Goal: Task Accomplishment & Management: Complete application form

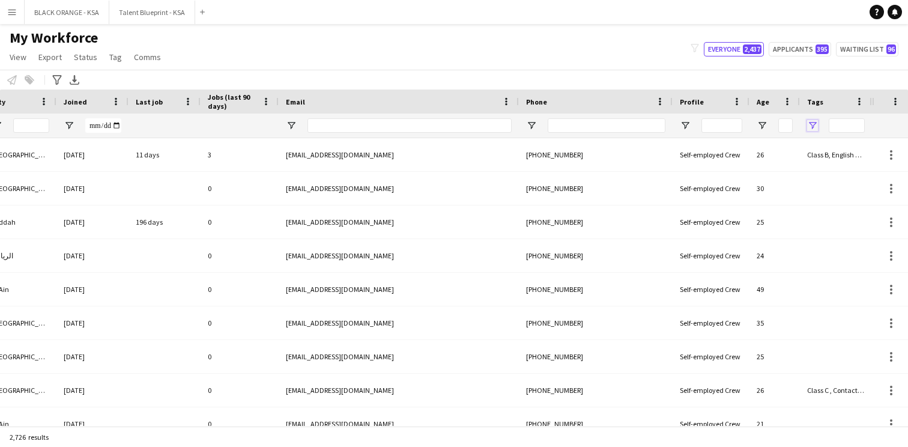
click at [809, 122] on span "Open Filter Menu" at bounding box center [812, 125] width 11 height 11
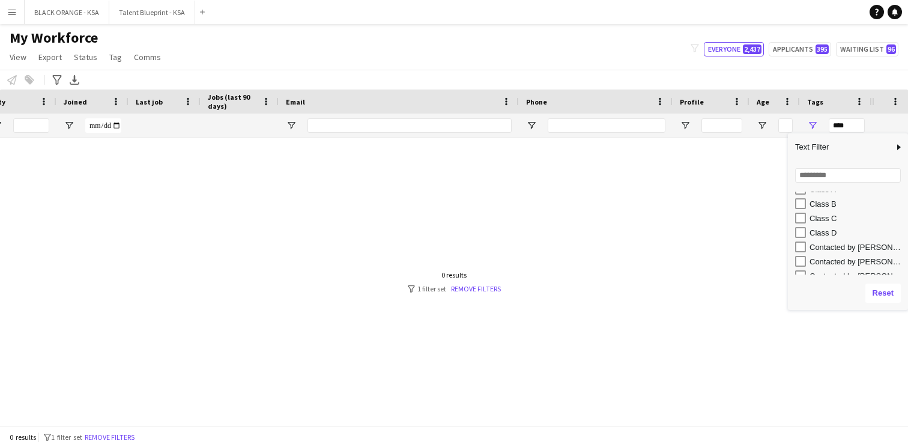
scroll to position [99, 0]
type input "**********"
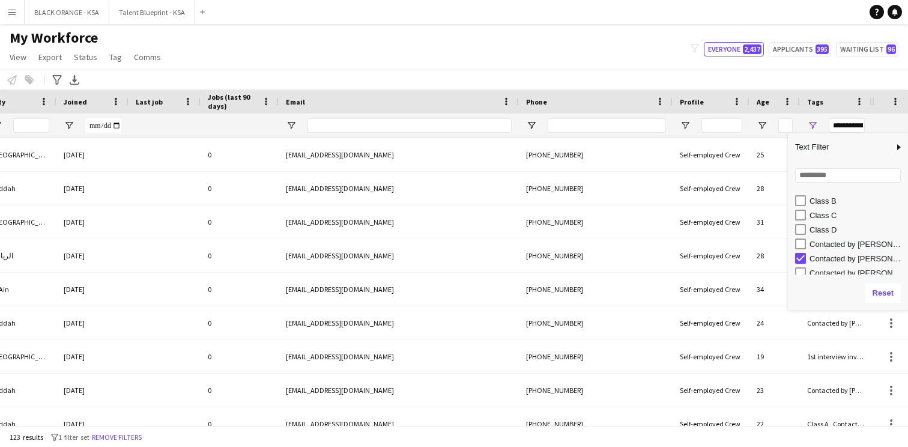
click at [707, 79] on div "Notify workforce Add to tag Select at least one crew to tag him or her. Advance…" at bounding box center [454, 80] width 908 height 20
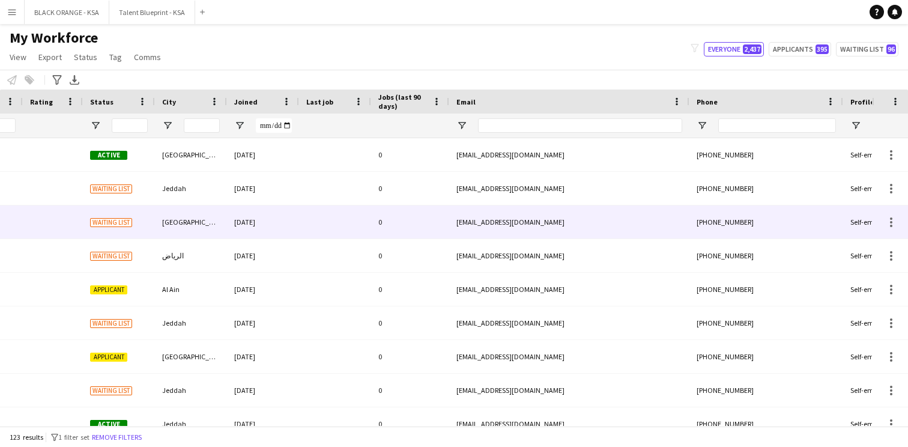
scroll to position [0, 22]
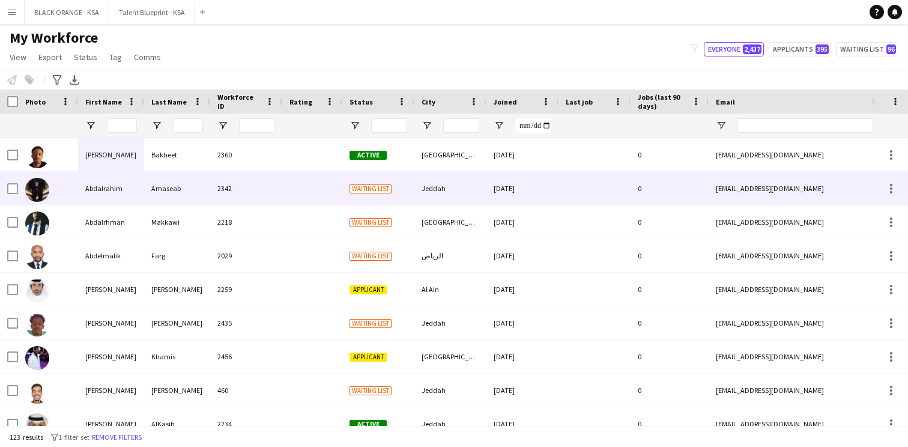
click at [256, 189] on div "2342" at bounding box center [246, 188] width 72 height 33
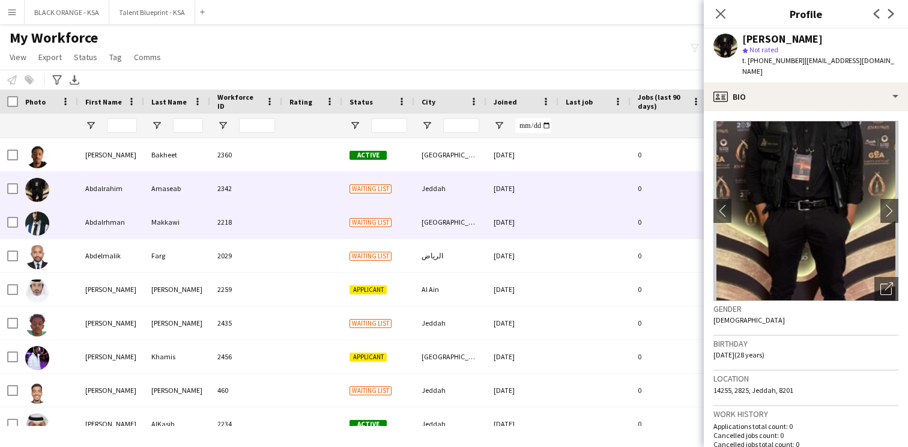
click at [246, 219] on div "2218" at bounding box center [246, 221] width 72 height 33
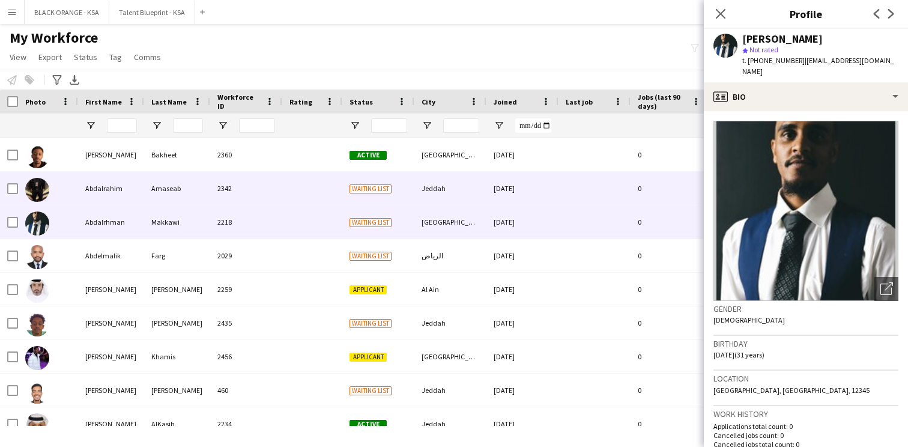
click at [262, 195] on div "2342" at bounding box center [246, 188] width 72 height 33
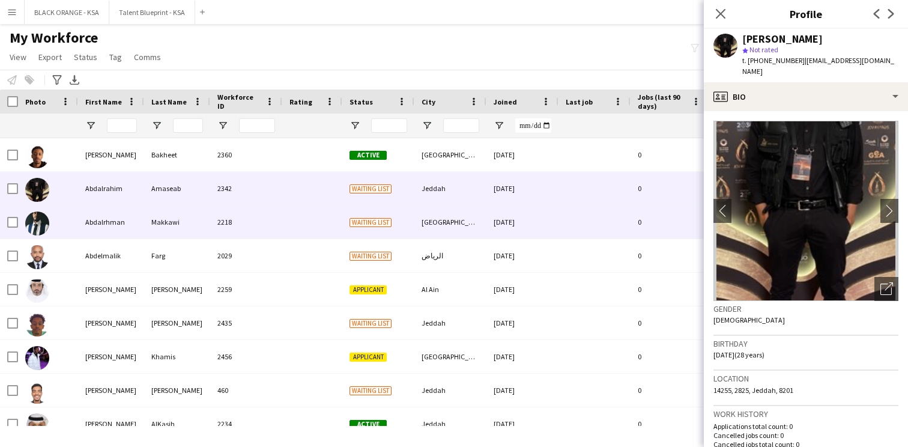
click at [253, 225] on div "2218" at bounding box center [246, 221] width 72 height 33
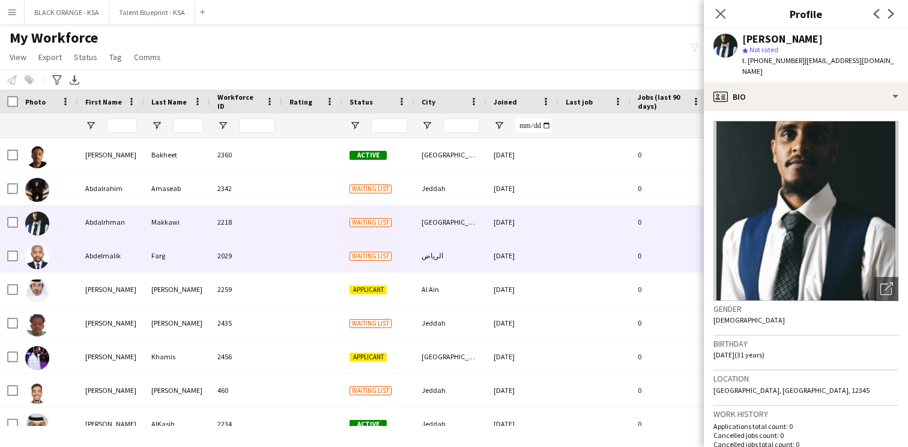
click at [246, 257] on div "2029" at bounding box center [246, 255] width 72 height 33
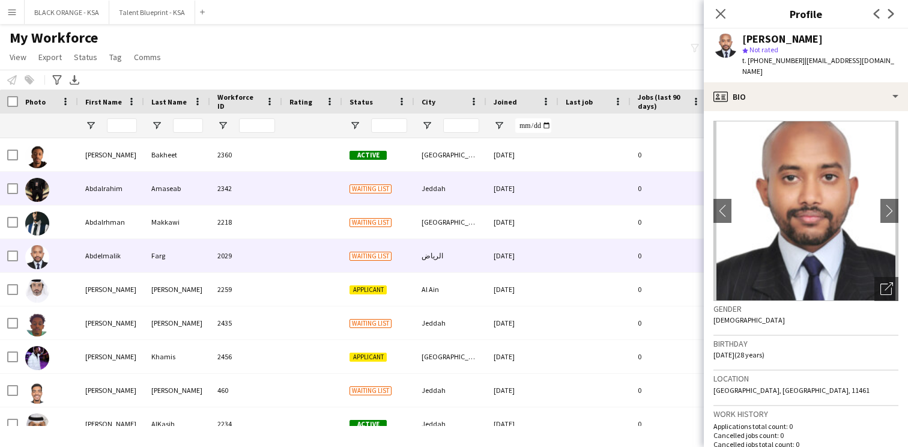
click at [271, 195] on div "2342" at bounding box center [246, 188] width 72 height 33
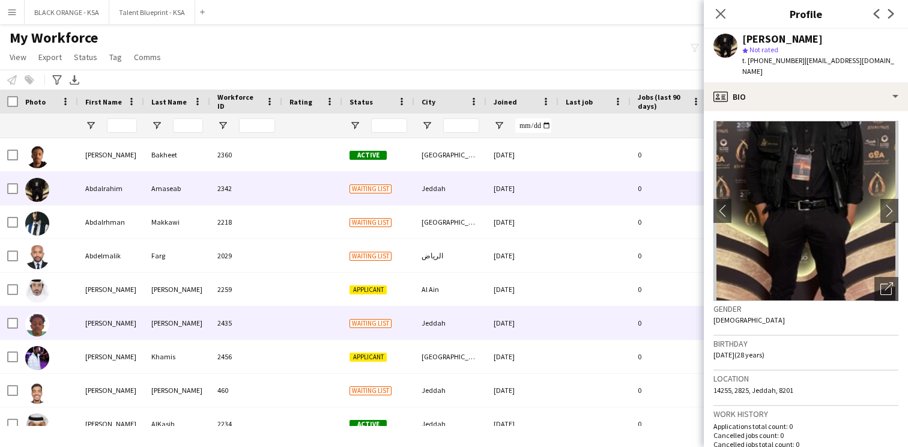
click at [268, 329] on div "2435" at bounding box center [246, 322] width 72 height 33
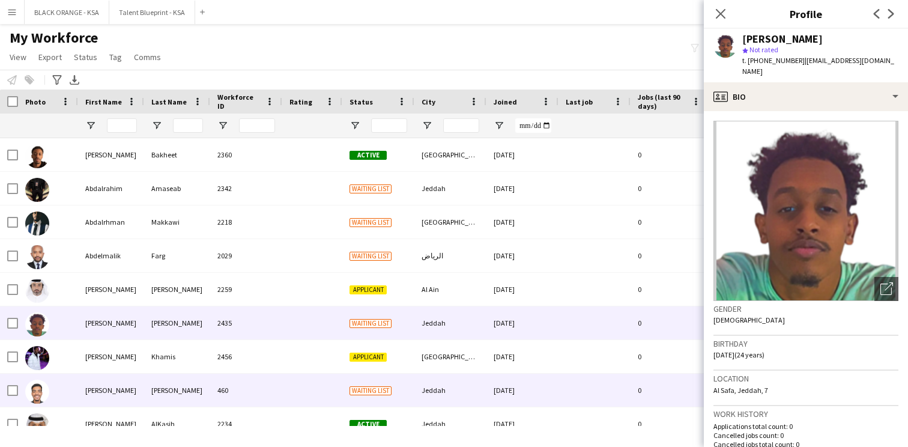
click at [255, 385] on div "460" at bounding box center [246, 389] width 72 height 33
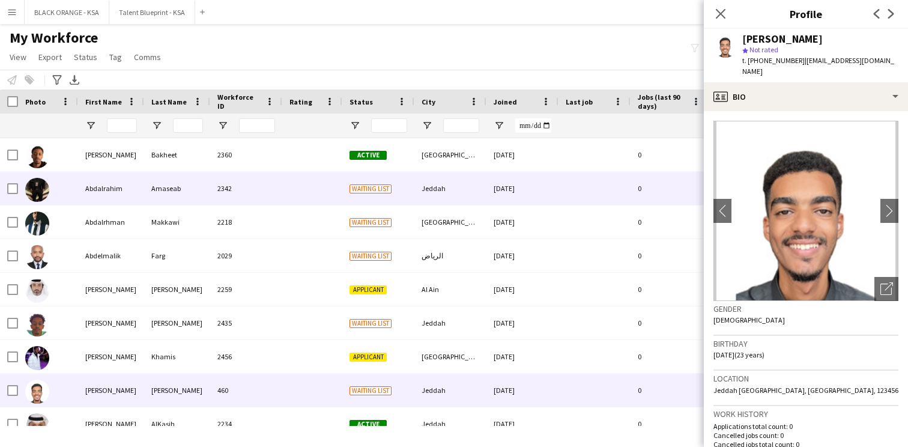
click at [277, 190] on div "2342" at bounding box center [246, 188] width 72 height 33
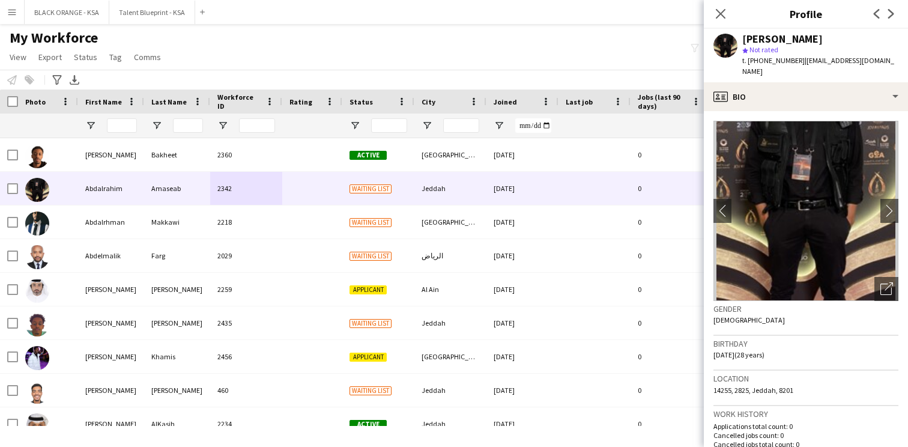
drag, startPoint x: 795, startPoint y: 61, endPoint x: 747, endPoint y: 62, distance: 48.7
click at [747, 62] on div "t. [PHONE_NUMBER] | [EMAIL_ADDRESS][DOMAIN_NAME]" at bounding box center [820, 66] width 156 height 22
copy span "[PHONE_NUMBER]"
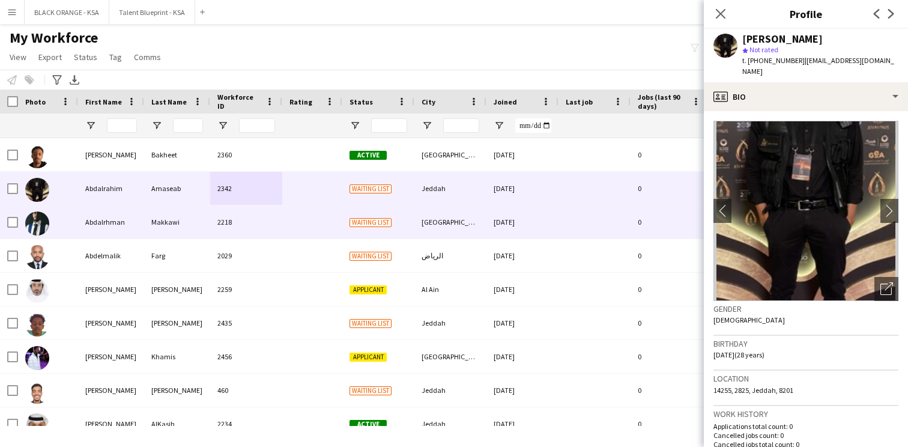
click at [391, 232] on div "Waiting list" at bounding box center [378, 221] width 72 height 33
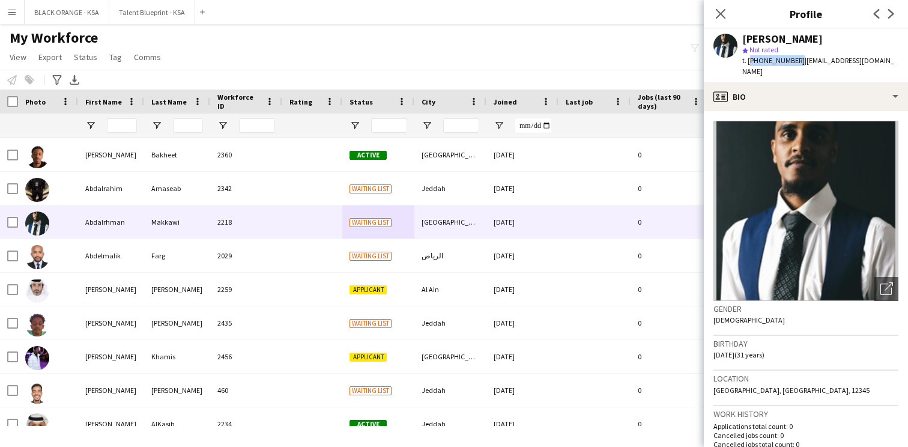
drag, startPoint x: 794, startPoint y: 61, endPoint x: 747, endPoint y: 61, distance: 46.8
click at [747, 61] on span "t. [PHONE_NUMBER]" at bounding box center [773, 60] width 62 height 9
copy span "[PHONE_NUMBER]"
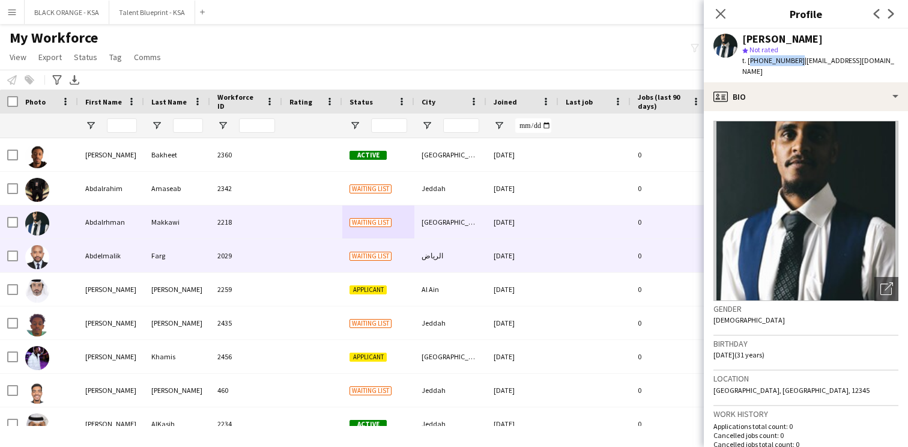
click at [322, 265] on div at bounding box center [312, 255] width 60 height 33
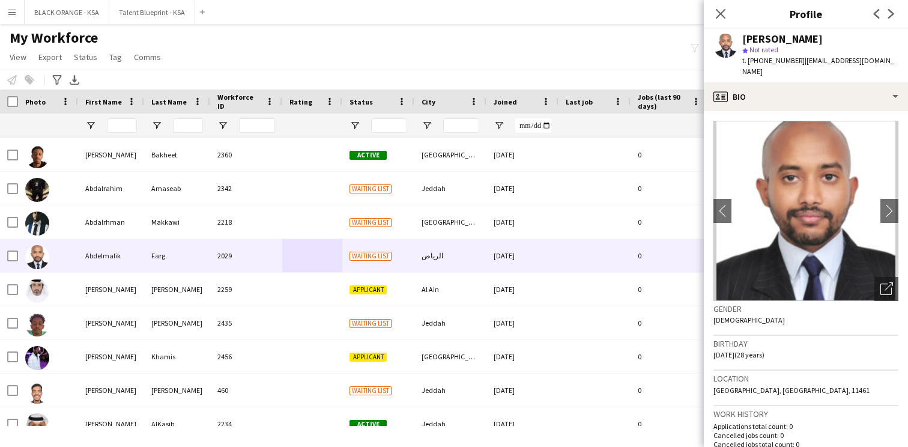
drag, startPoint x: 795, startPoint y: 62, endPoint x: 749, endPoint y: 61, distance: 46.2
click at [749, 61] on div "t. [PHONE_NUMBER] | [EMAIL_ADDRESS][DOMAIN_NAME]" at bounding box center [820, 66] width 156 height 22
copy span "[PHONE_NUMBER]"
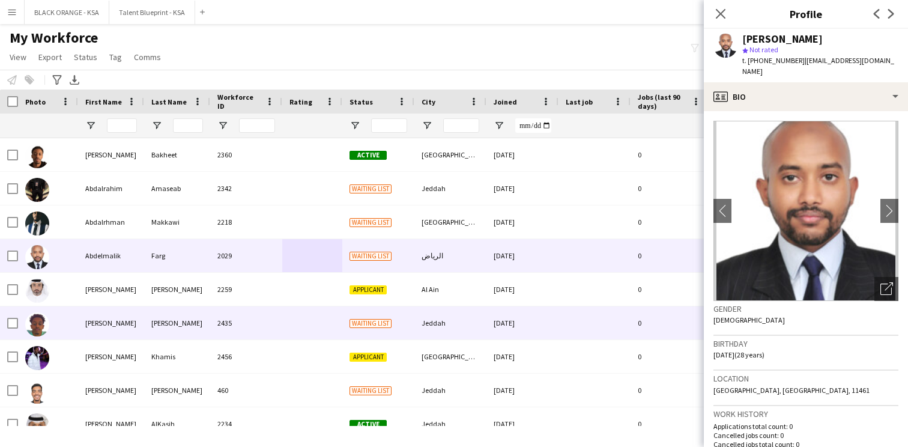
click at [380, 329] on div "Waiting list" at bounding box center [378, 322] width 72 height 33
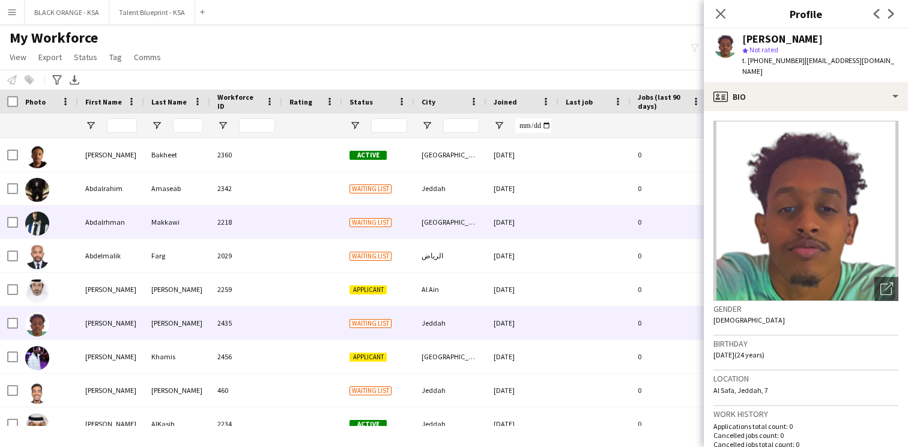
click at [223, 223] on div "2218" at bounding box center [246, 221] width 72 height 33
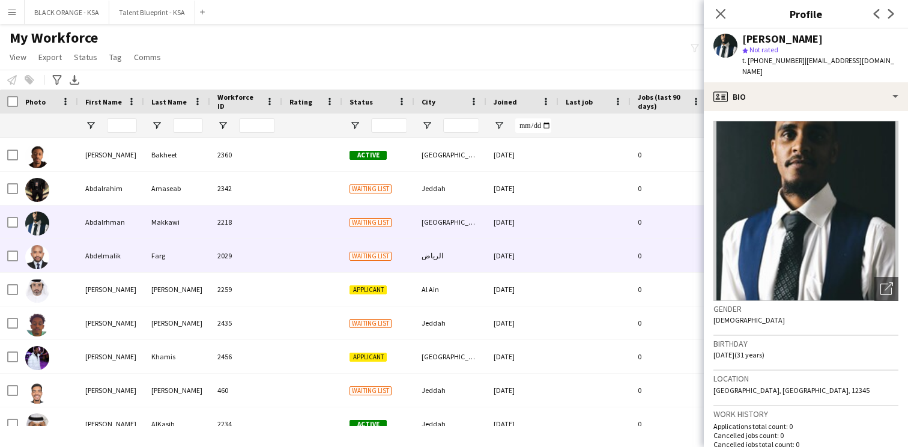
click at [328, 255] on div at bounding box center [312, 255] width 60 height 33
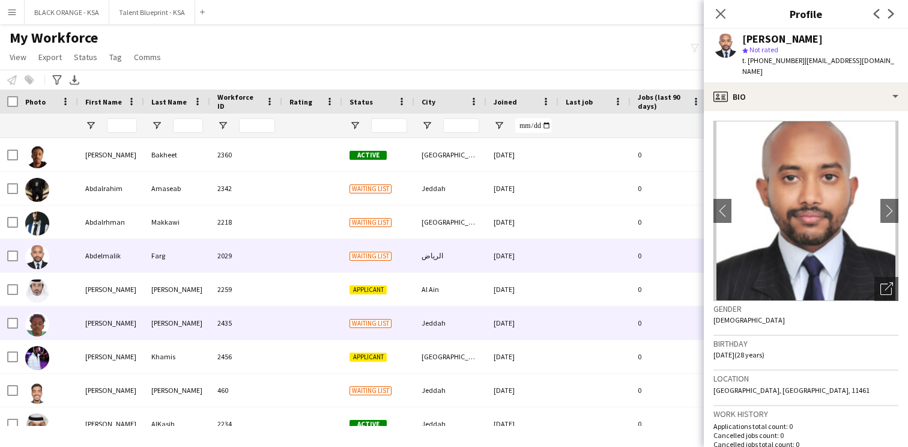
click at [246, 330] on div "2435" at bounding box center [246, 322] width 72 height 33
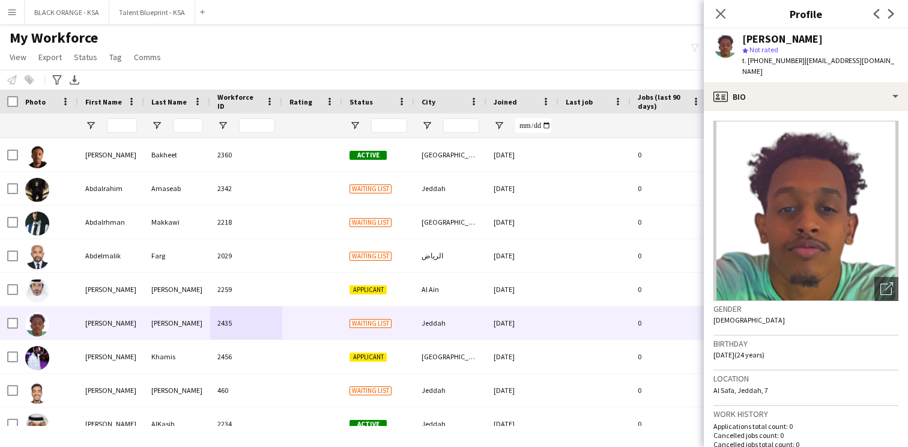
drag, startPoint x: 800, startPoint y: 60, endPoint x: 749, endPoint y: 59, distance: 51.6
click at [749, 59] on div "t. [PHONE_NUMBER] | [EMAIL_ADDRESS][DOMAIN_NAME]" at bounding box center [820, 66] width 156 height 22
copy div "[PHONE_NUMBER] |"
click at [833, 49] on div "star Not rated" at bounding box center [820, 49] width 156 height 11
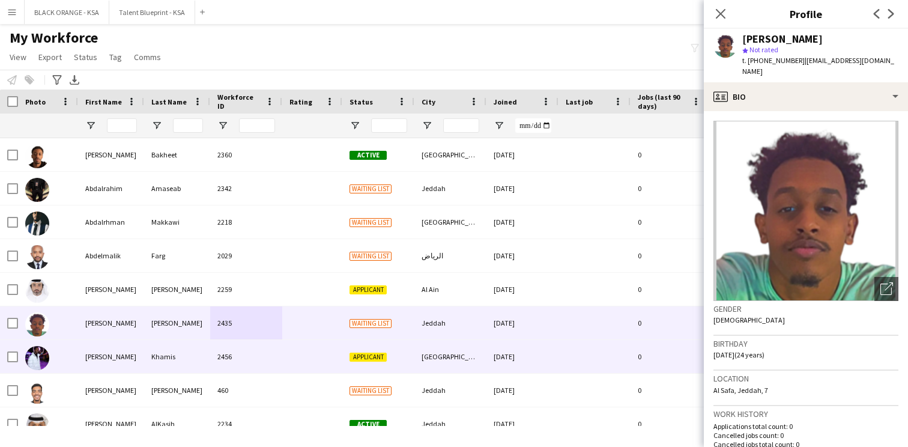
click at [225, 357] on div "2456" at bounding box center [246, 356] width 72 height 33
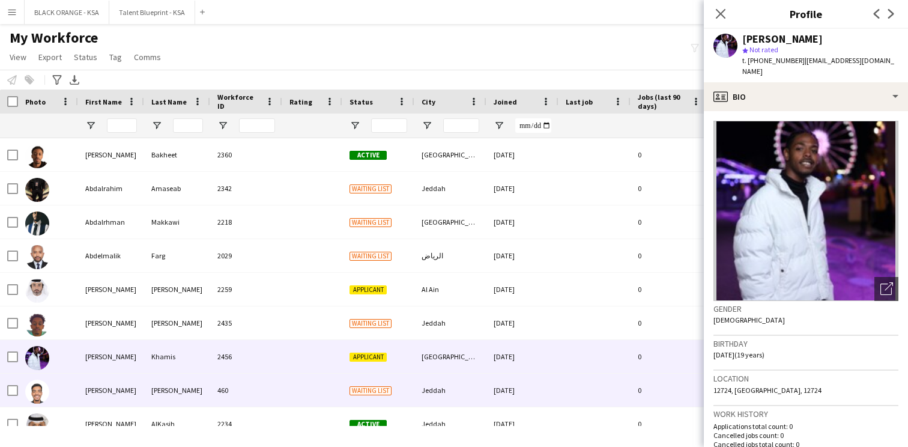
click at [265, 398] on div "460" at bounding box center [246, 389] width 72 height 33
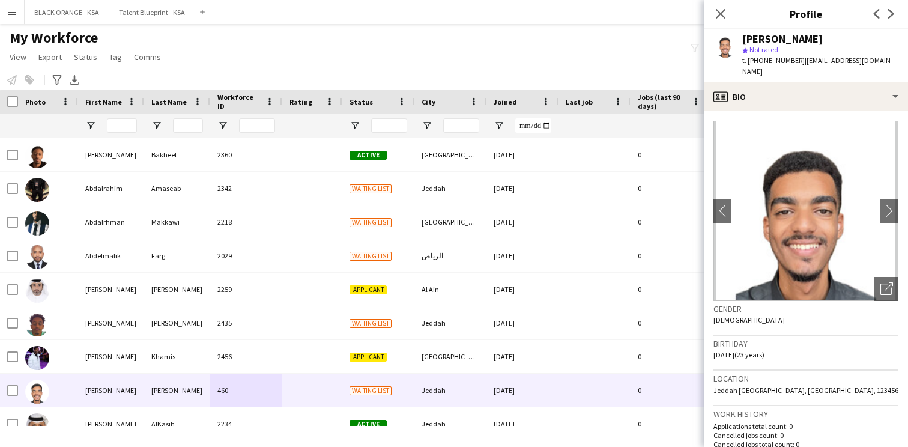
drag, startPoint x: 795, startPoint y: 60, endPoint x: 748, endPoint y: 61, distance: 47.4
click at [748, 61] on div "t. [PHONE_NUMBER] | [EMAIL_ADDRESS][DOMAIN_NAME]" at bounding box center [820, 66] width 156 height 22
copy span "[PHONE_NUMBER]"
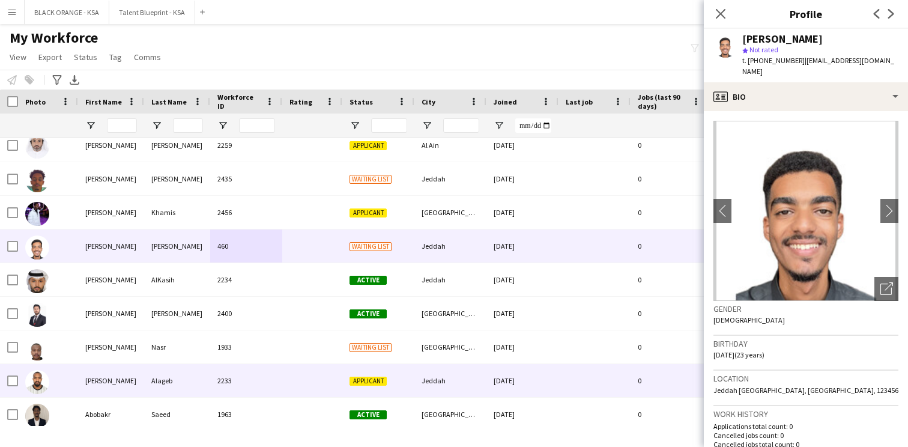
scroll to position [208, 0]
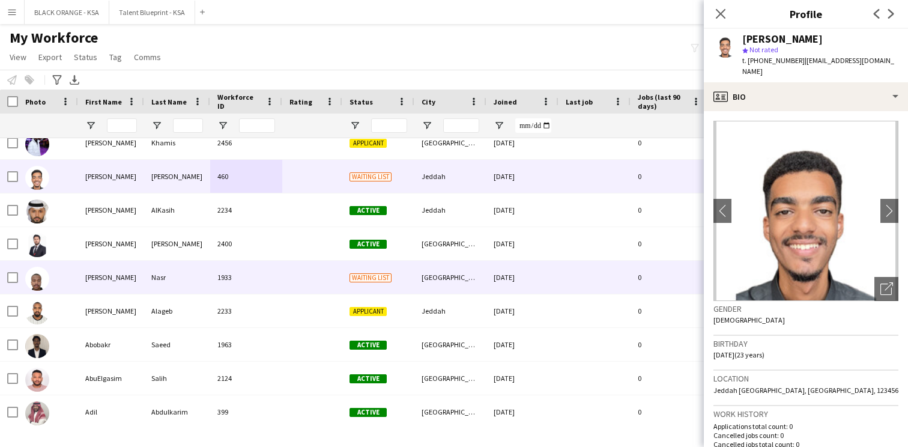
click at [344, 286] on div "Waiting list" at bounding box center [378, 277] width 72 height 33
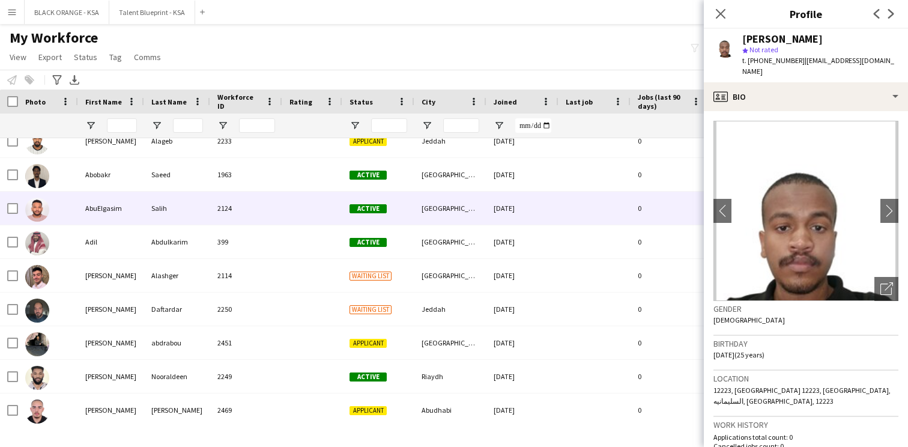
scroll to position [448, 0]
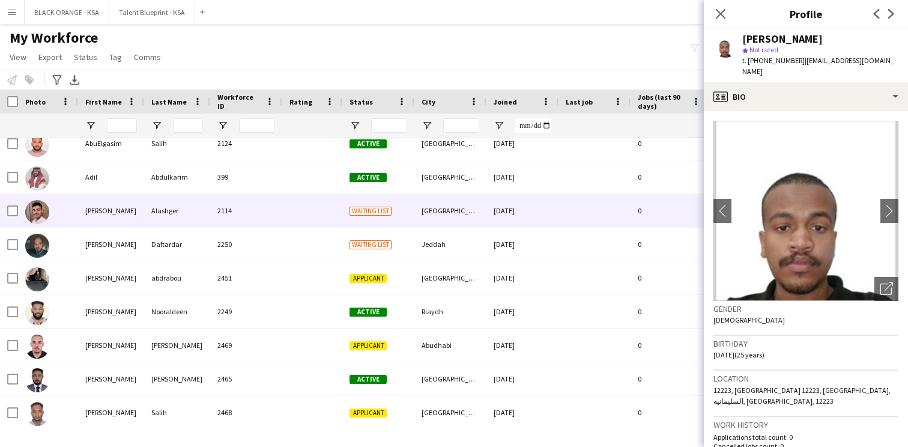
click at [312, 208] on div at bounding box center [312, 210] width 60 height 33
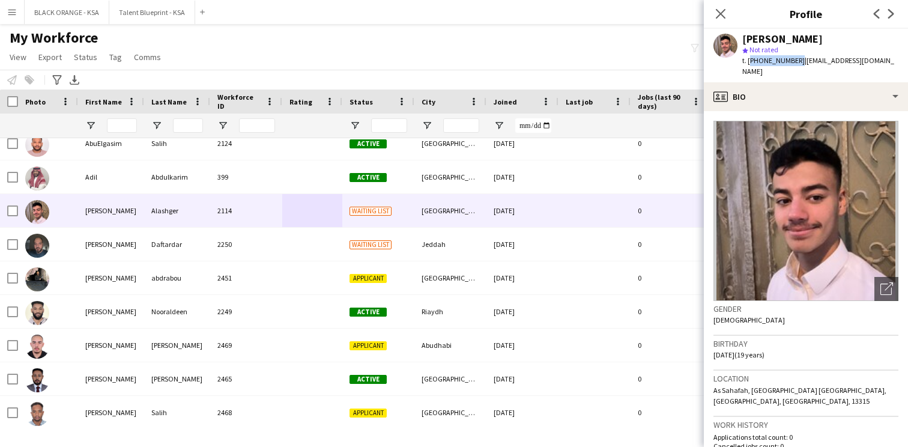
drag, startPoint x: 795, startPoint y: 61, endPoint x: 748, endPoint y: 64, distance: 46.9
click at [748, 64] on span "t. [PHONE_NUMBER]" at bounding box center [773, 60] width 62 height 9
copy span "[PHONE_NUMBER]"
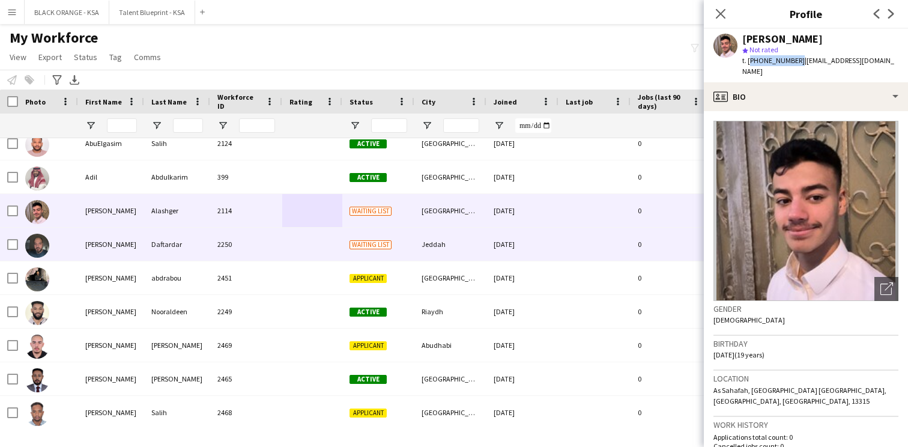
click at [435, 246] on div "Jeddah" at bounding box center [450, 244] width 72 height 33
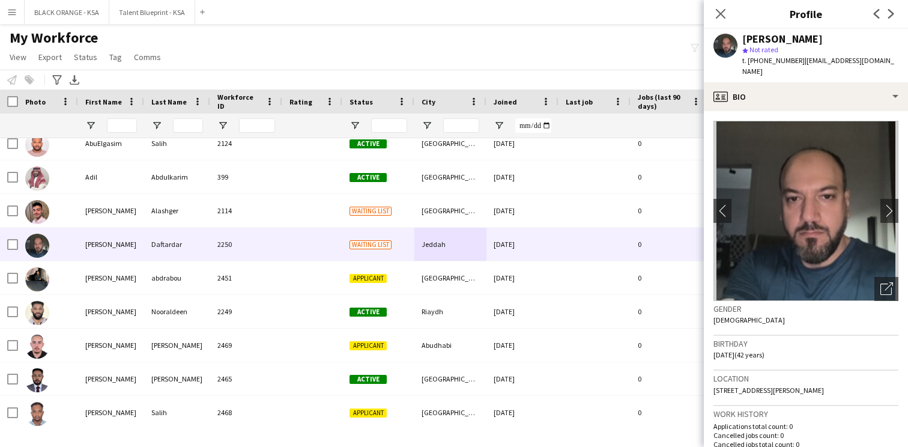
drag, startPoint x: 795, startPoint y: 61, endPoint x: 749, endPoint y: 59, distance: 46.9
click at [749, 59] on div "t. [PHONE_NUMBER] | [EMAIL_ADDRESS][DOMAIN_NAME]" at bounding box center [820, 66] width 156 height 22
copy span "[PHONE_NUMBER]"
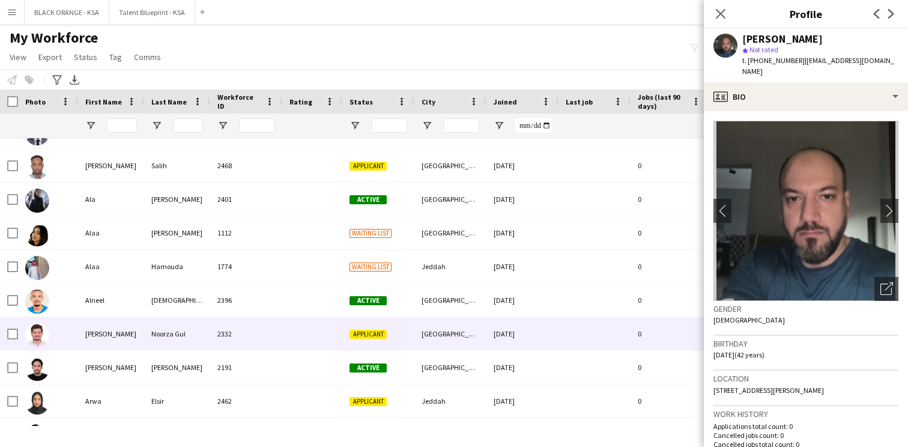
scroll to position [696, 0]
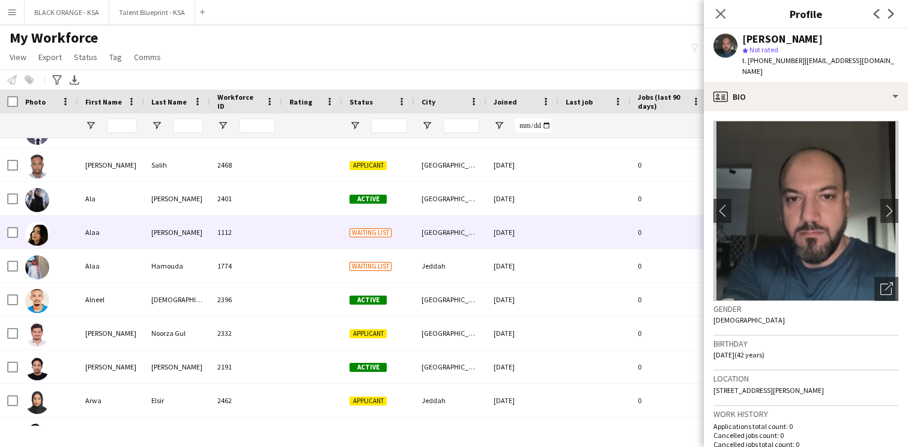
click at [403, 240] on div "Waiting list" at bounding box center [378, 232] width 72 height 33
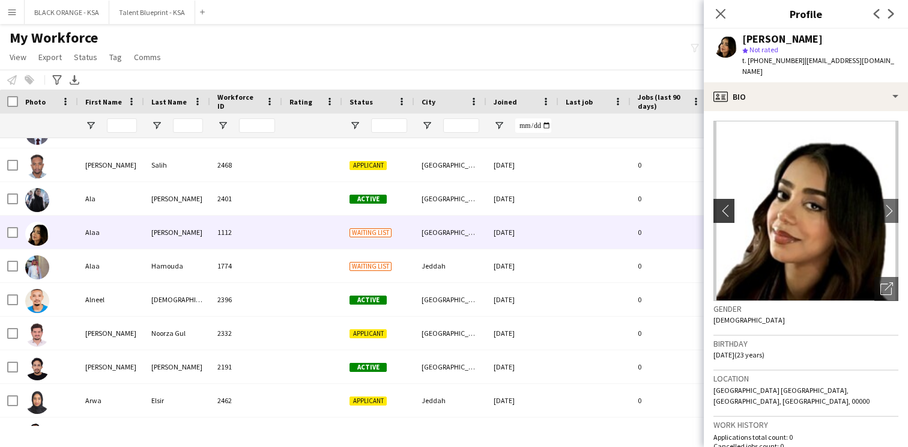
click at [728, 204] on app-icon "chevron-left" at bounding box center [722, 210] width 19 height 13
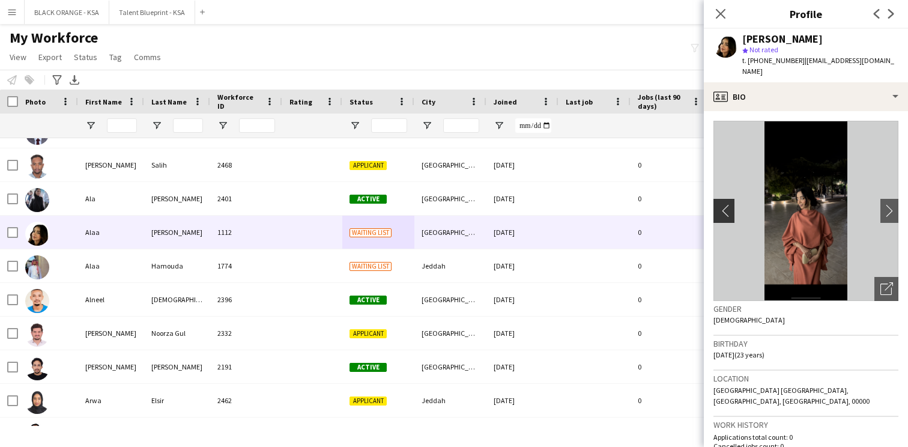
click at [728, 204] on app-icon "chevron-left" at bounding box center [722, 210] width 19 height 13
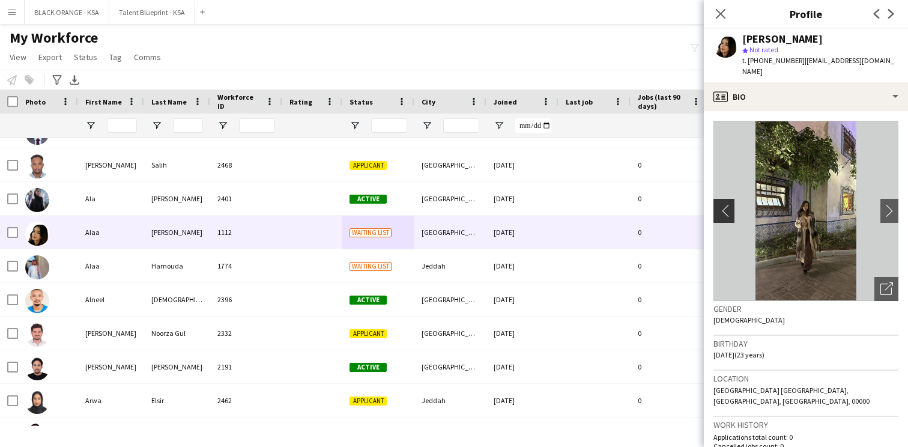
click at [725, 204] on app-icon "chevron-left" at bounding box center [722, 210] width 19 height 13
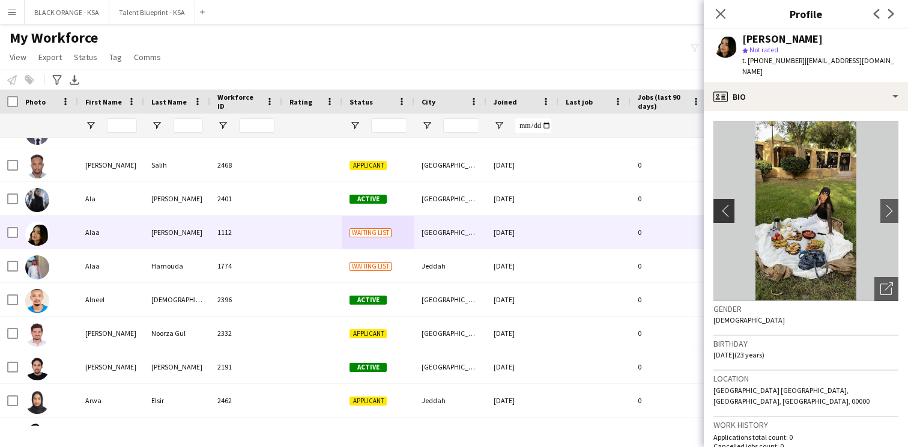
click at [725, 204] on app-icon "chevron-left" at bounding box center [722, 210] width 19 height 13
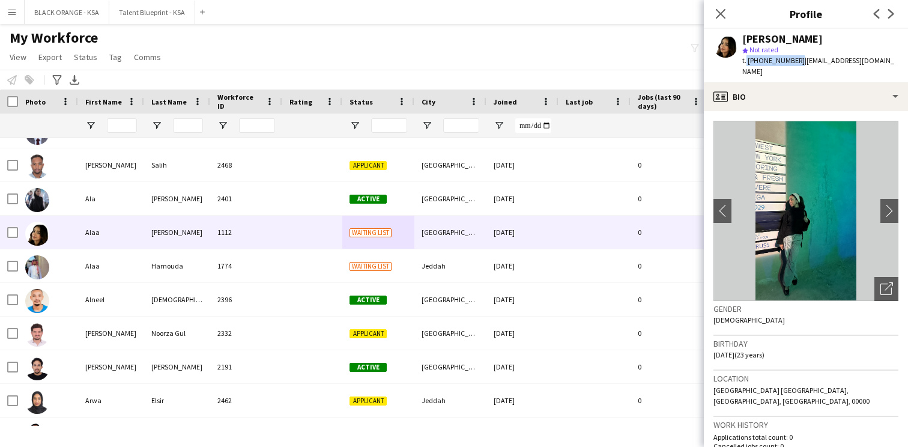
drag, startPoint x: 795, startPoint y: 59, endPoint x: 745, endPoint y: 58, distance: 49.8
click at [745, 58] on span "t. [PHONE_NUMBER]" at bounding box center [773, 60] width 62 height 9
click at [792, 59] on span "t. [PHONE_NUMBER]" at bounding box center [773, 60] width 62 height 9
drag, startPoint x: 795, startPoint y: 59, endPoint x: 747, endPoint y: 62, distance: 48.1
click at [747, 62] on span "t. [PHONE_NUMBER]" at bounding box center [773, 60] width 62 height 9
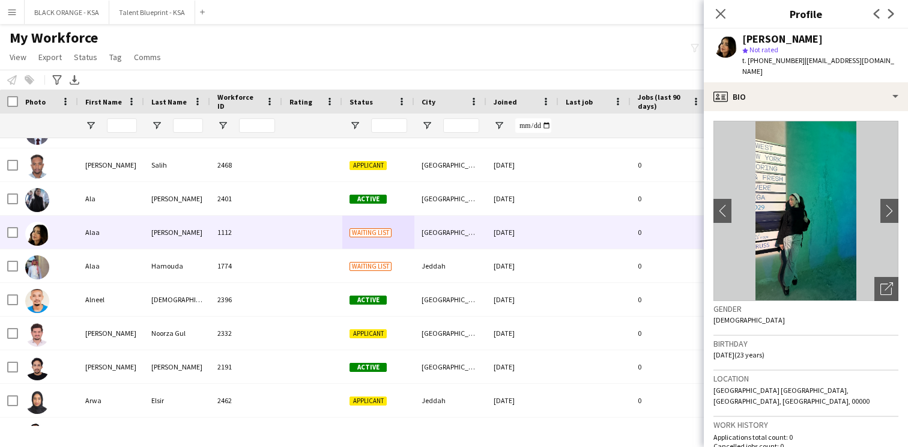
copy span "[PHONE_NUMBER]"
click at [720, 204] on app-icon "chevron-left" at bounding box center [722, 210] width 19 height 13
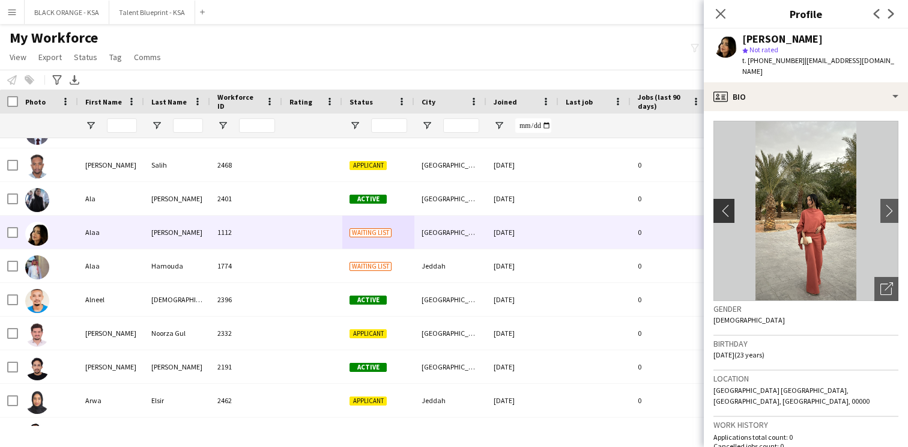
click at [720, 204] on app-icon "chevron-left" at bounding box center [722, 210] width 19 height 13
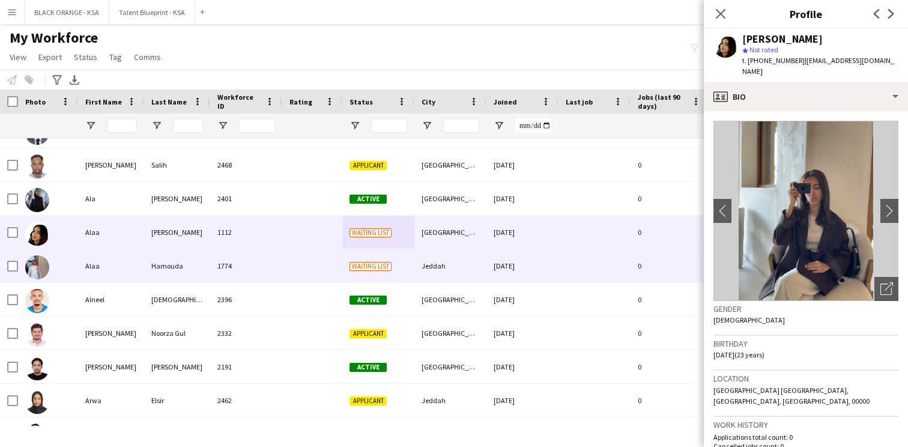
click at [445, 268] on div "Jeddah" at bounding box center [450, 265] width 72 height 33
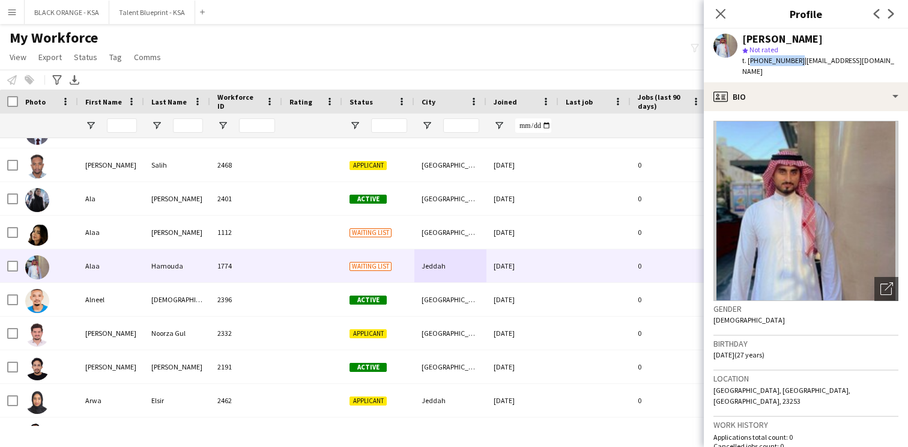
drag, startPoint x: 794, startPoint y: 61, endPoint x: 748, endPoint y: 65, distance: 46.5
click at [748, 65] on div "t. [PHONE_NUMBER] | [EMAIL_ADDRESS][DOMAIN_NAME]" at bounding box center [820, 66] width 156 height 22
copy span "[PHONE_NUMBER]"
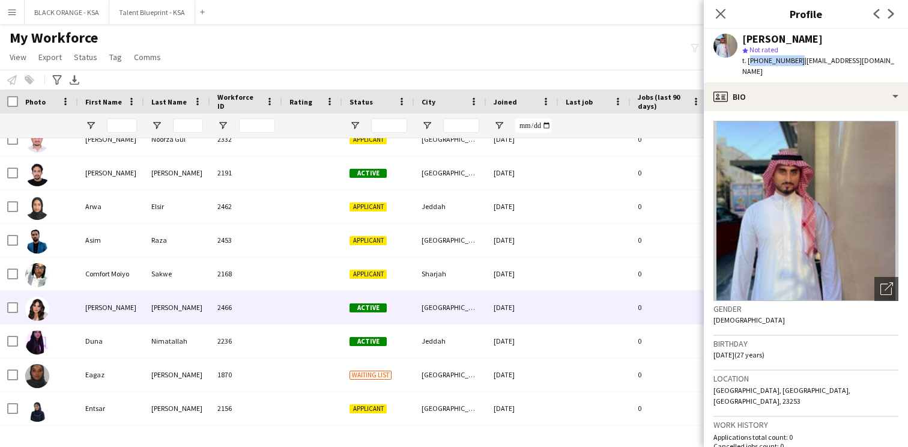
scroll to position [933, 0]
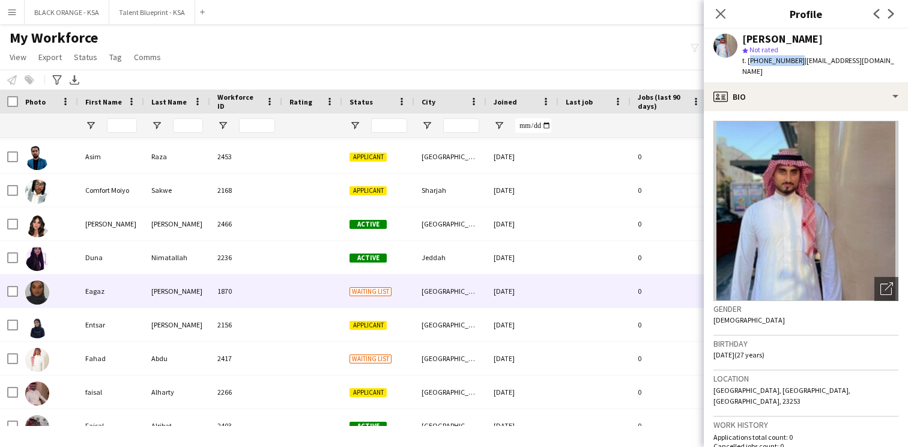
click at [445, 294] on div "[GEOGRAPHIC_DATA]" at bounding box center [450, 290] width 72 height 33
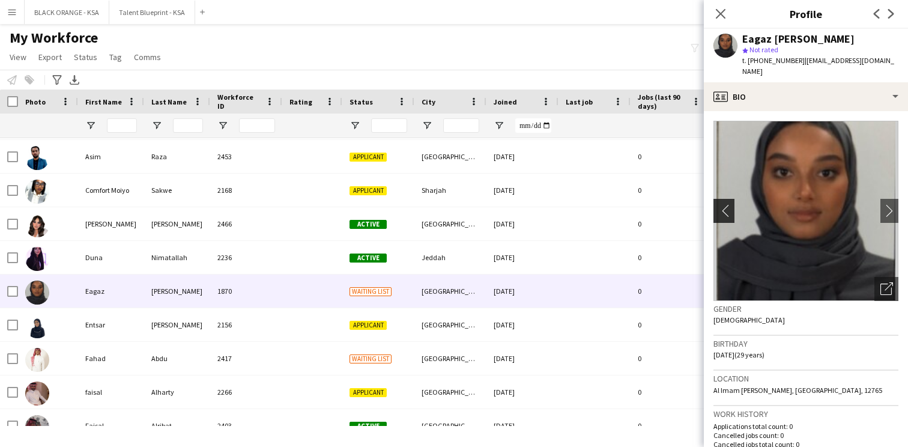
click at [720, 204] on app-icon "chevron-left" at bounding box center [722, 210] width 19 height 13
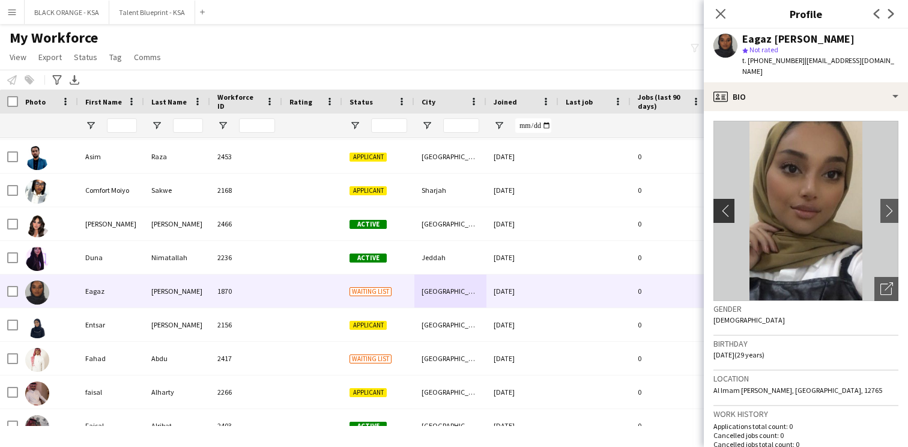
click at [720, 204] on app-icon "chevron-left" at bounding box center [722, 210] width 19 height 13
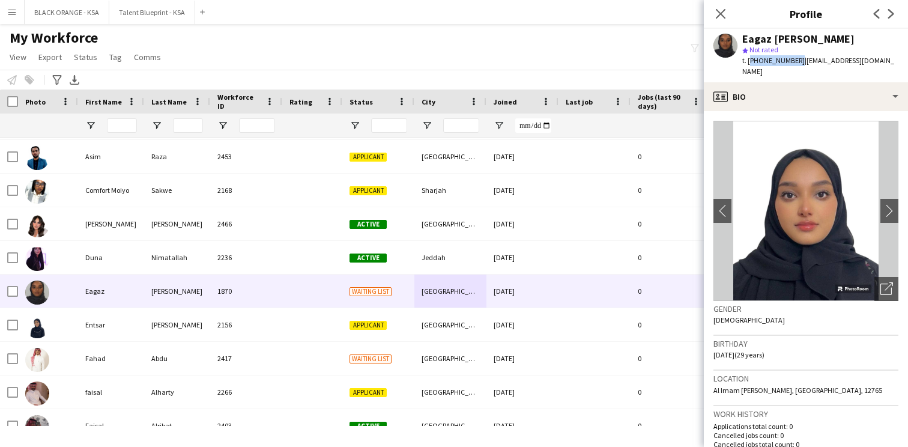
drag, startPoint x: 794, startPoint y: 60, endPoint x: 747, endPoint y: 64, distance: 47.0
click at [747, 64] on span "t. [PHONE_NUMBER]" at bounding box center [773, 60] width 62 height 9
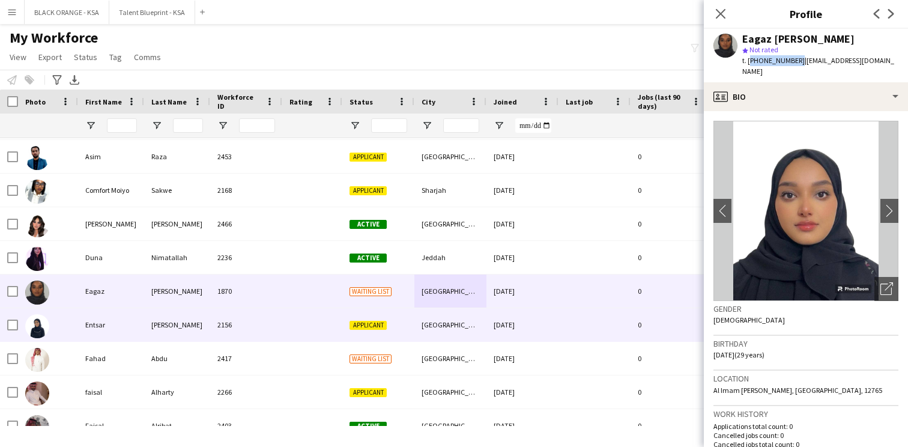
click at [337, 341] on div "[PERSON_NAME] 2156 Applicant [GEOGRAPHIC_DATA] [DATE] 0 [EMAIL_ADDRESS][DOMAIN_…" at bounding box center [651, 325] width 1302 height 34
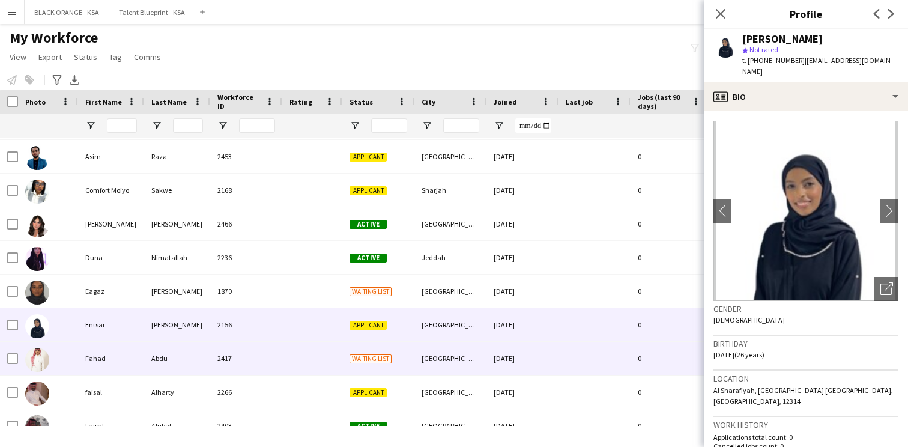
click at [328, 357] on div at bounding box center [312, 358] width 60 height 33
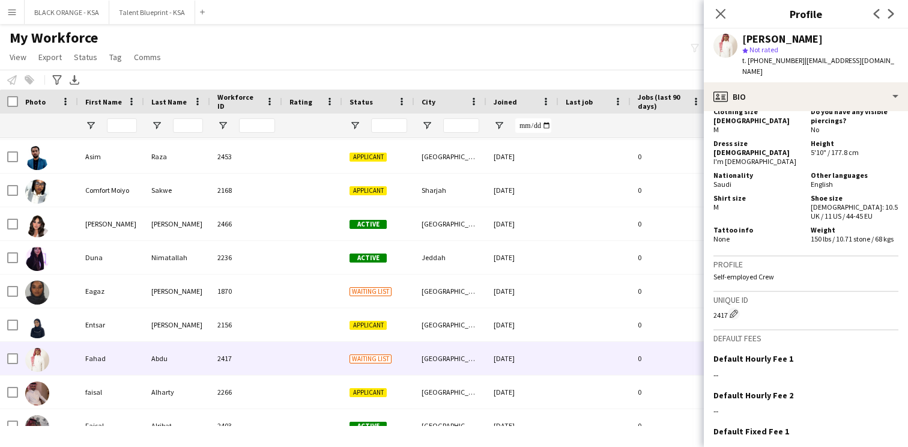
scroll to position [785, 0]
drag, startPoint x: 795, startPoint y: 62, endPoint x: 749, endPoint y: 59, distance: 46.9
click at [749, 59] on div "t. [PHONE_NUMBER] | [EMAIL_ADDRESS][DOMAIN_NAME]" at bounding box center [820, 66] width 156 height 22
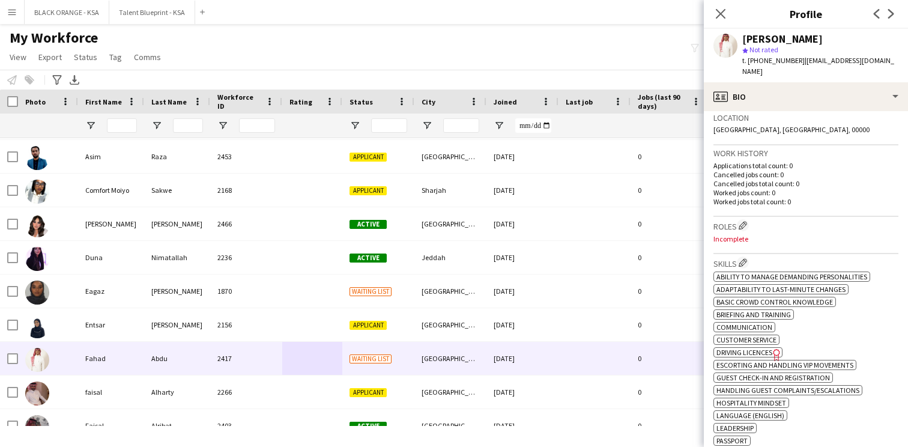
scroll to position [0, 0]
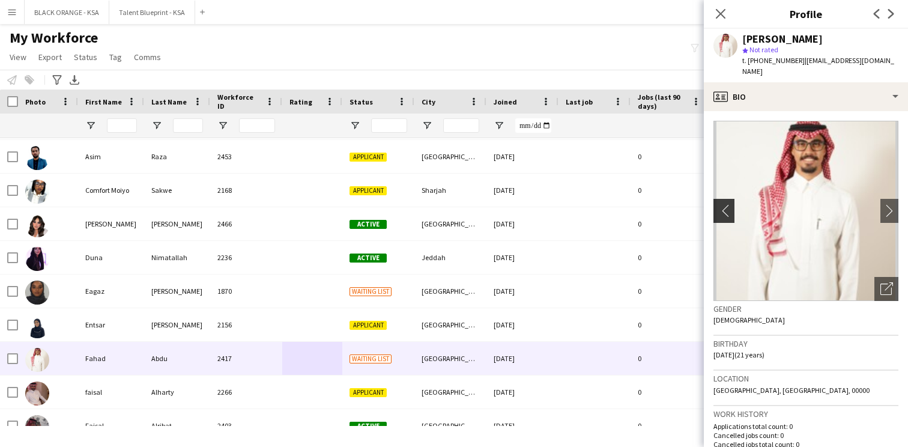
click at [719, 204] on app-icon "chevron-left" at bounding box center [722, 210] width 19 height 13
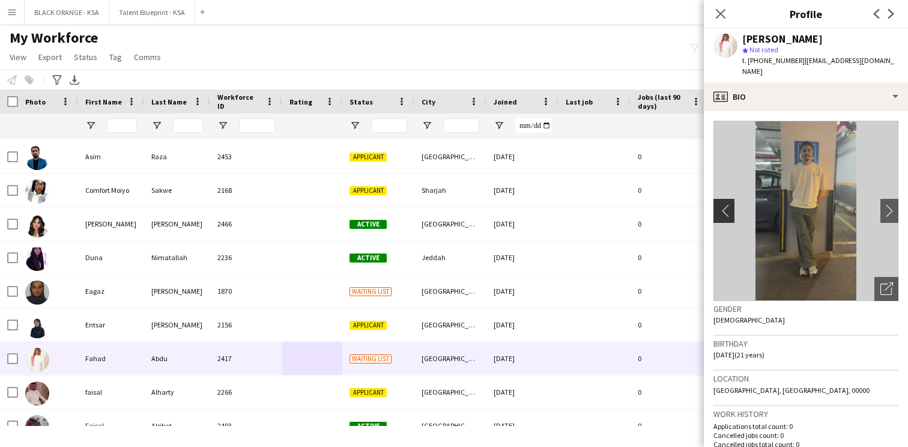
click at [724, 204] on app-icon "chevron-left" at bounding box center [722, 210] width 19 height 13
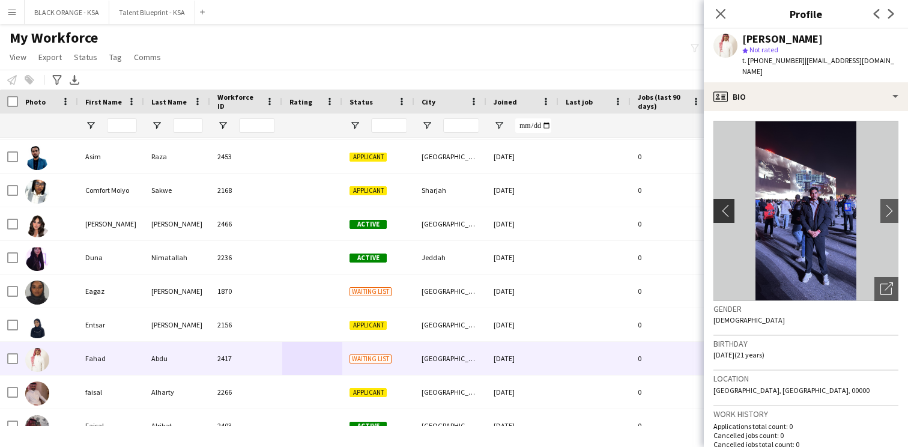
click at [724, 204] on app-icon "chevron-left" at bounding box center [722, 210] width 19 height 13
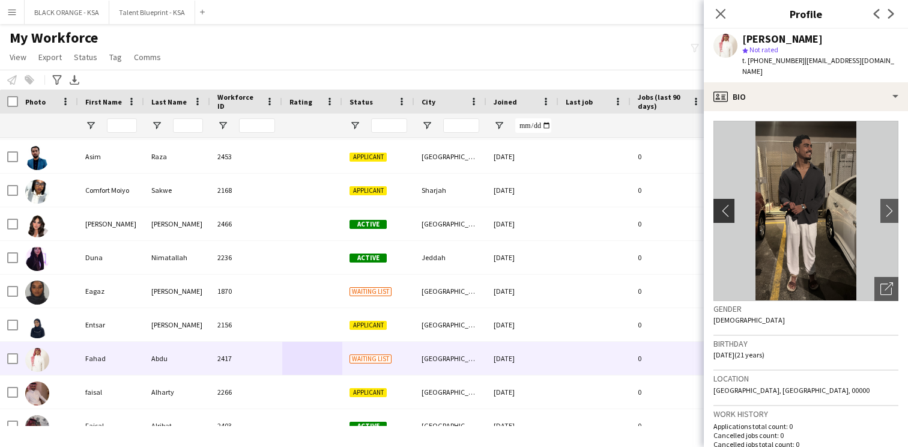
click at [724, 204] on app-icon "chevron-left" at bounding box center [722, 210] width 19 height 13
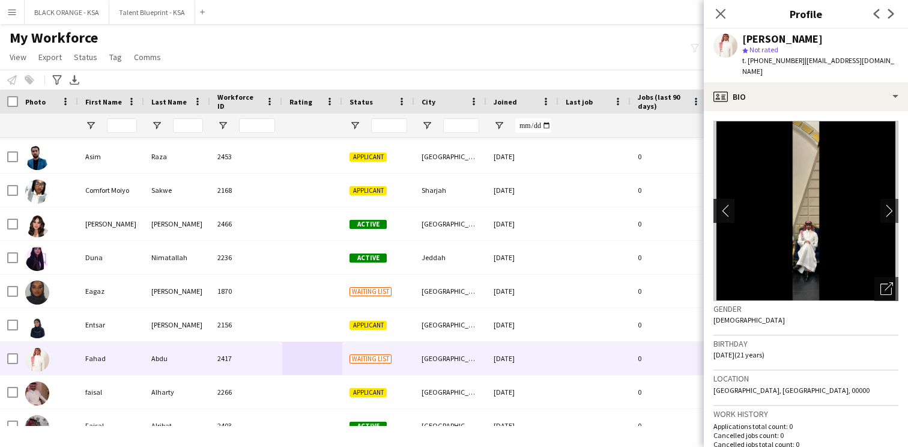
click at [724, 204] on app-icon "chevron-left" at bounding box center [722, 210] width 19 height 13
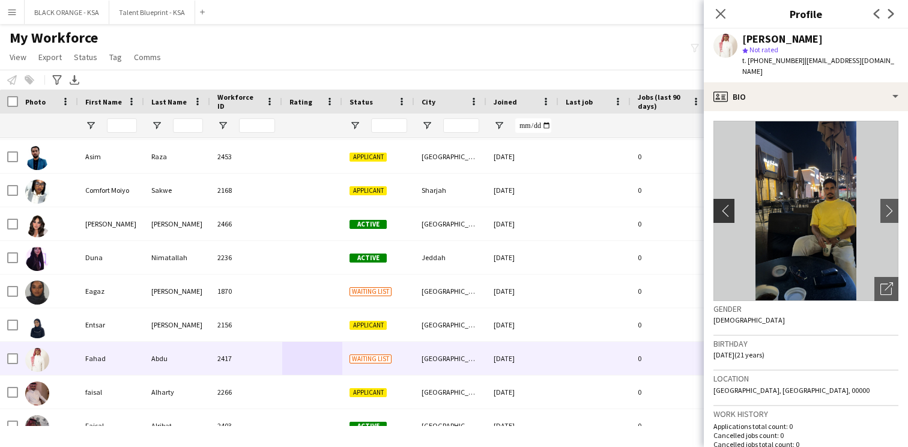
click at [727, 206] on button "chevron-left" at bounding box center [722, 211] width 24 height 24
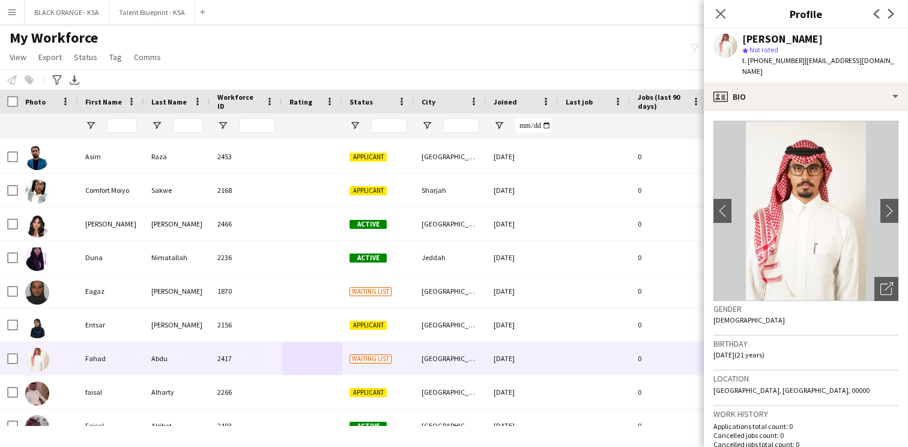
click at [790, 58] on span "t. [PHONE_NUMBER]" at bounding box center [773, 60] width 62 height 9
click at [793, 36] on div "[PERSON_NAME]" at bounding box center [782, 39] width 80 height 11
click at [787, 34] on div "[PERSON_NAME]" at bounding box center [782, 39] width 80 height 11
click at [776, 36] on div "[PERSON_NAME]" at bounding box center [782, 39] width 80 height 11
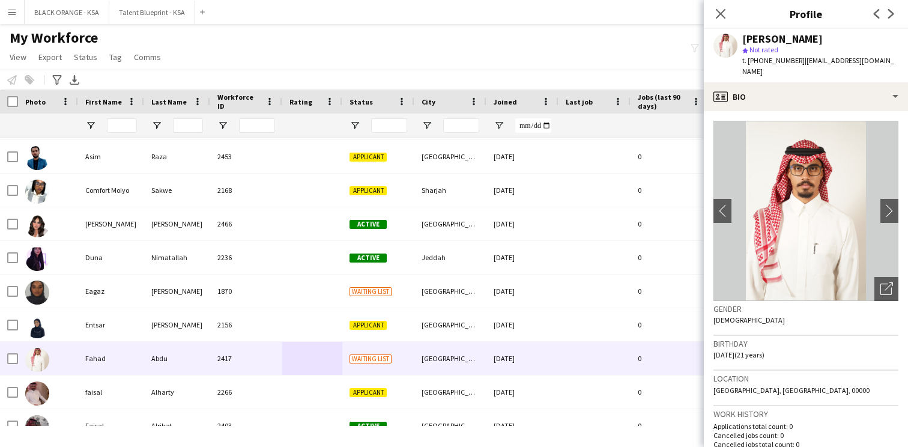
click at [776, 36] on div "[PERSON_NAME]" at bounding box center [782, 39] width 80 height 11
click at [766, 60] on span "t. [PHONE_NUMBER]" at bounding box center [773, 60] width 62 height 9
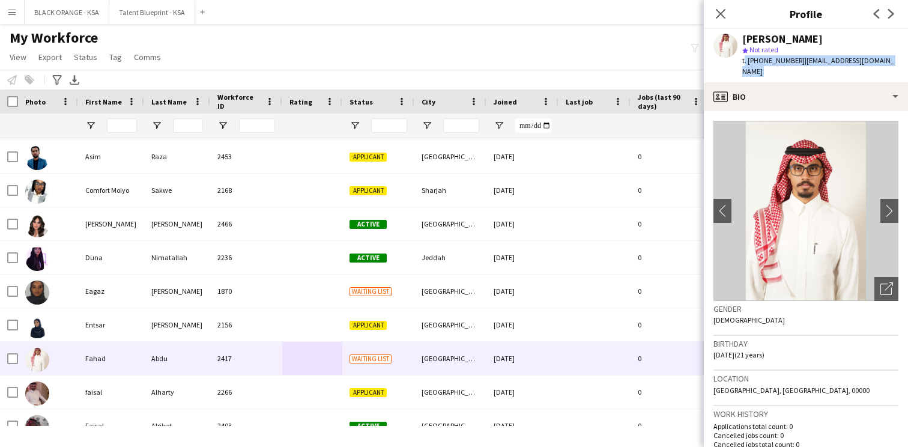
click at [766, 60] on span "t. [PHONE_NUMBER]" at bounding box center [773, 60] width 62 height 9
click at [762, 61] on span "t. [PHONE_NUMBER]" at bounding box center [773, 60] width 62 height 9
click at [800, 42] on div "[PERSON_NAME]" at bounding box center [820, 39] width 156 height 11
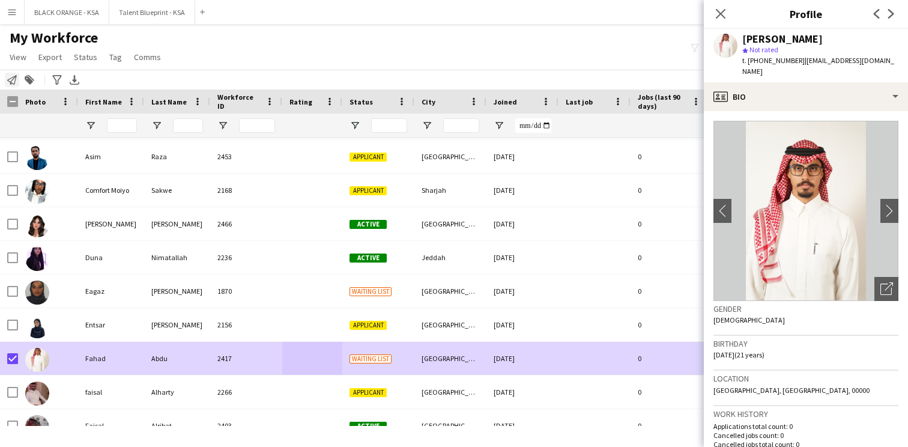
click at [14, 79] on icon "Notify workforce" at bounding box center [12, 80] width 10 height 10
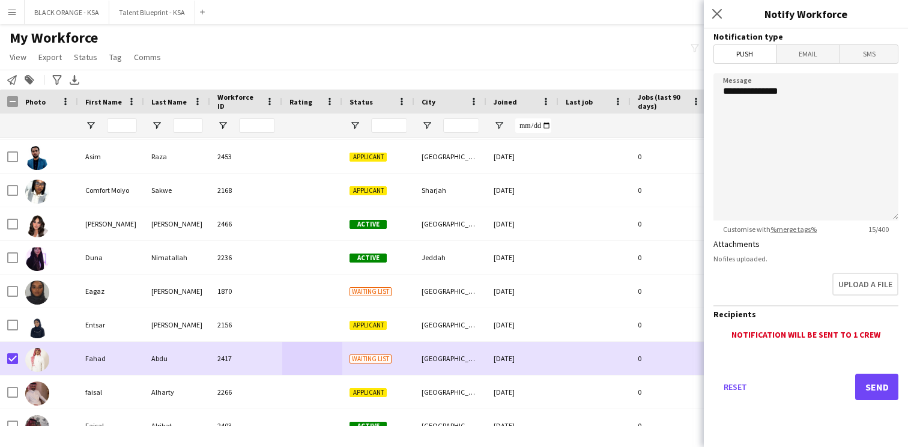
click at [800, 58] on span "Email" at bounding box center [808, 54] width 64 height 18
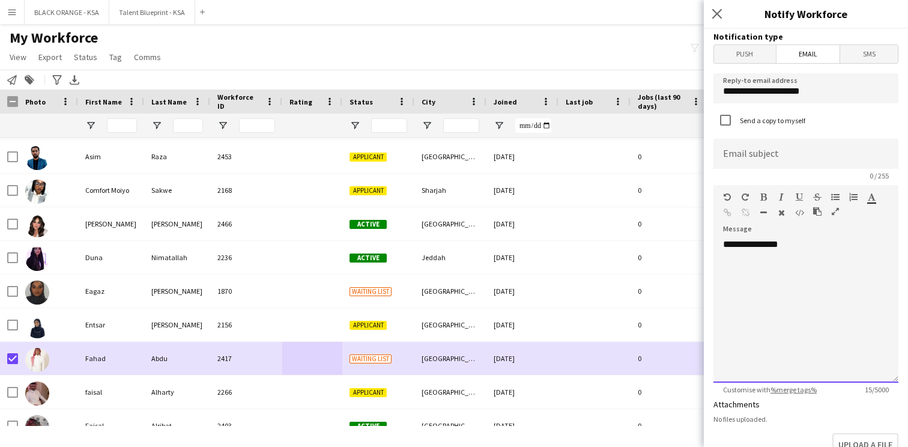
click at [744, 265] on div "**********" at bounding box center [805, 310] width 185 height 144
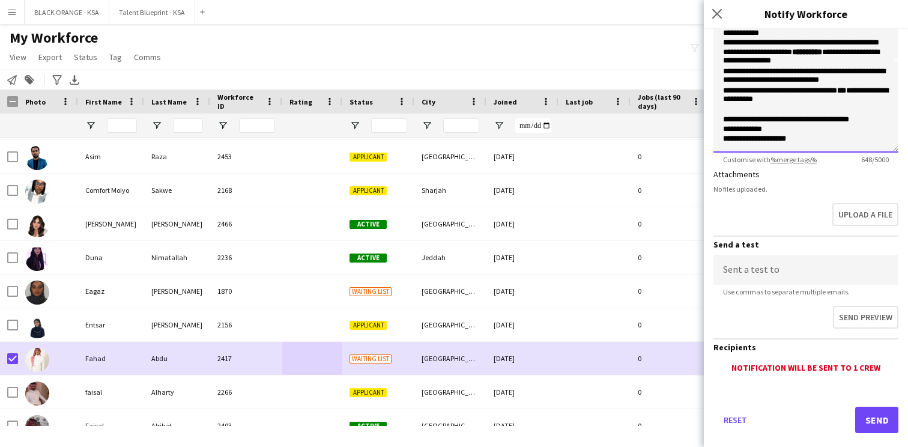
scroll to position [235, 0]
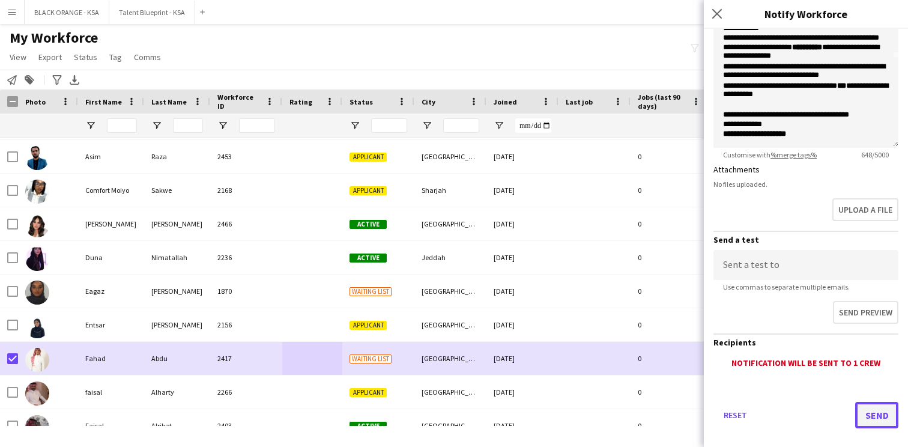
click at [869, 419] on button "Send" at bounding box center [876, 415] width 43 height 26
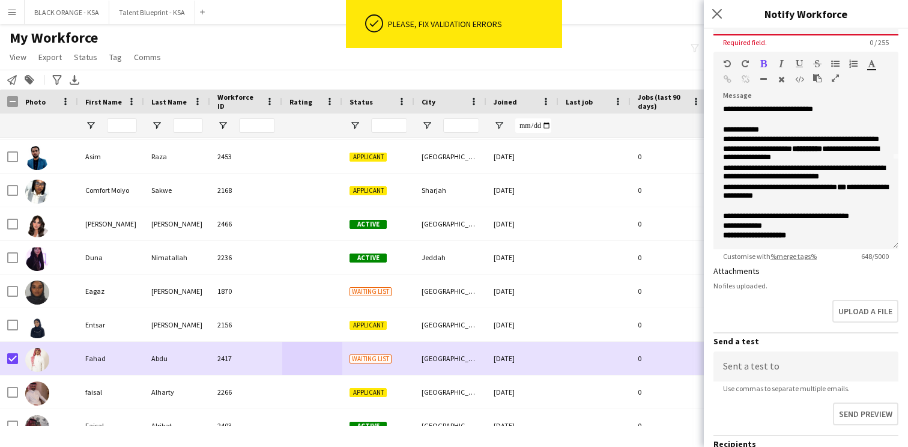
scroll to position [0, 0]
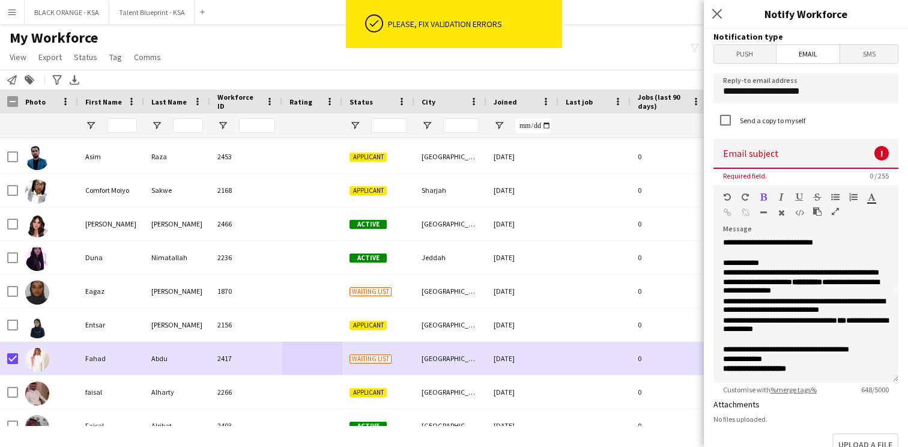
click at [781, 157] on input at bounding box center [805, 154] width 185 height 30
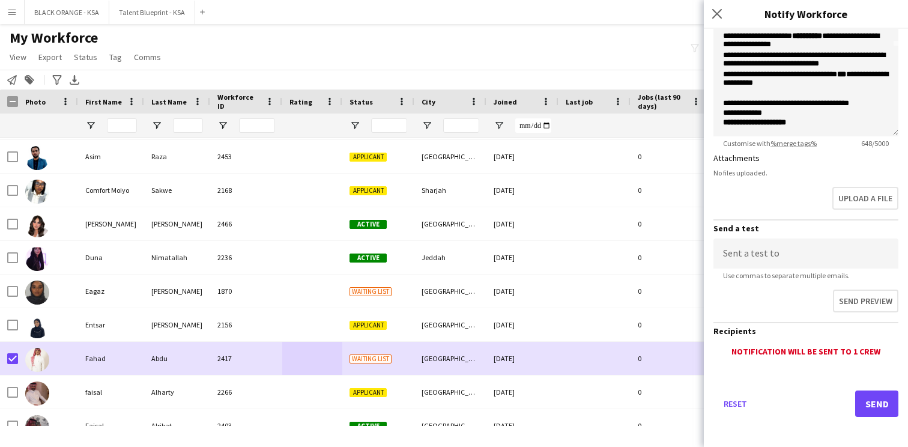
scroll to position [250, 0]
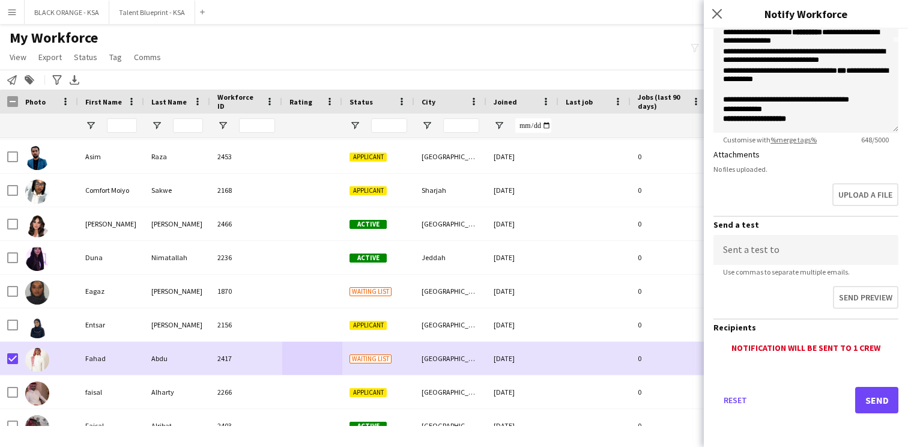
type input "**********"
click at [866, 402] on button "Send" at bounding box center [876, 400] width 43 height 26
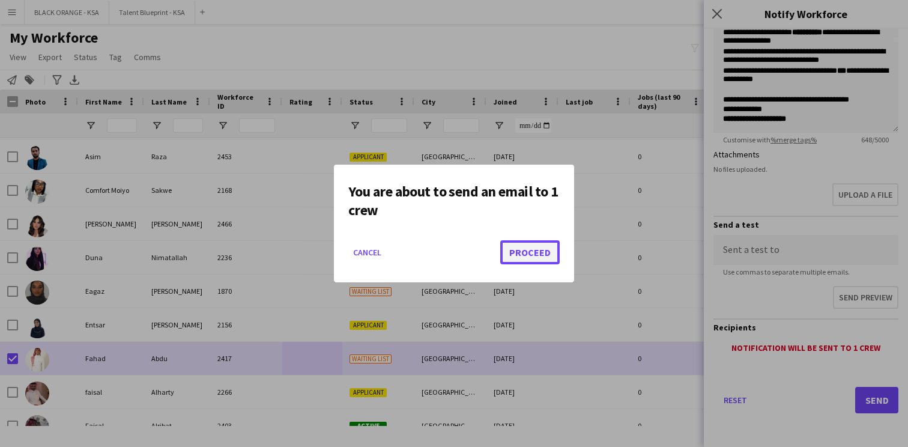
click at [527, 255] on button "Proceed" at bounding box center [529, 252] width 59 height 24
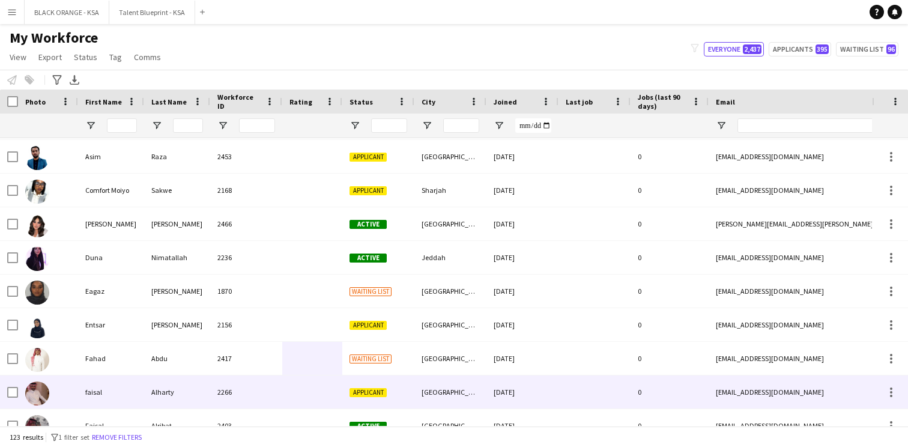
click at [100, 388] on div "faisal" at bounding box center [111, 391] width 66 height 33
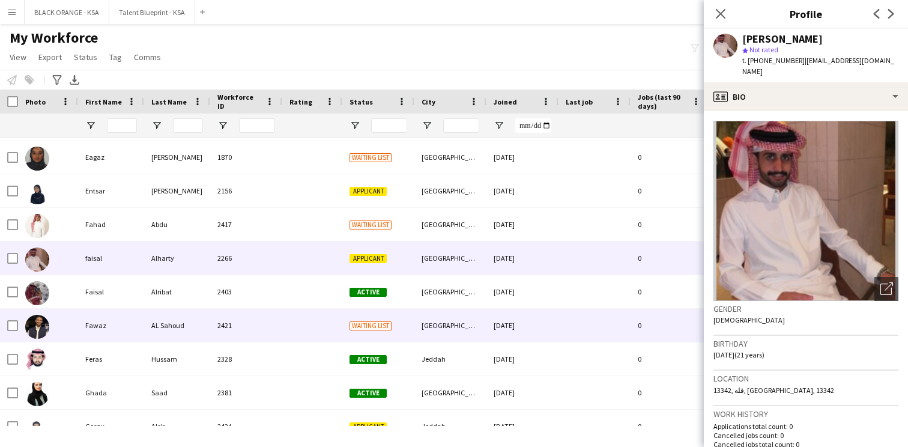
scroll to position [1135, 0]
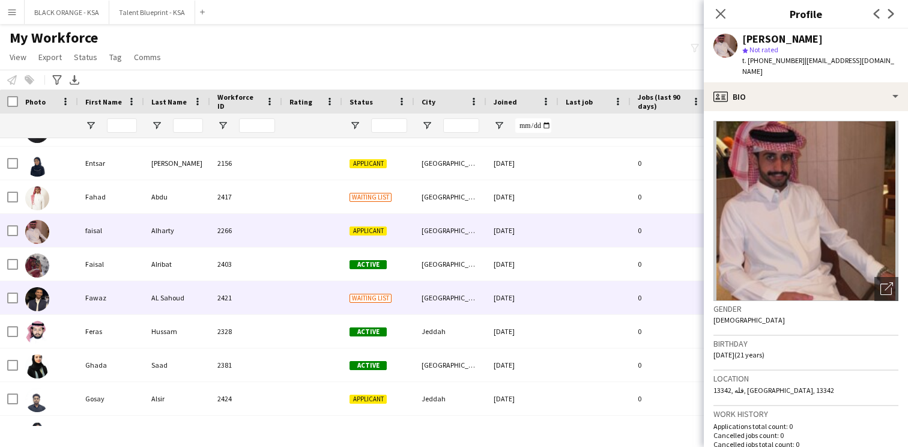
click at [293, 299] on div at bounding box center [312, 297] width 60 height 33
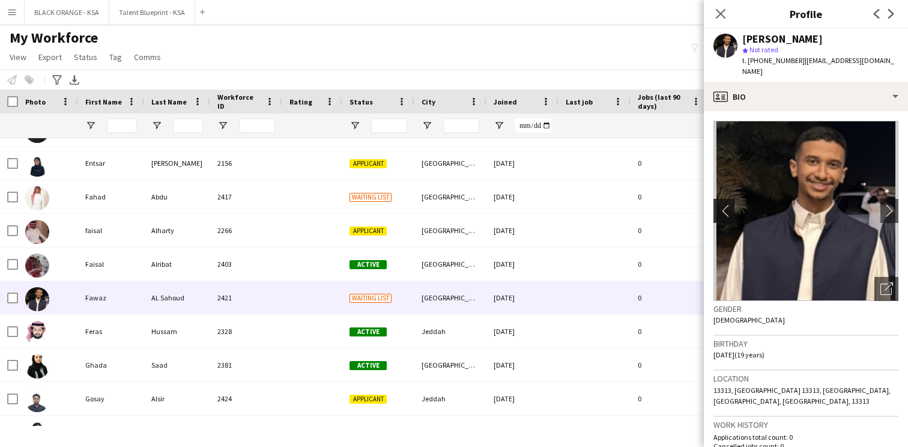
click at [725, 204] on app-icon "chevron-left" at bounding box center [722, 210] width 19 height 13
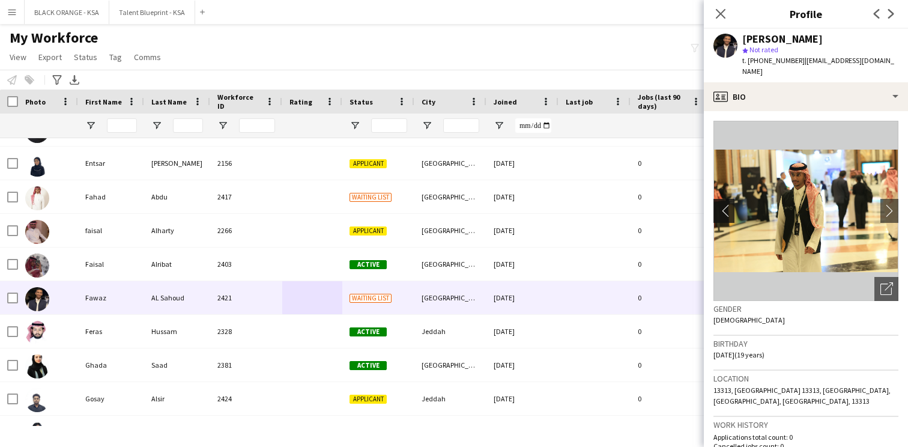
click at [725, 204] on app-icon "chevron-left" at bounding box center [722, 210] width 19 height 13
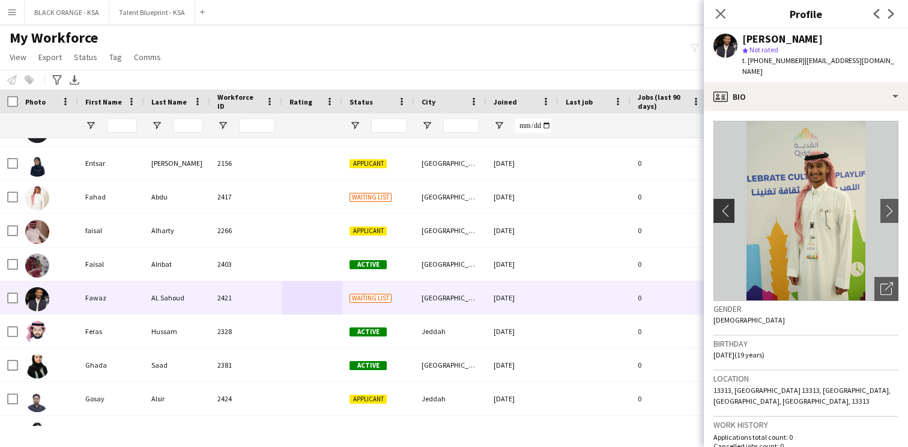
click at [725, 204] on app-icon "chevron-left" at bounding box center [722, 210] width 19 height 13
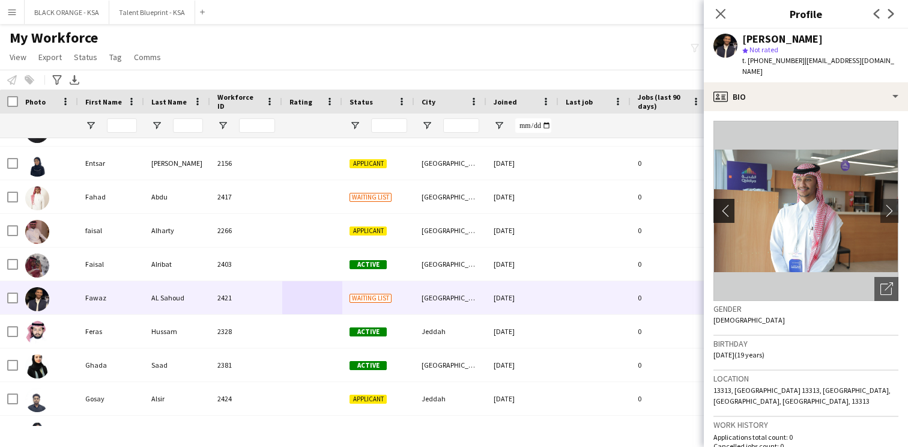
click at [725, 204] on app-icon "chevron-left" at bounding box center [722, 210] width 19 height 13
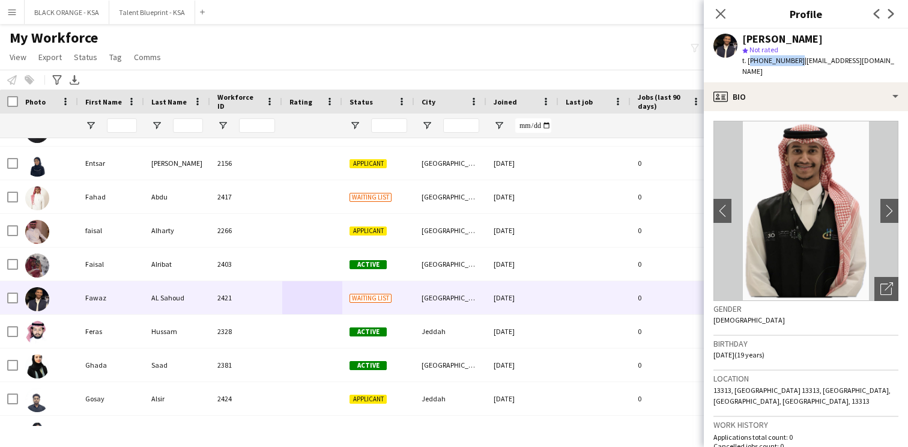
drag, startPoint x: 794, startPoint y: 60, endPoint x: 748, endPoint y: 62, distance: 46.3
click at [748, 62] on span "t. [PHONE_NUMBER]" at bounding box center [773, 60] width 62 height 9
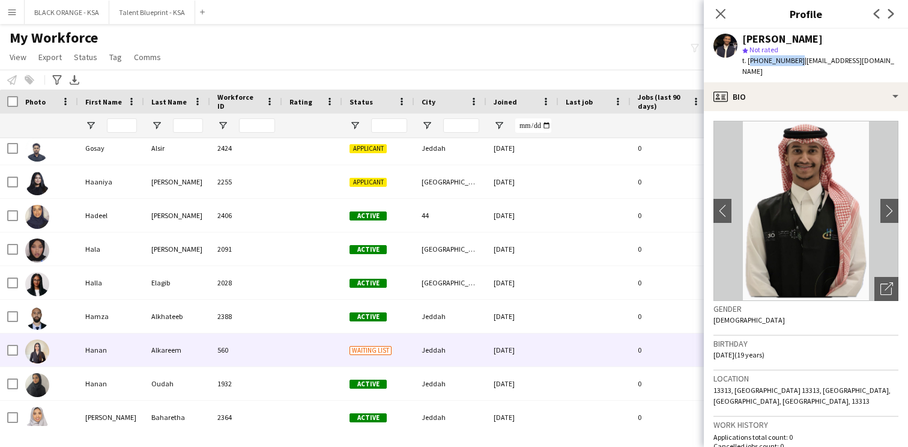
scroll to position [1517, 0]
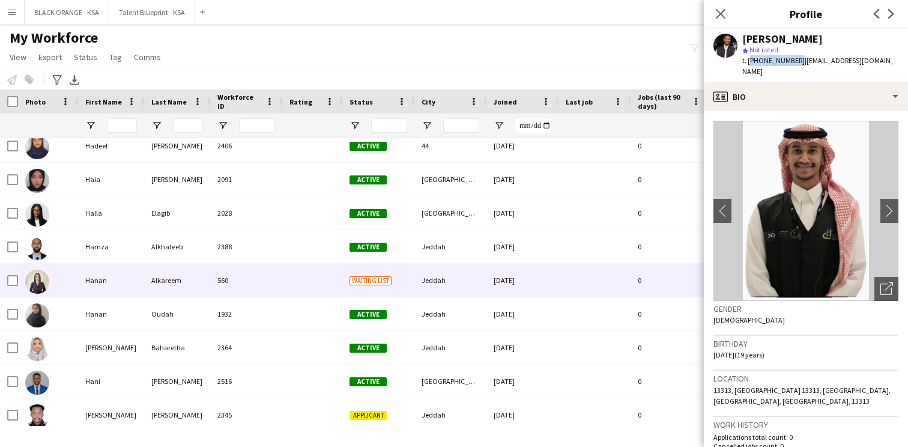
click at [475, 293] on div "Jeddah" at bounding box center [450, 280] width 72 height 33
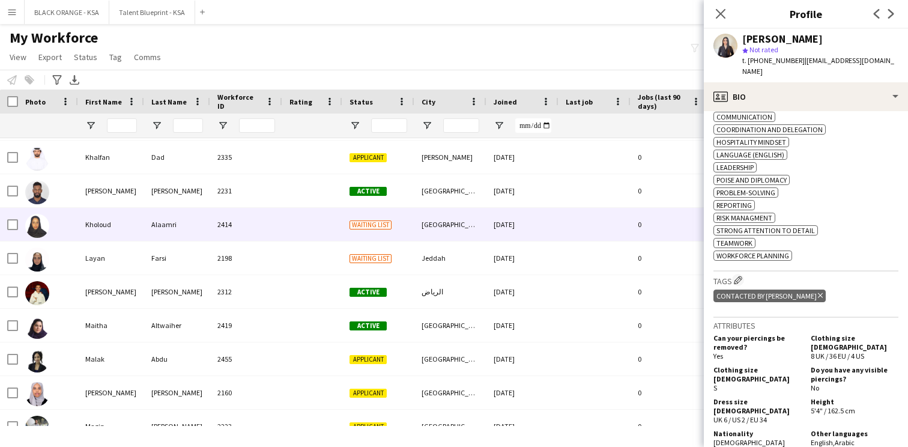
click at [475, 231] on div "[GEOGRAPHIC_DATA]" at bounding box center [450, 224] width 72 height 33
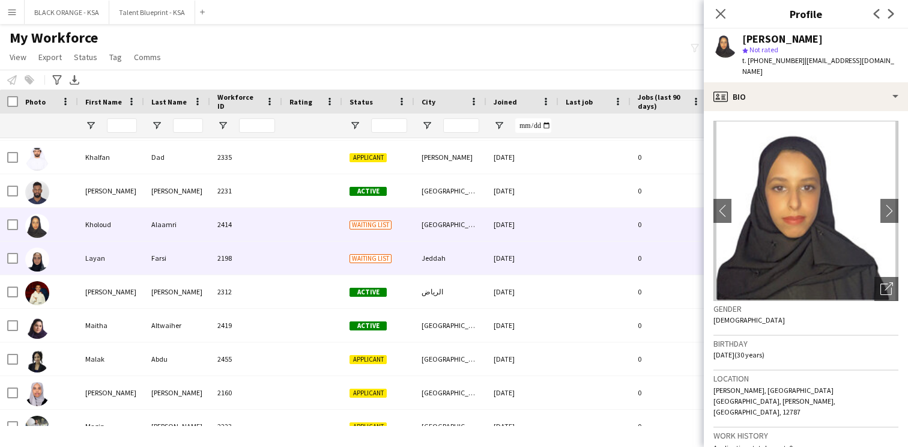
click at [438, 261] on div "Jeddah" at bounding box center [450, 257] width 72 height 33
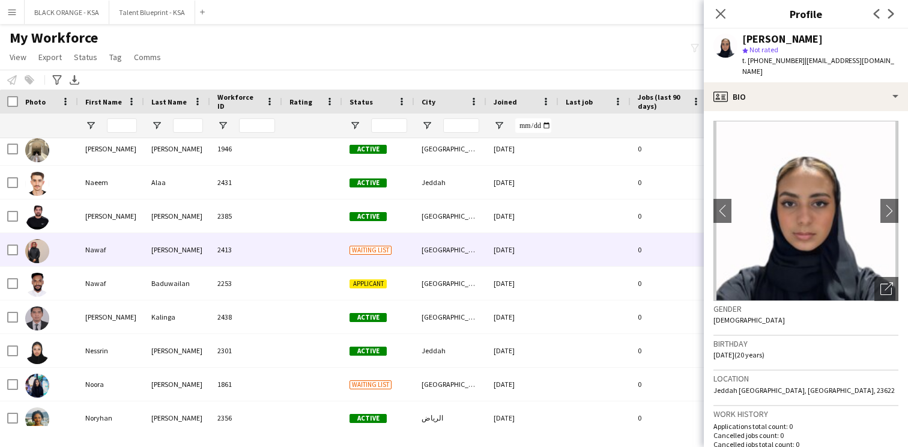
click at [434, 258] on div "[GEOGRAPHIC_DATA]" at bounding box center [450, 249] width 72 height 33
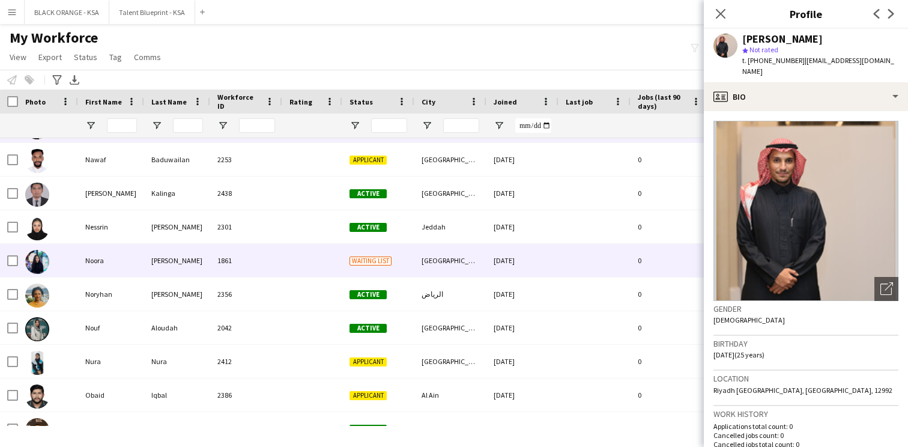
click at [439, 270] on div "[GEOGRAPHIC_DATA]" at bounding box center [450, 260] width 72 height 33
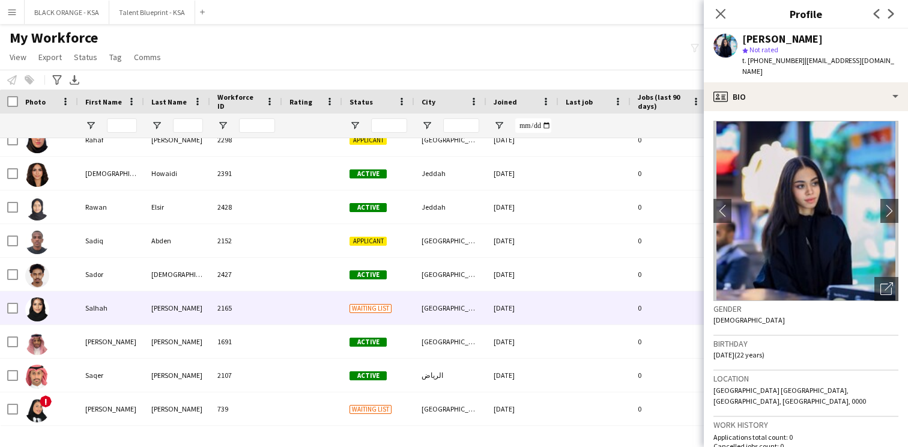
click at [420, 303] on div "[GEOGRAPHIC_DATA]" at bounding box center [450, 307] width 72 height 33
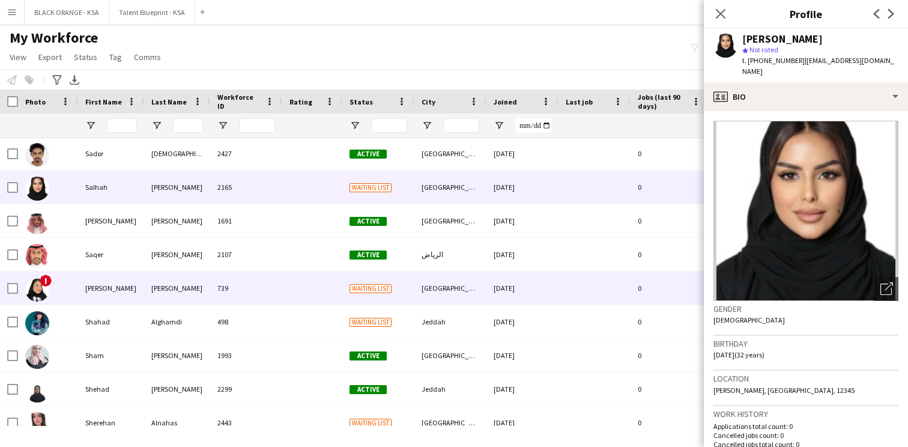
click at [421, 297] on div "[GEOGRAPHIC_DATA]" at bounding box center [450, 287] width 72 height 33
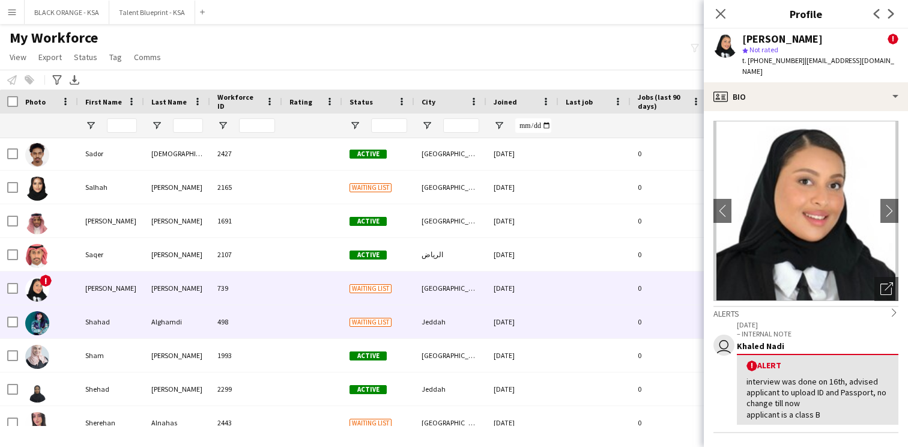
click at [421, 315] on div "Jeddah" at bounding box center [450, 321] width 72 height 33
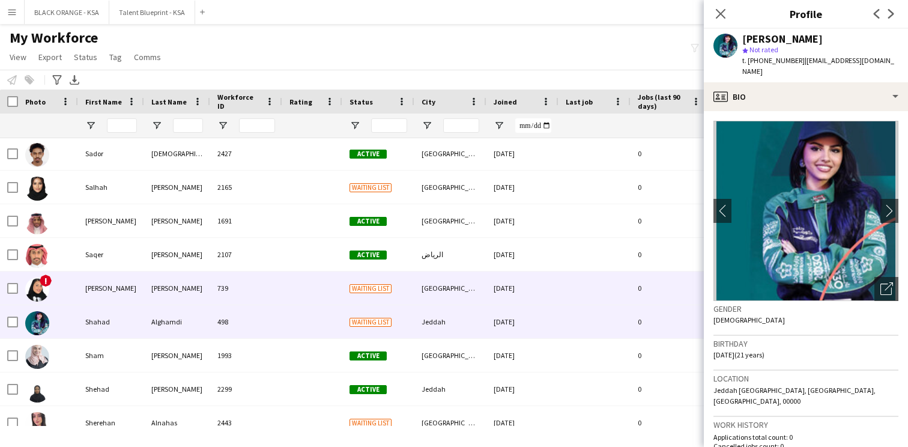
click at [426, 286] on div "[GEOGRAPHIC_DATA]" at bounding box center [450, 287] width 72 height 33
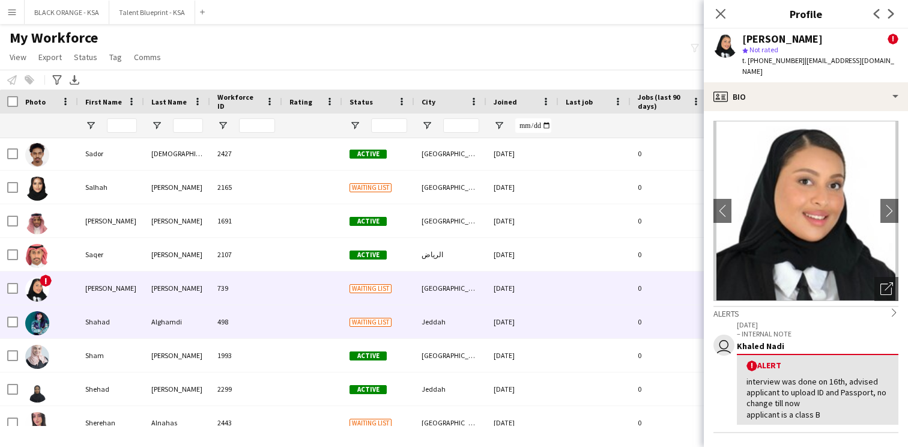
click at [418, 324] on div "Jeddah" at bounding box center [450, 321] width 72 height 33
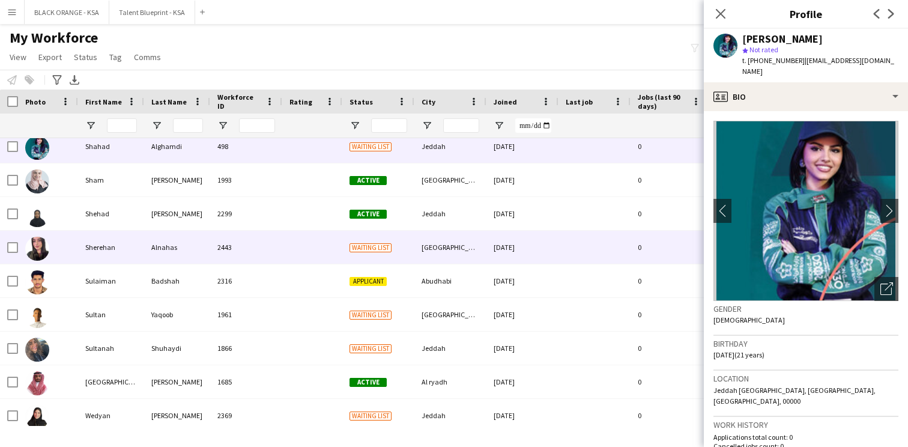
click at [435, 250] on div "[GEOGRAPHIC_DATA]" at bounding box center [450, 247] width 72 height 33
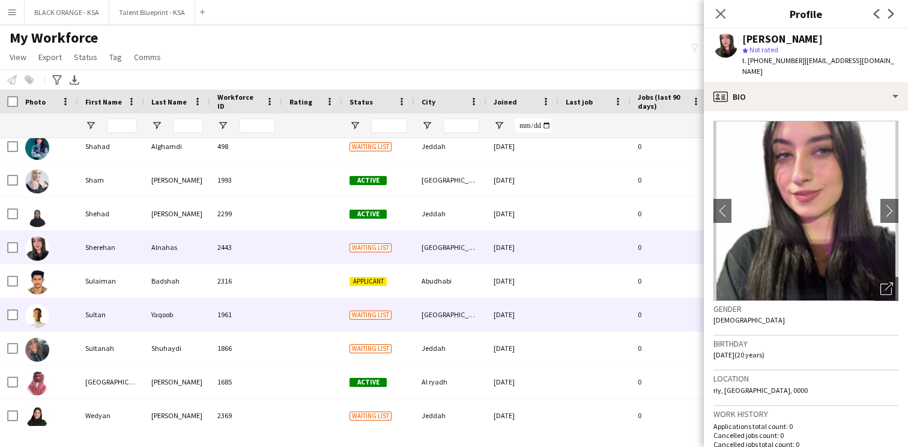
click at [429, 313] on div "[GEOGRAPHIC_DATA]" at bounding box center [450, 314] width 72 height 33
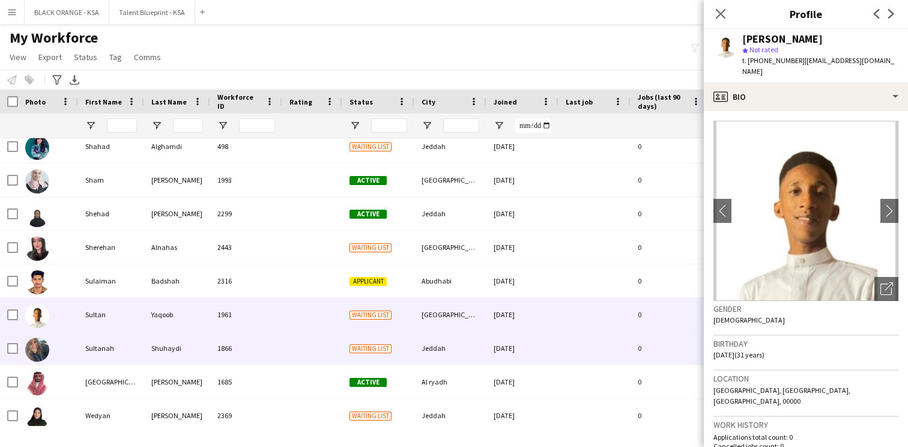
click at [417, 339] on div "Jeddah" at bounding box center [450, 347] width 72 height 33
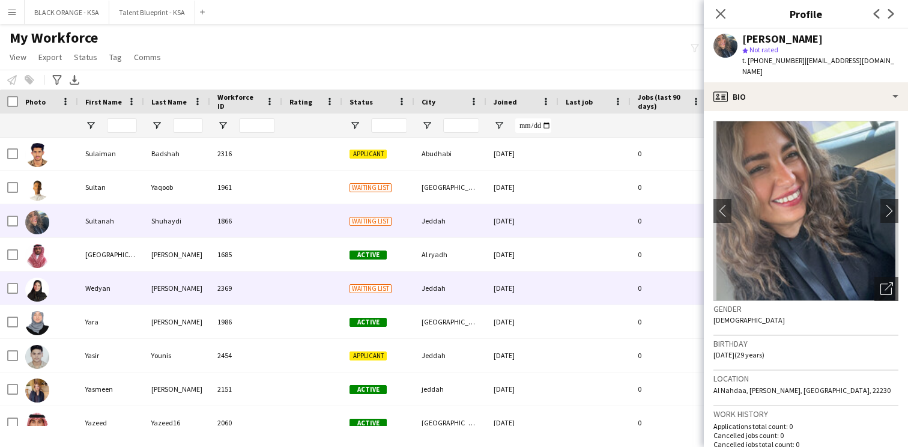
click at [424, 294] on div "Jeddah" at bounding box center [450, 287] width 72 height 33
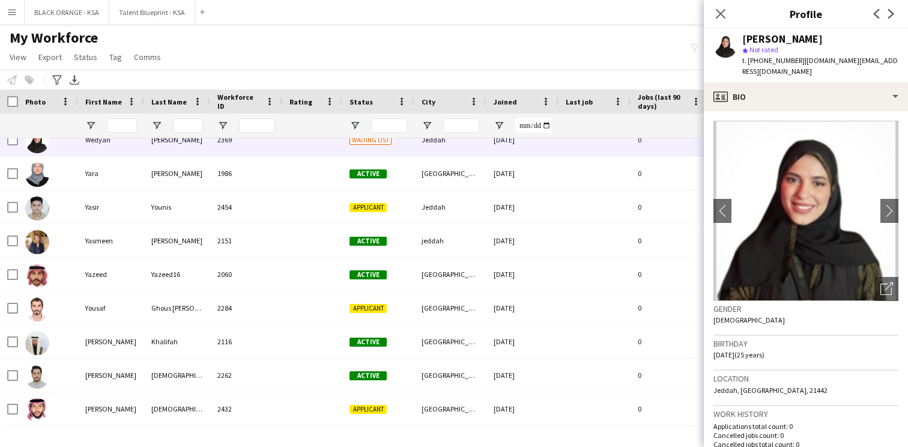
click at [307, 45] on div "My Workforce View Views Default view New view Update view Delete view Edit name…" at bounding box center [454, 49] width 908 height 41
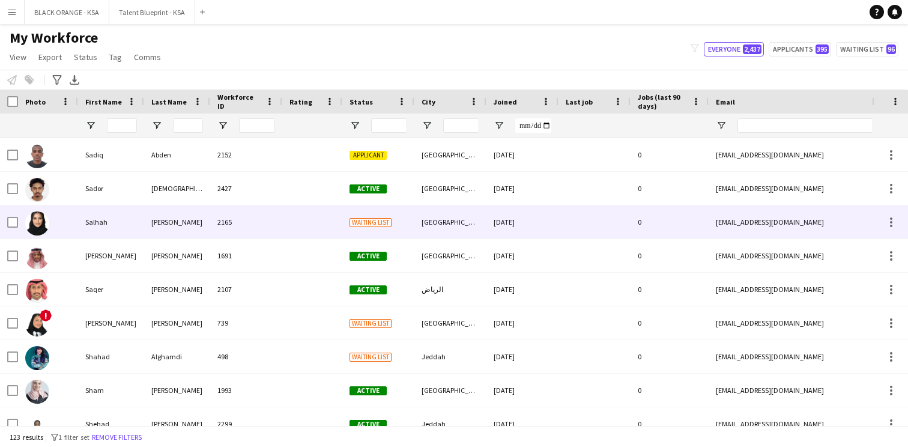
scroll to position [3304, 0]
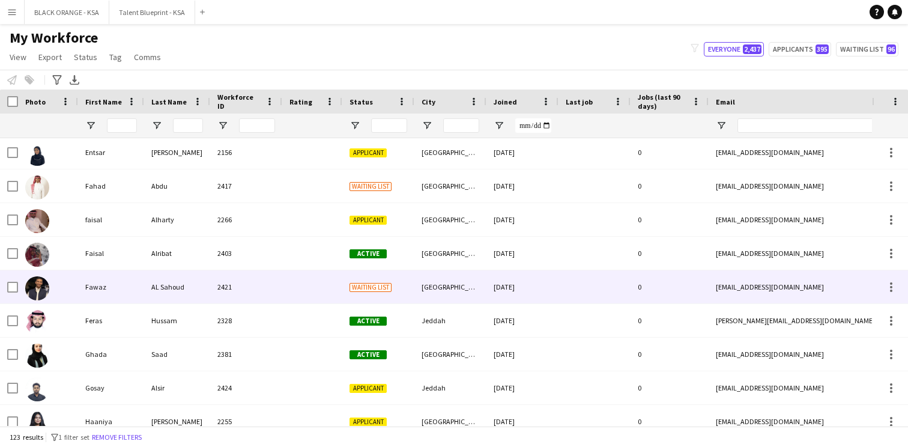
click at [267, 289] on div "2421" at bounding box center [246, 286] width 72 height 33
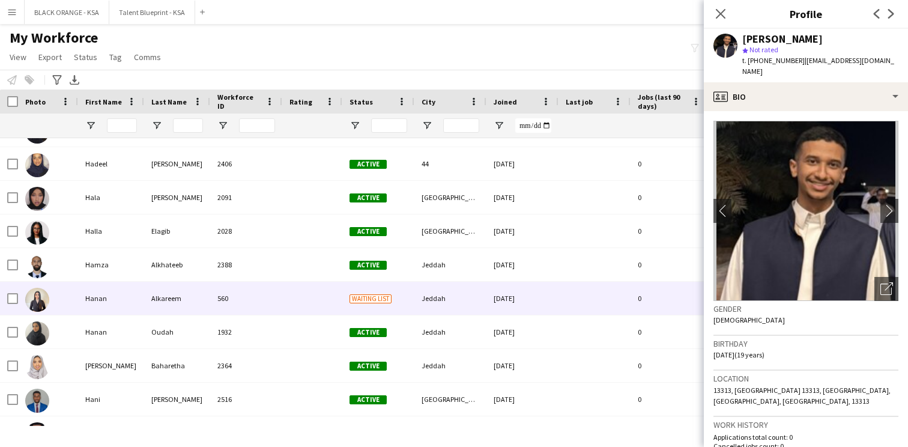
click at [285, 306] on div at bounding box center [312, 298] width 60 height 33
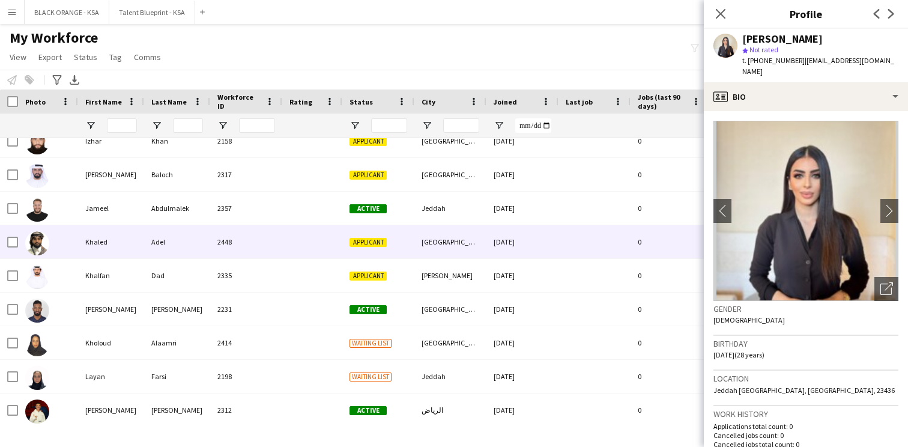
click at [299, 248] on div at bounding box center [312, 241] width 60 height 33
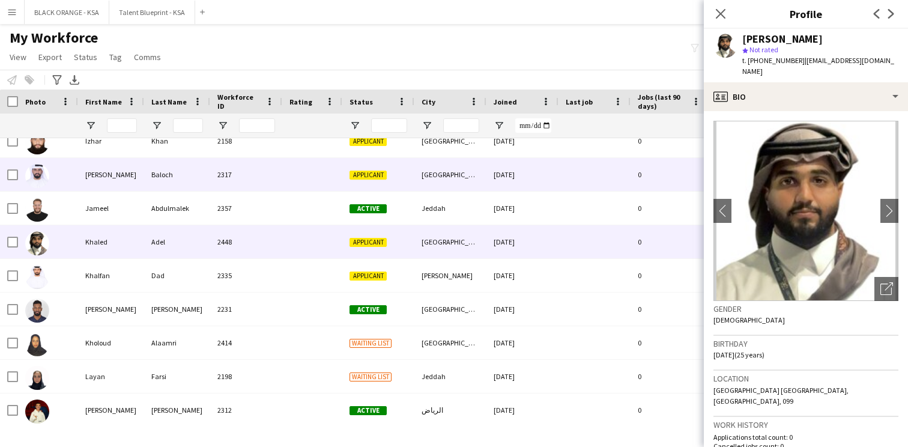
click at [299, 178] on div at bounding box center [312, 174] width 60 height 33
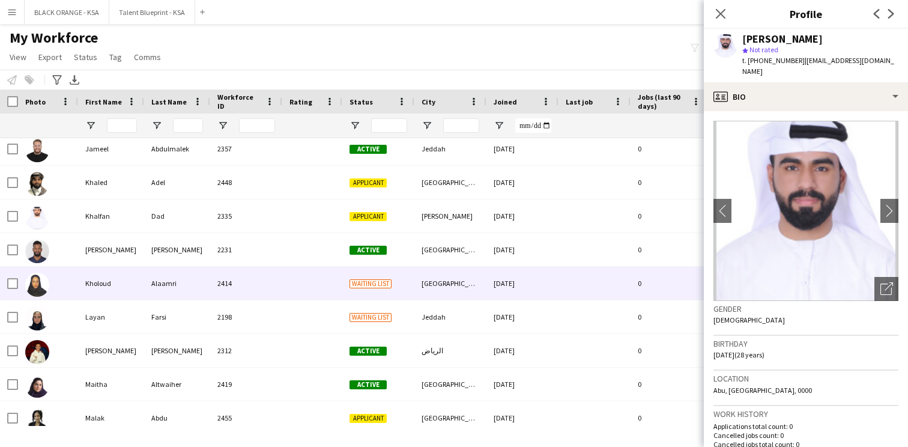
click at [284, 298] on div at bounding box center [312, 283] width 60 height 33
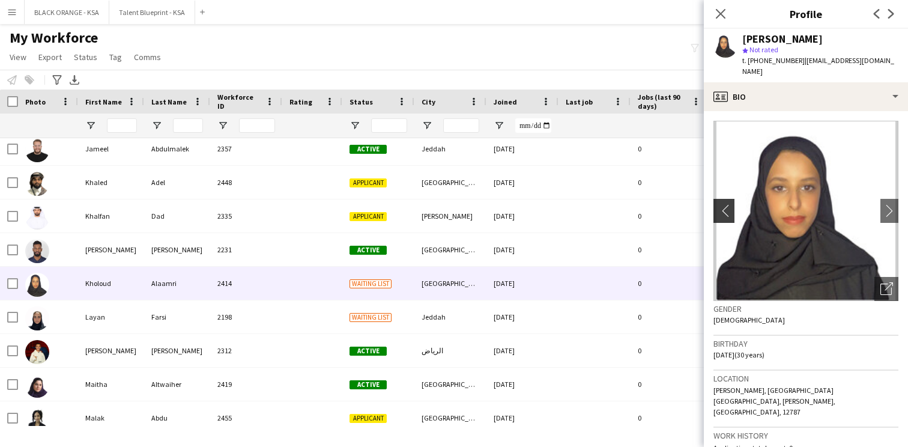
click at [719, 204] on app-icon "chevron-left" at bounding box center [722, 210] width 19 height 13
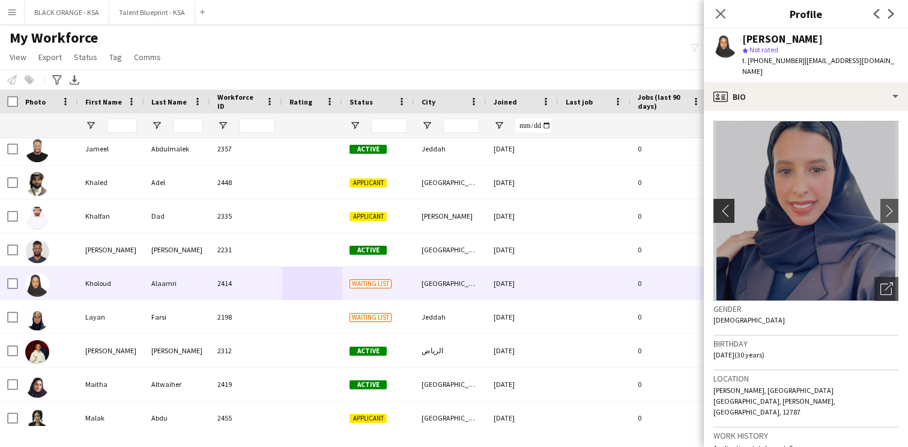
click at [719, 204] on app-icon "chevron-left" at bounding box center [722, 210] width 19 height 13
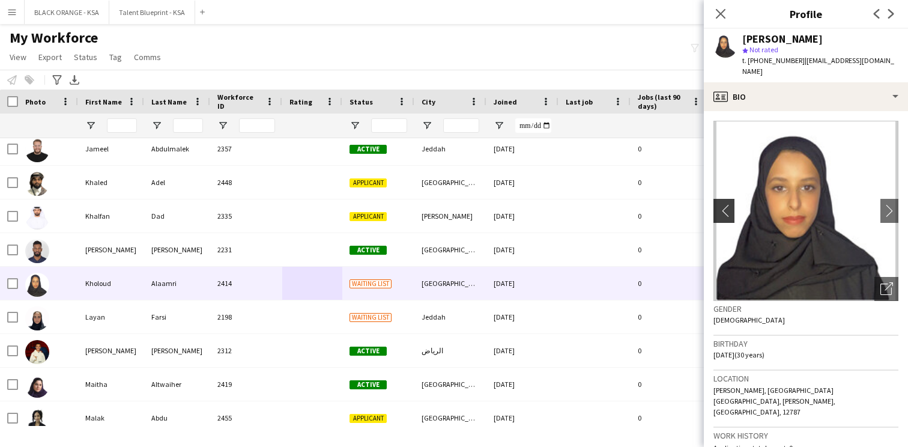
click at [719, 204] on app-icon "chevron-left" at bounding box center [722, 210] width 19 height 13
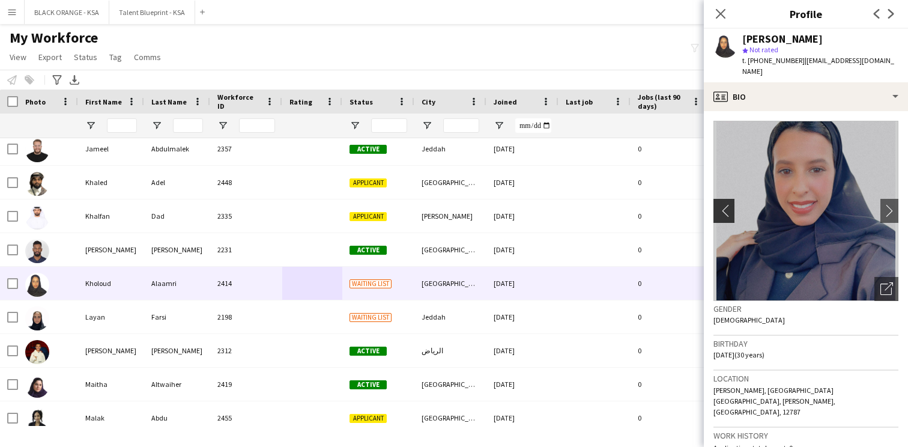
click at [719, 204] on app-icon "chevron-left" at bounding box center [722, 210] width 19 height 13
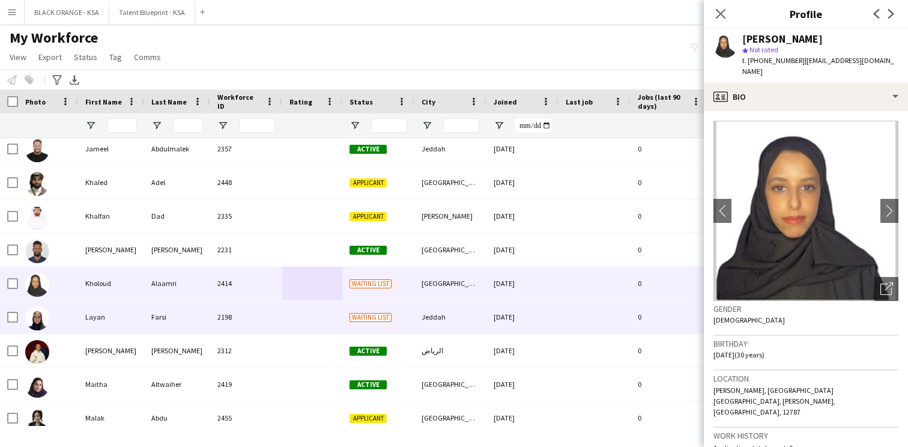
click at [294, 321] on div at bounding box center [312, 316] width 60 height 33
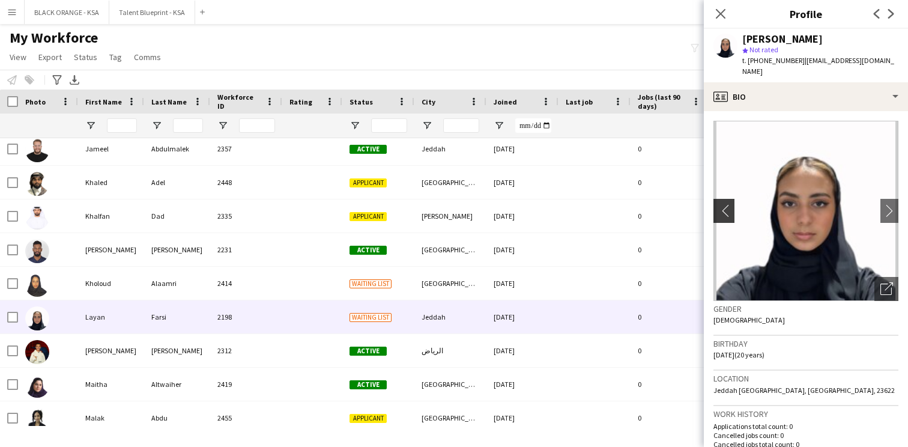
click at [723, 204] on app-icon "chevron-left" at bounding box center [722, 210] width 19 height 13
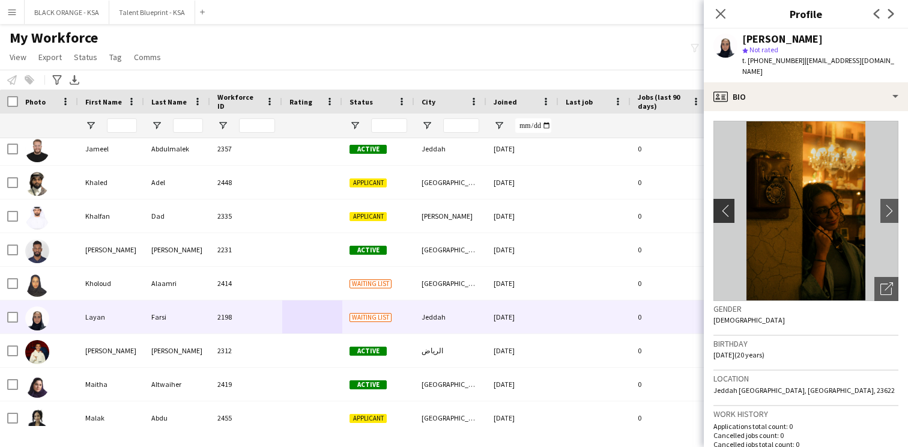
click at [723, 204] on app-icon "chevron-left" at bounding box center [722, 210] width 19 height 13
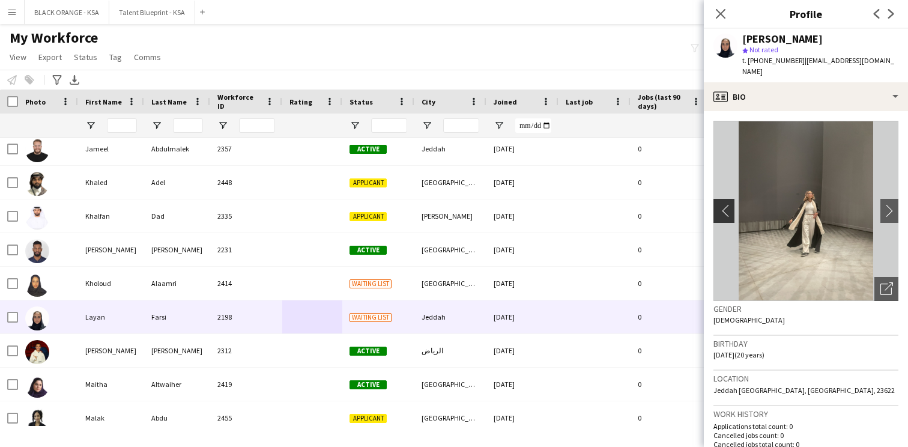
click at [723, 204] on app-icon "chevron-left" at bounding box center [722, 210] width 19 height 13
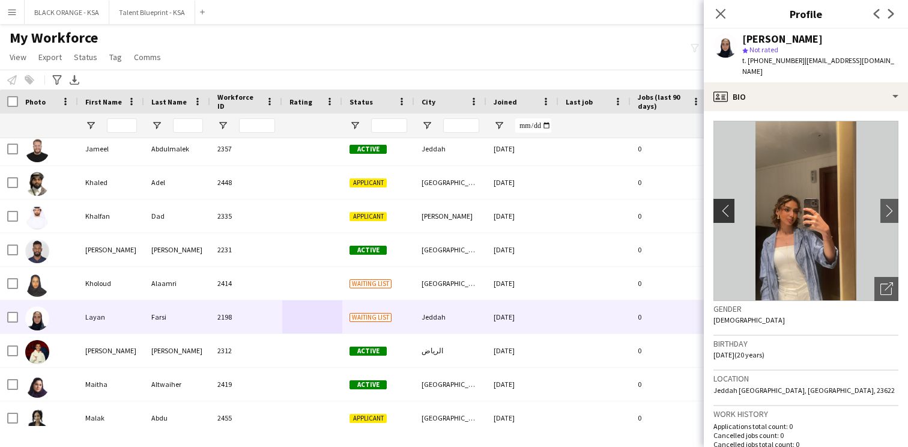
click at [723, 204] on app-icon "chevron-left" at bounding box center [722, 210] width 19 height 13
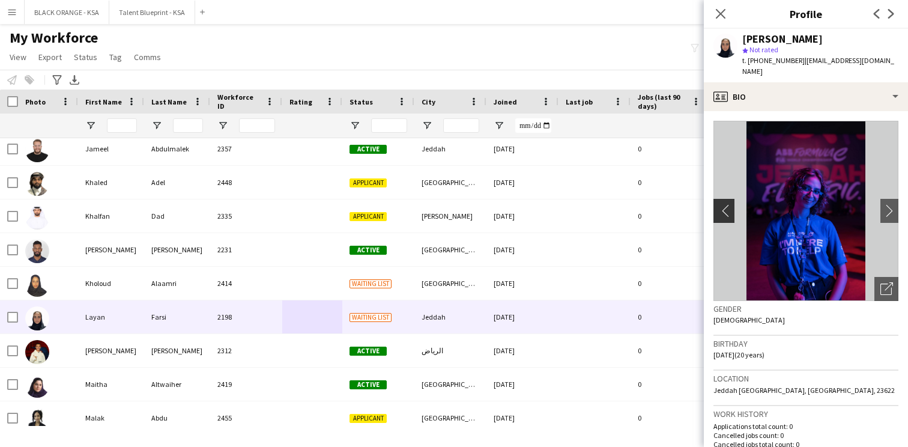
click at [723, 204] on app-icon "chevron-left" at bounding box center [722, 210] width 19 height 13
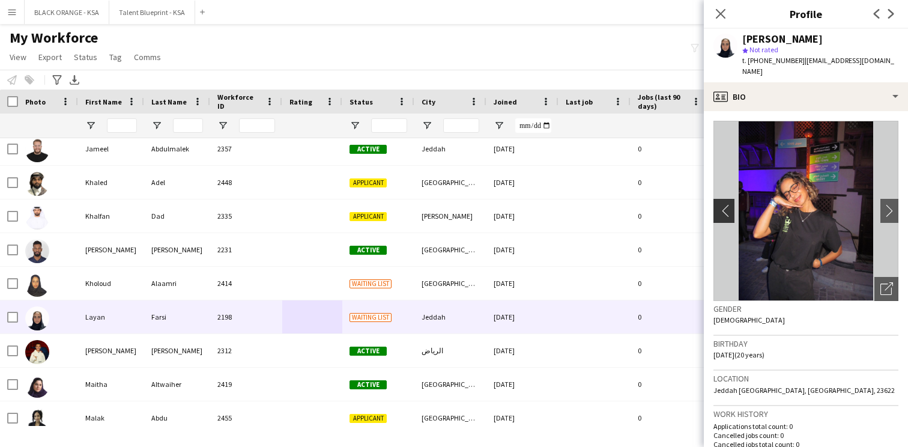
click at [723, 204] on app-icon "chevron-left" at bounding box center [722, 210] width 19 height 13
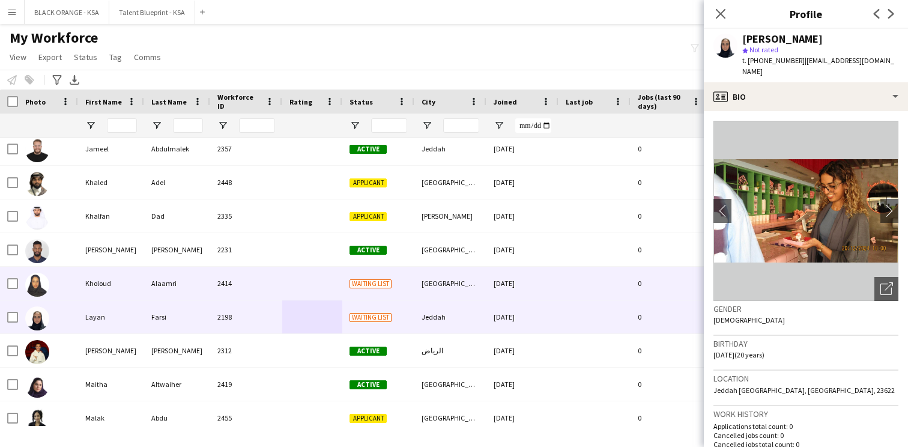
click at [235, 279] on div "2414" at bounding box center [246, 283] width 72 height 33
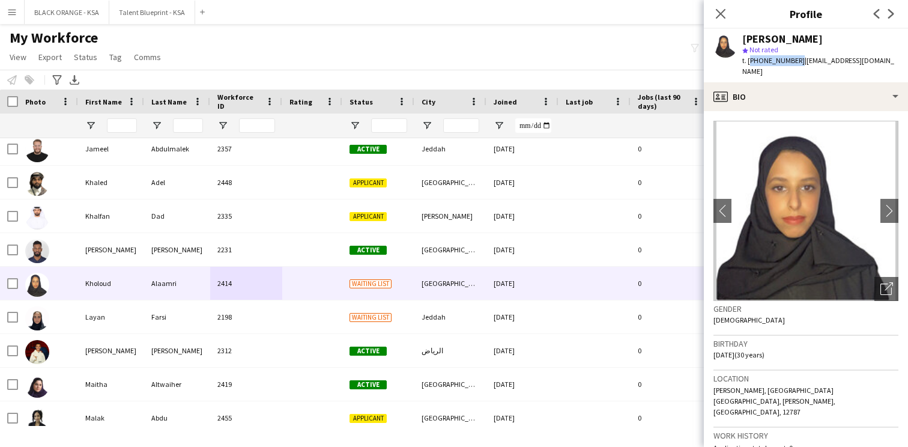
drag, startPoint x: 795, startPoint y: 62, endPoint x: 749, endPoint y: 56, distance: 46.5
click at [749, 56] on span "t. [PHONE_NUMBER]" at bounding box center [773, 60] width 62 height 9
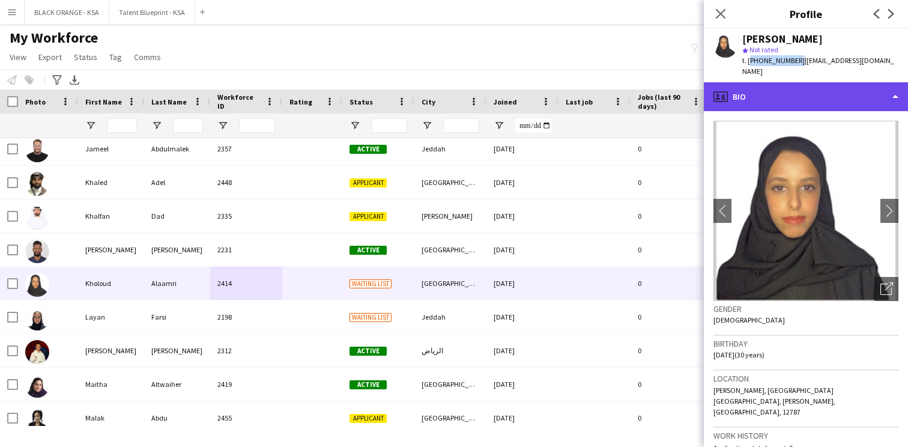
click at [807, 91] on div "profile Bio" at bounding box center [806, 96] width 204 height 29
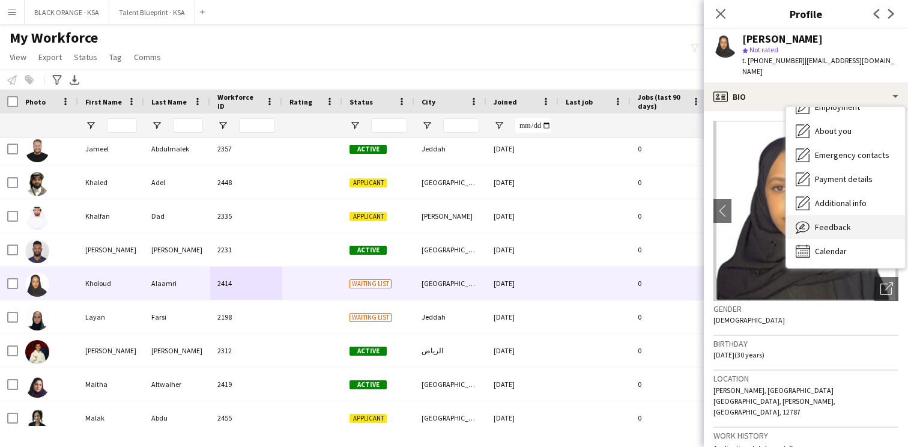
click at [825, 222] on span "Feedback" at bounding box center [833, 227] width 36 height 11
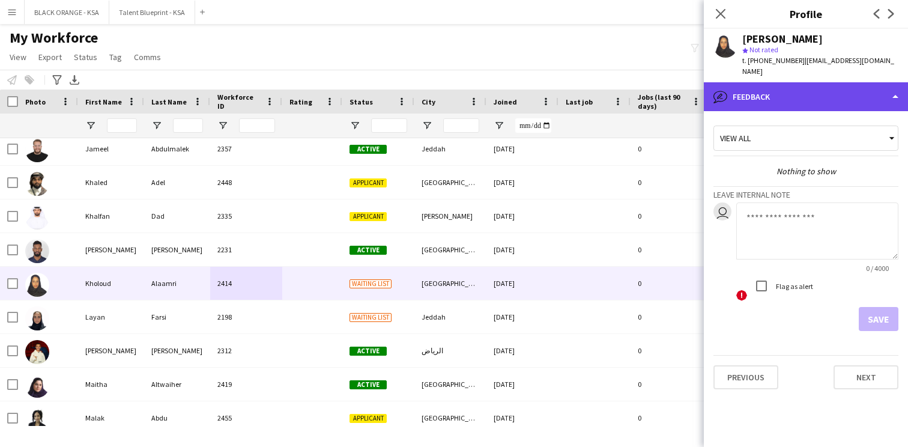
click at [808, 83] on div "bubble-pencil Feedback" at bounding box center [806, 96] width 204 height 29
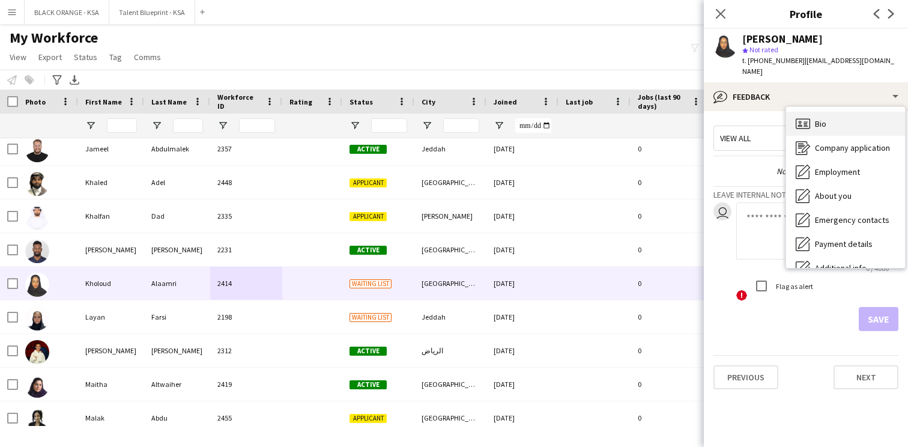
click at [830, 122] on div "Bio Bio" at bounding box center [845, 124] width 119 height 24
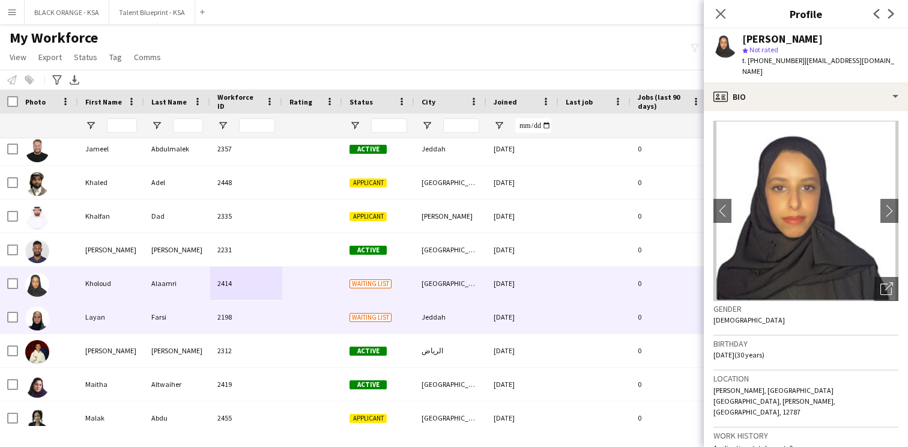
click at [356, 310] on div "Waiting list" at bounding box center [378, 316] width 72 height 33
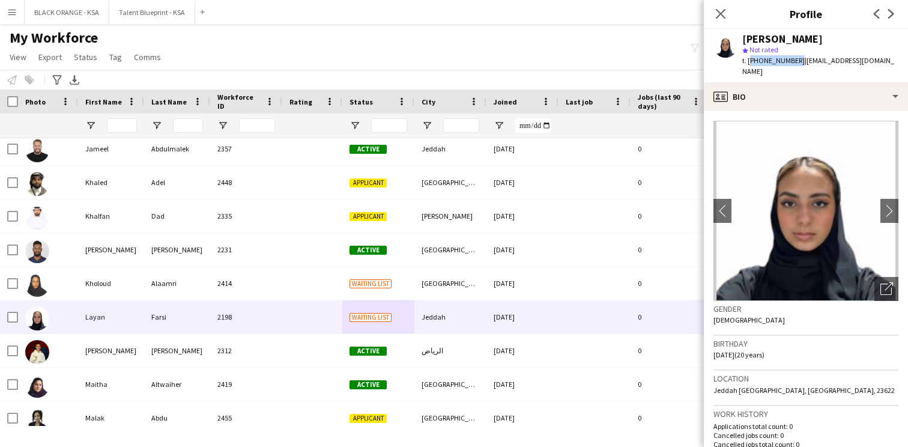
drag, startPoint x: 795, startPoint y: 61, endPoint x: 747, endPoint y: 59, distance: 47.5
click at [747, 59] on span "t. [PHONE_NUMBER]" at bounding box center [773, 60] width 62 height 9
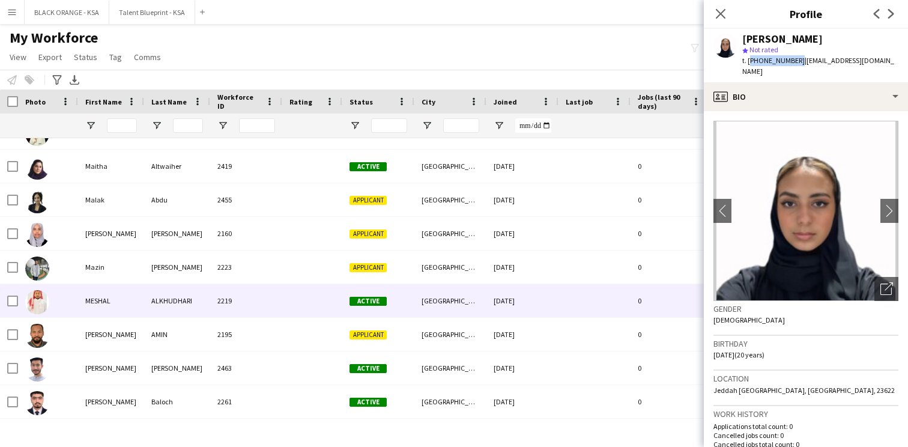
scroll to position [2260, 0]
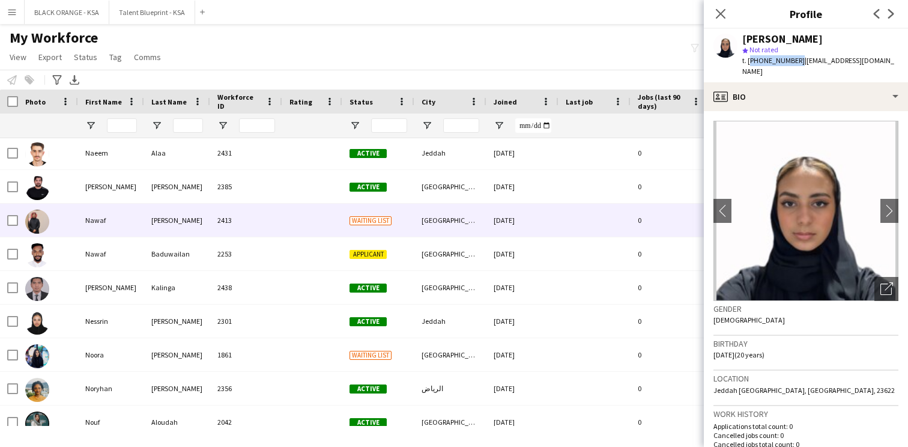
click at [451, 232] on div "[GEOGRAPHIC_DATA]" at bounding box center [450, 220] width 72 height 33
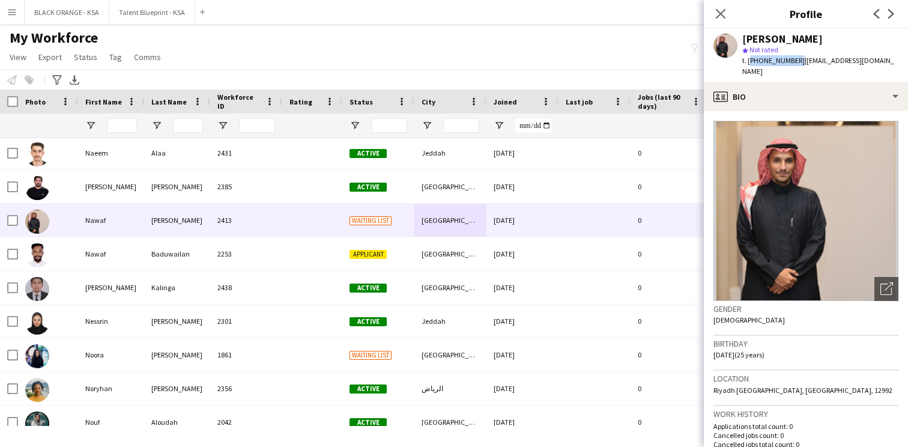
drag, startPoint x: 795, startPoint y: 61, endPoint x: 747, endPoint y: 62, distance: 47.4
click at [747, 62] on span "t. [PHONE_NUMBER]" at bounding box center [773, 60] width 62 height 9
click at [723, 8] on icon "Close pop-in" at bounding box center [719, 13] width 11 height 11
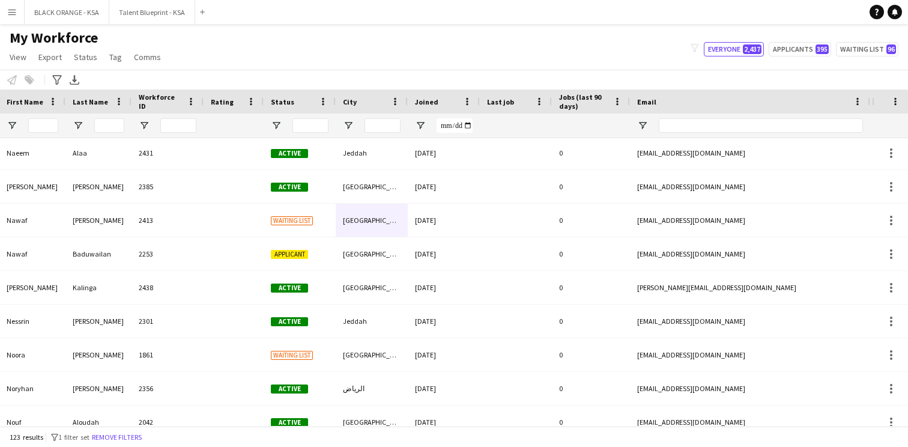
scroll to position [0, 256]
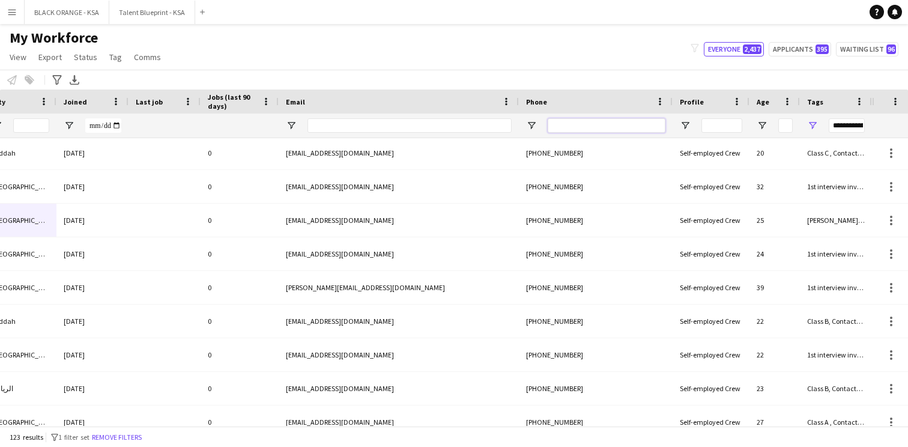
click at [587, 124] on input "Phone Filter Input" at bounding box center [607, 125] width 118 height 14
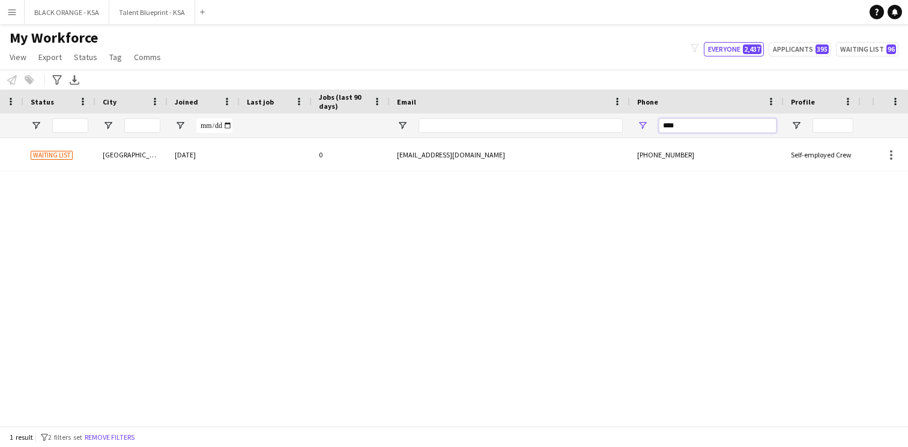
scroll to position [0, 99]
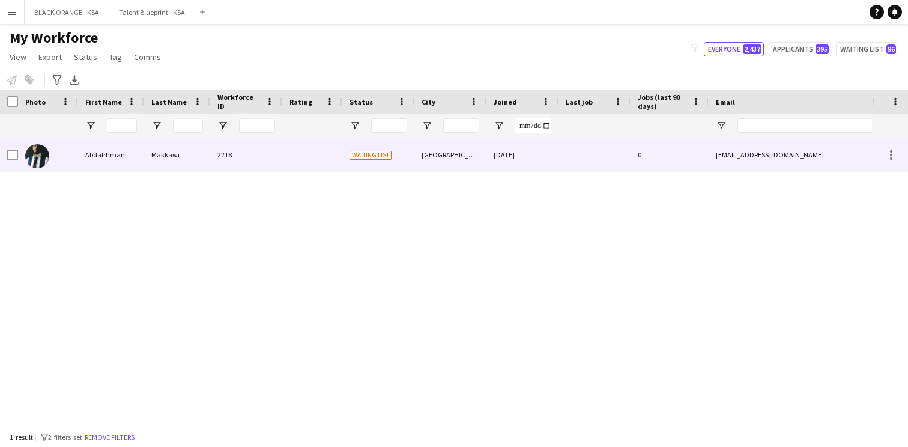
type input "****"
click at [289, 163] on div at bounding box center [312, 154] width 60 height 33
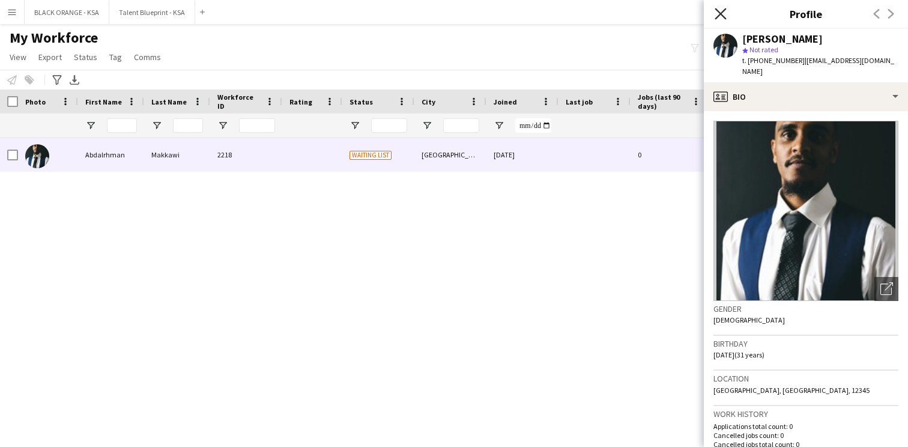
click at [720, 13] on icon at bounding box center [719, 13] width 11 height 11
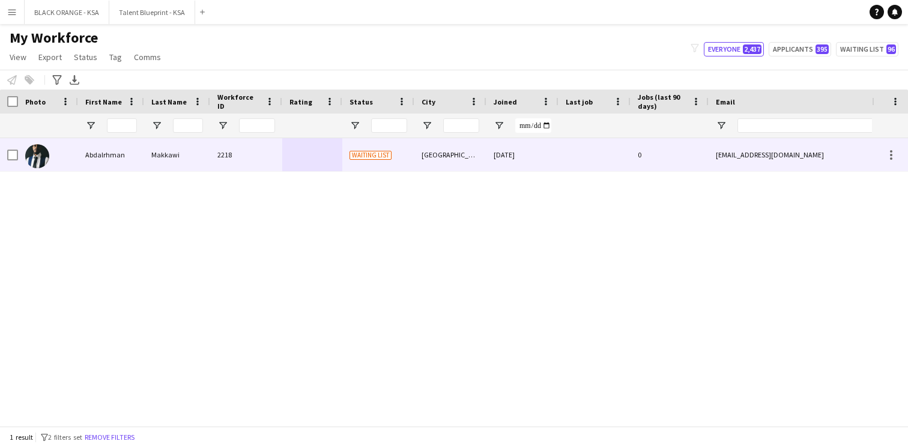
click at [229, 163] on div "2218" at bounding box center [246, 154] width 72 height 33
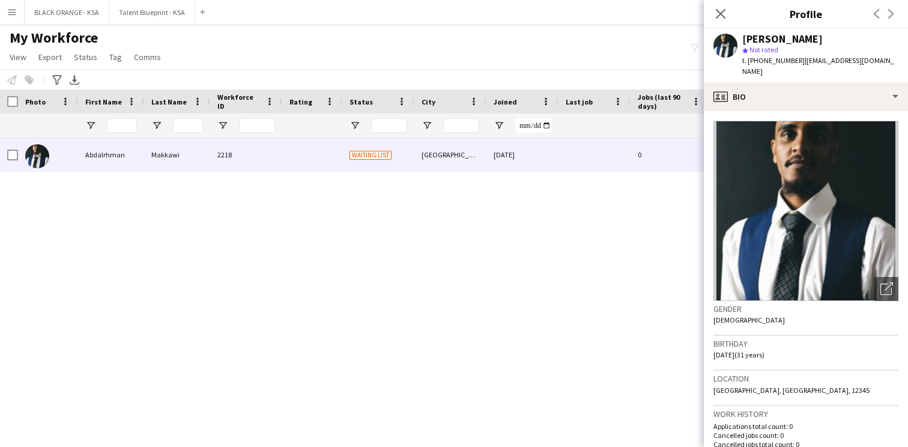
click at [729, 10] on div "Close pop-in" at bounding box center [721, 14] width 34 height 28
click at [723, 11] on icon at bounding box center [719, 13] width 11 height 11
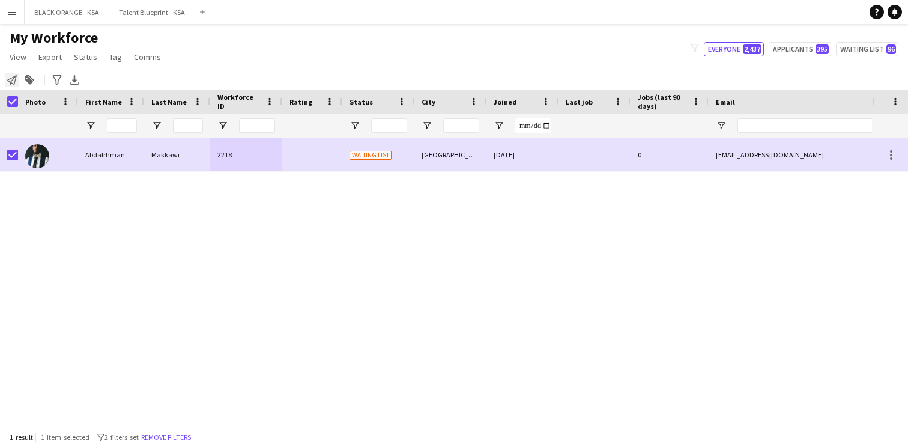
click at [13, 81] on icon "Notify workforce" at bounding box center [12, 80] width 10 height 10
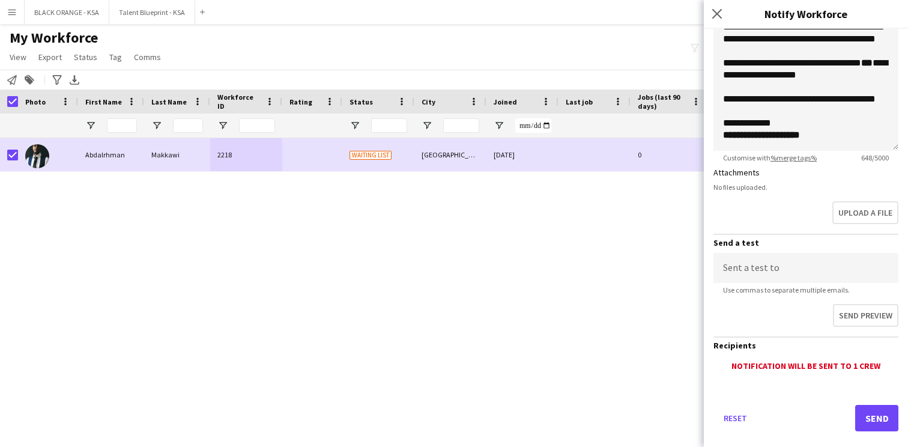
scroll to position [250, 0]
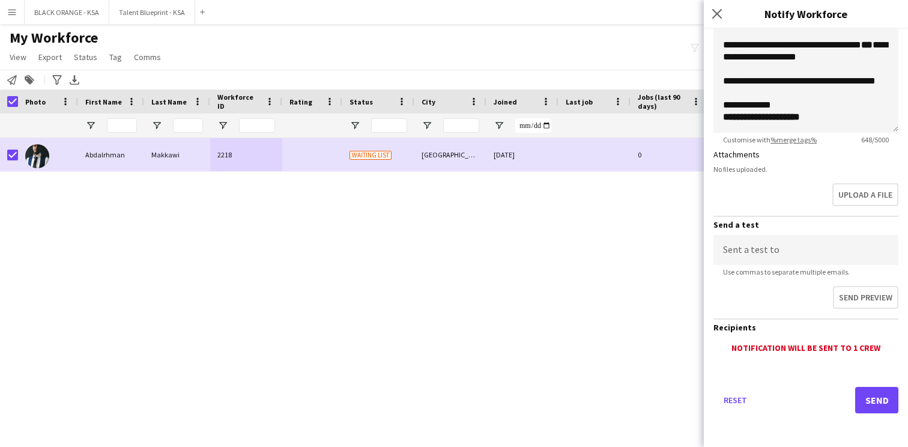
click at [867, 402] on button "Send" at bounding box center [876, 400] width 43 height 26
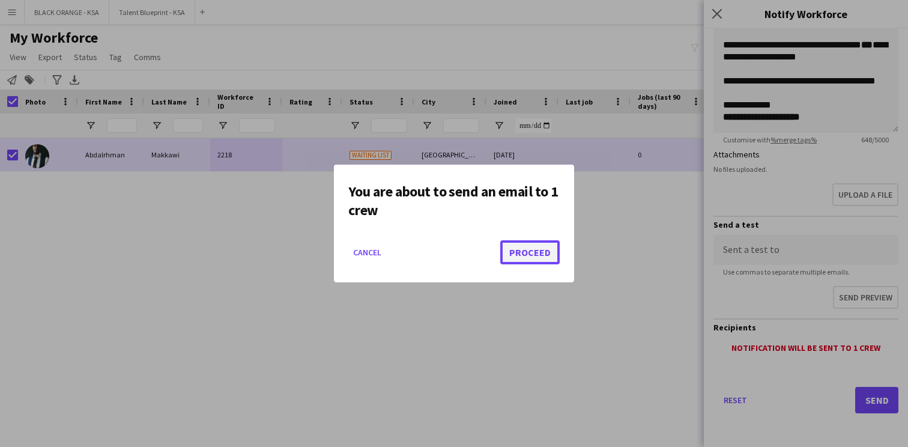
click at [546, 259] on button "Proceed" at bounding box center [529, 252] width 59 height 24
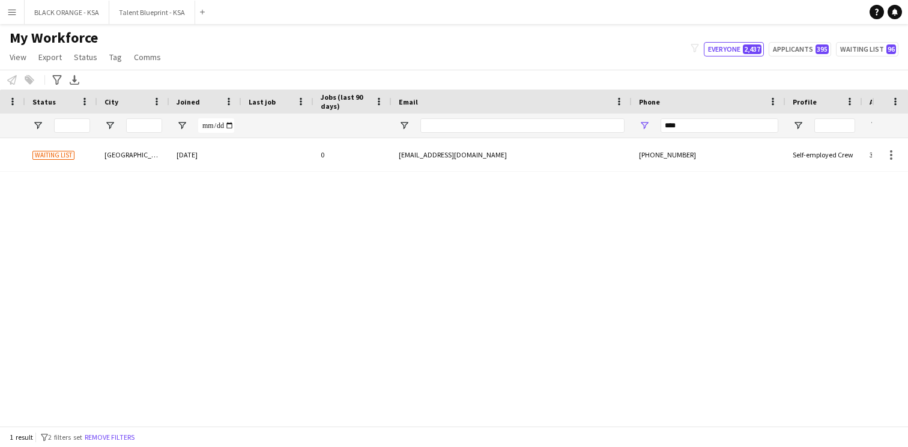
scroll to position [0, 430]
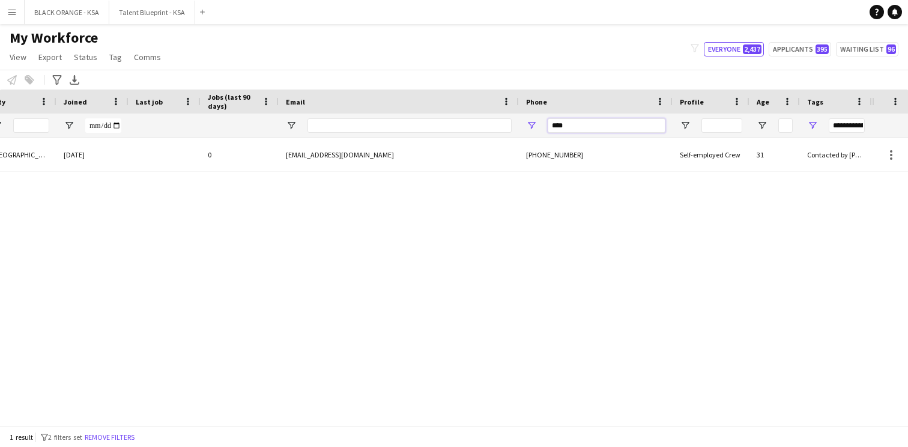
click at [558, 126] on input "****" at bounding box center [607, 125] width 118 height 14
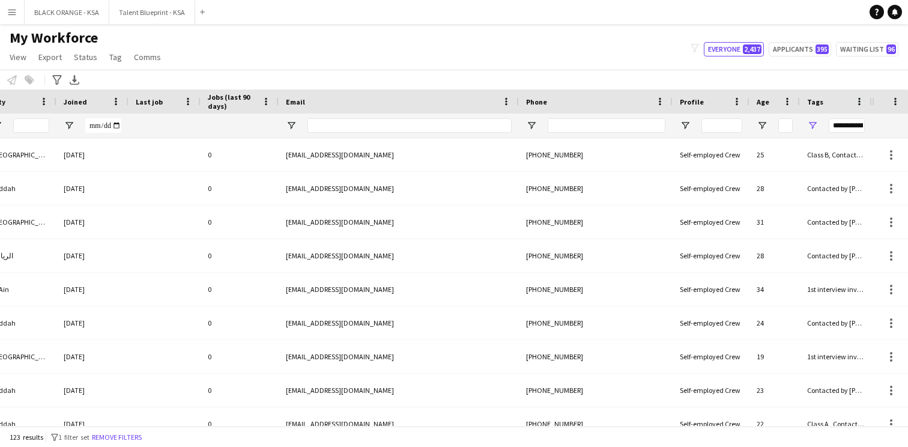
click at [472, 68] on div "My Workforce View Views Default view New view Update view Delete view Edit name…" at bounding box center [454, 49] width 908 height 41
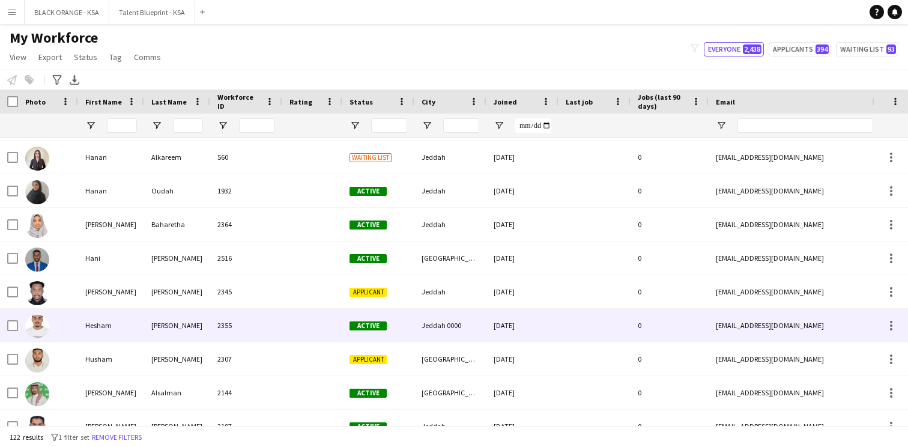
scroll to position [1514, 0]
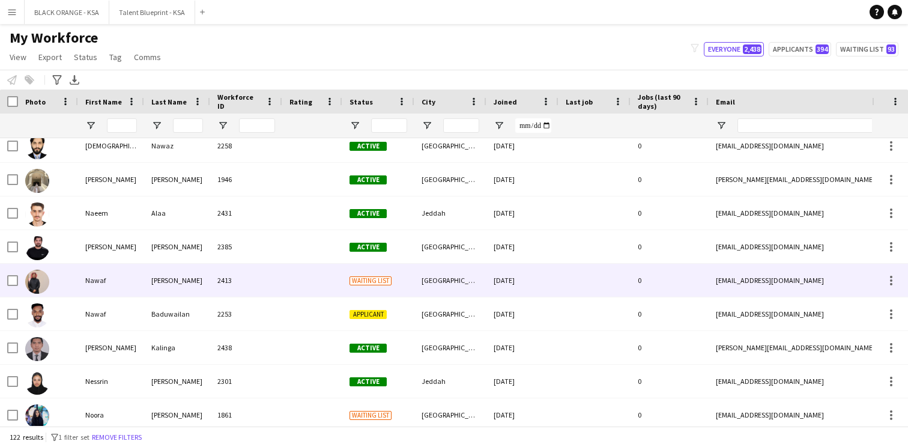
click at [323, 284] on div at bounding box center [312, 280] width 60 height 33
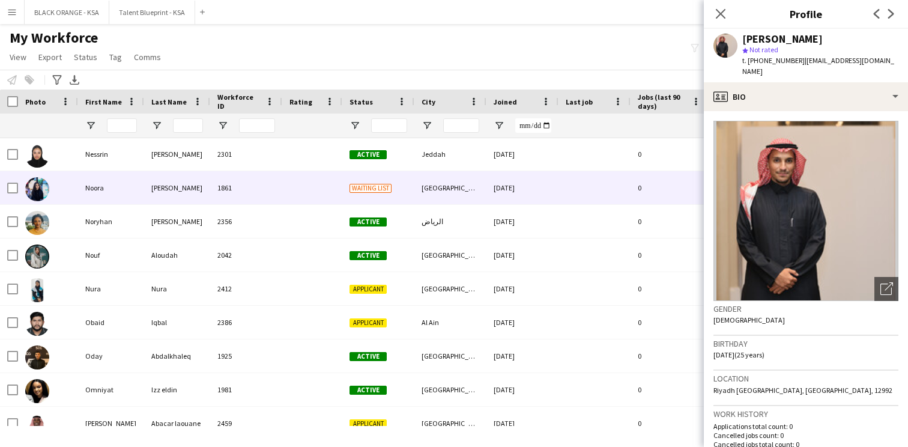
click at [292, 190] on div at bounding box center [312, 187] width 60 height 33
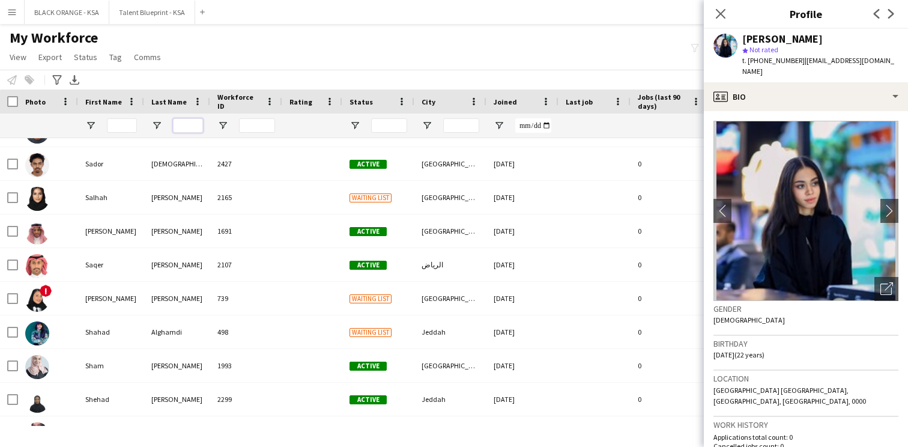
click at [194, 124] on input "Last Name Filter Input" at bounding box center [188, 125] width 30 height 14
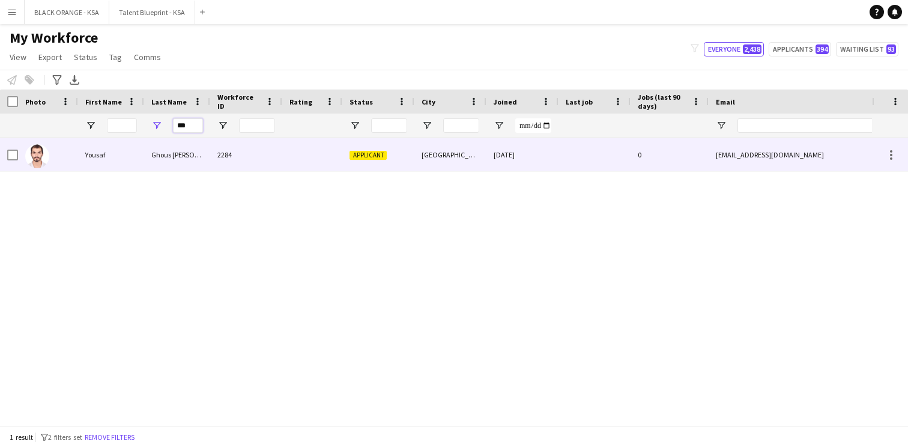
type input "***"
click at [160, 156] on div "Ghous [PERSON_NAME]" at bounding box center [177, 154] width 66 height 33
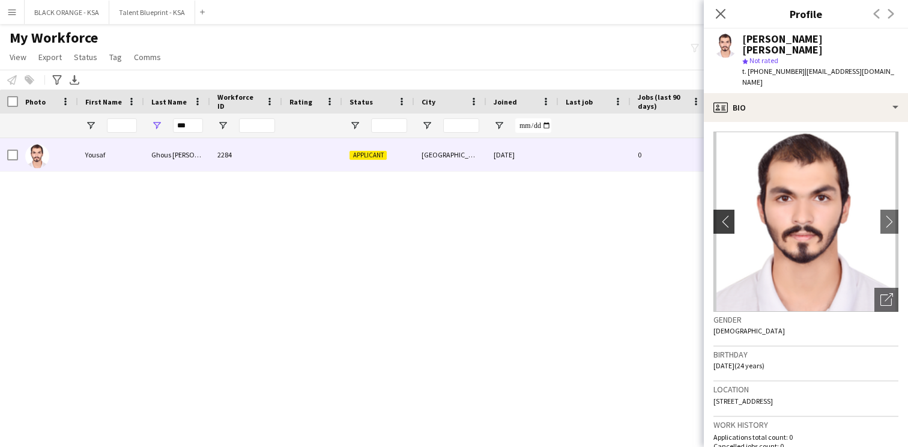
click at [723, 215] on app-icon "chevron-left" at bounding box center [722, 221] width 19 height 13
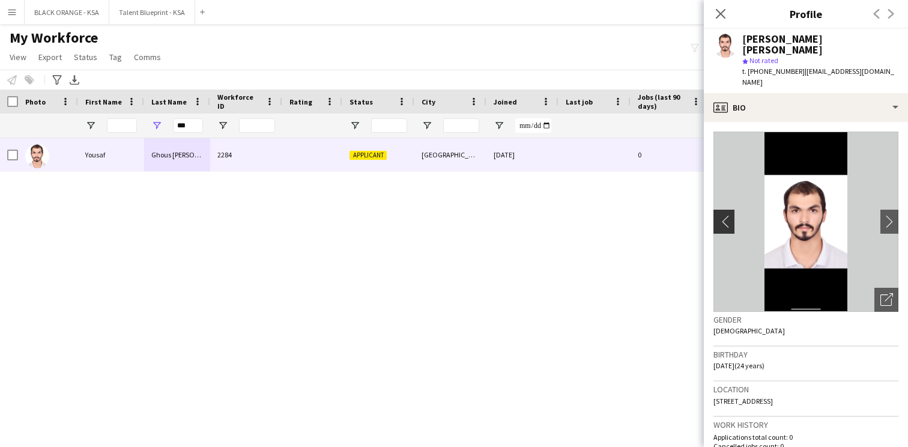
click at [720, 215] on app-icon "chevron-left" at bounding box center [722, 221] width 19 height 13
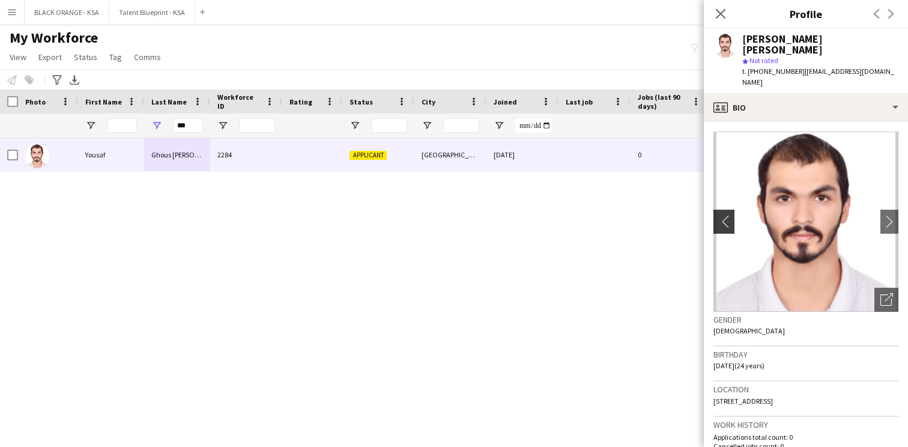
click at [720, 215] on app-icon "chevron-left" at bounding box center [722, 221] width 19 height 13
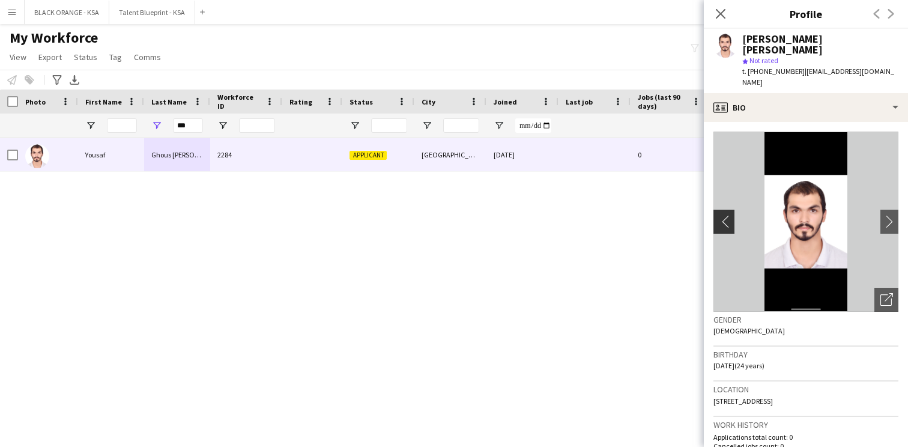
click at [720, 215] on app-icon "chevron-left" at bounding box center [722, 221] width 19 height 13
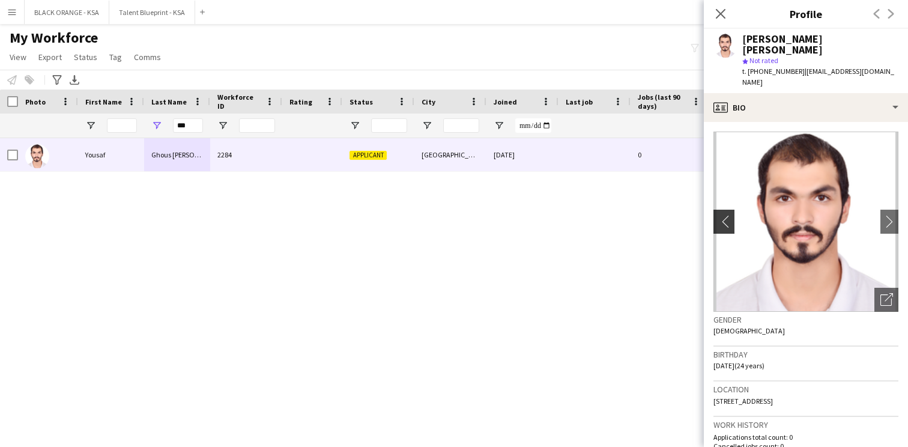
click at [715, 215] on app-icon "chevron-left" at bounding box center [722, 221] width 19 height 13
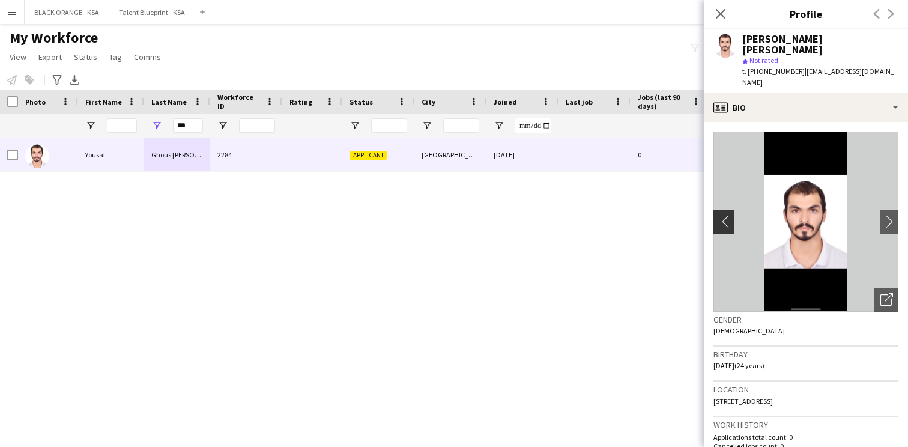
click at [715, 215] on app-icon "chevron-left" at bounding box center [722, 221] width 19 height 13
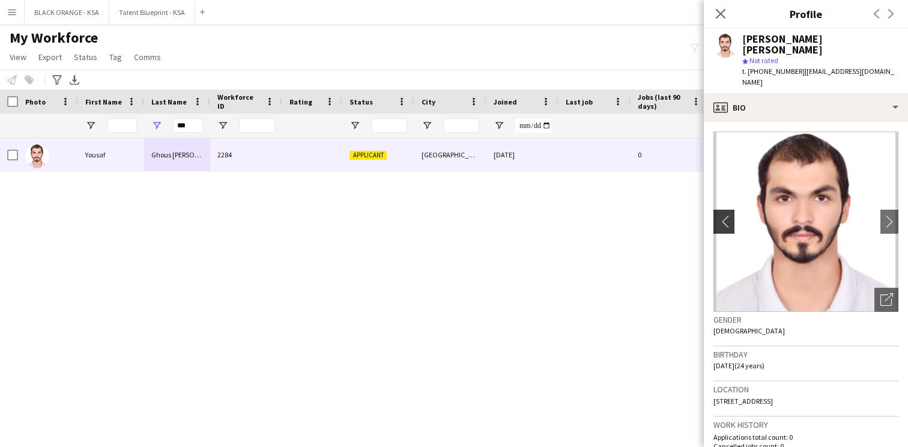
click at [715, 215] on app-icon "chevron-left" at bounding box center [722, 221] width 19 height 13
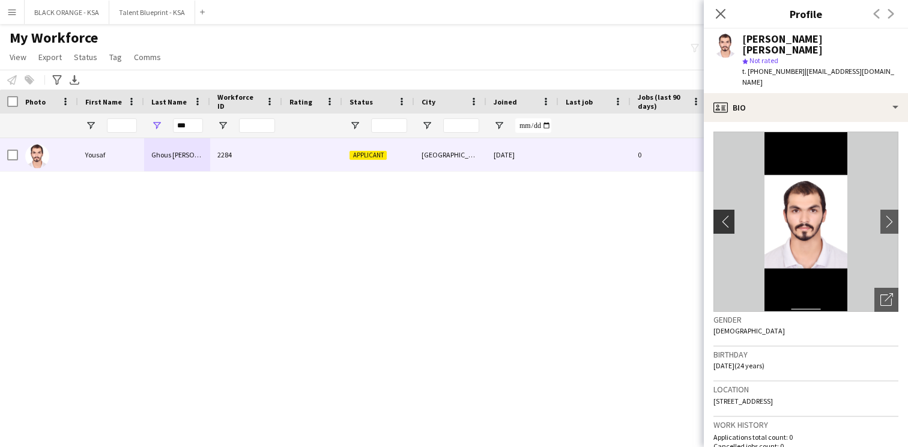
click at [725, 215] on app-icon "chevron-left" at bounding box center [722, 221] width 19 height 13
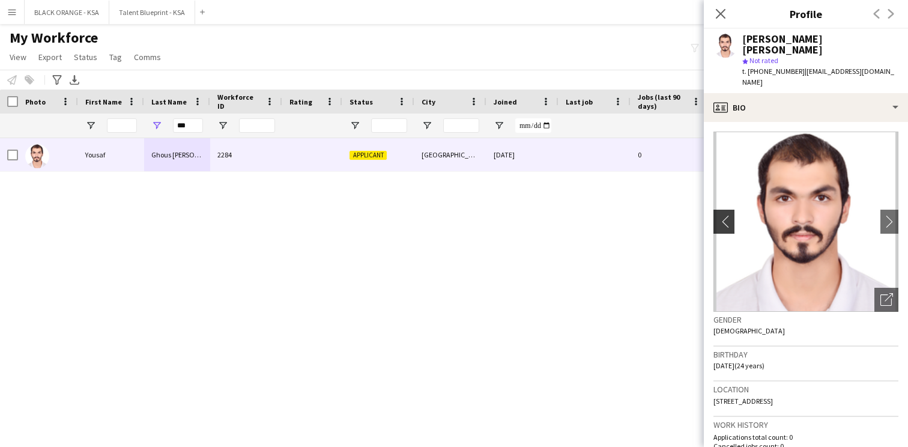
click at [722, 215] on app-icon "chevron-left" at bounding box center [722, 221] width 19 height 13
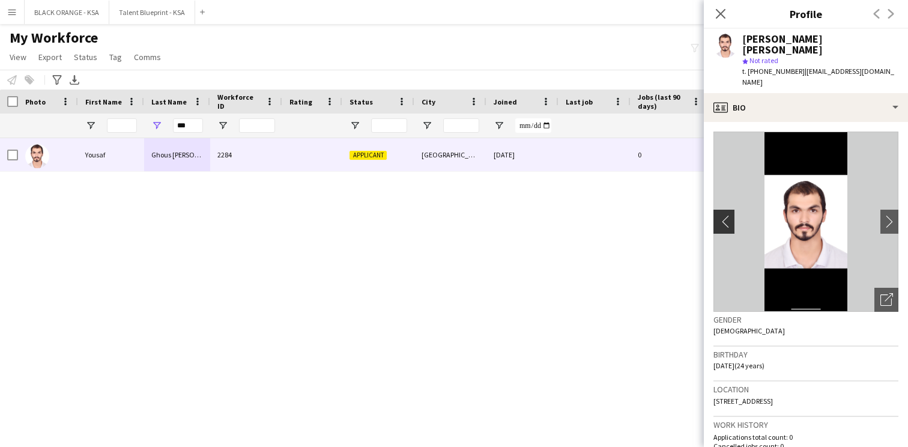
click at [722, 215] on app-icon "chevron-left" at bounding box center [722, 221] width 19 height 13
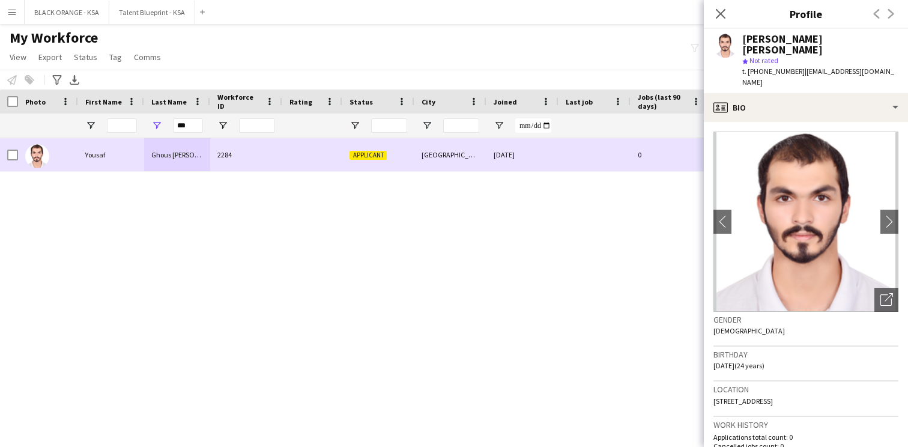
click at [420, 162] on div "[GEOGRAPHIC_DATA]" at bounding box center [450, 154] width 72 height 33
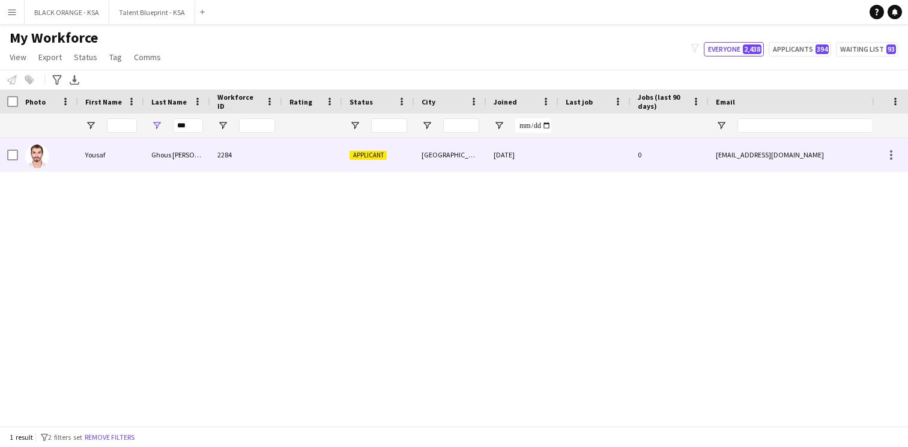
click at [420, 162] on div "[GEOGRAPHIC_DATA]" at bounding box center [450, 154] width 72 height 33
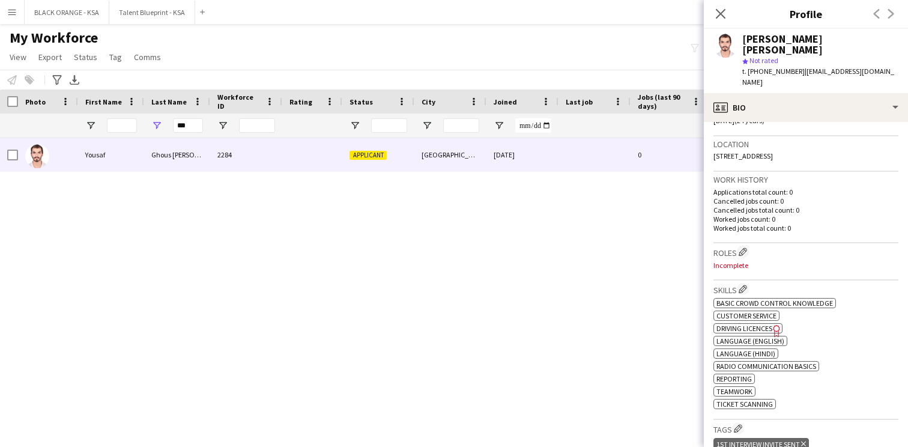
scroll to position [259, 0]
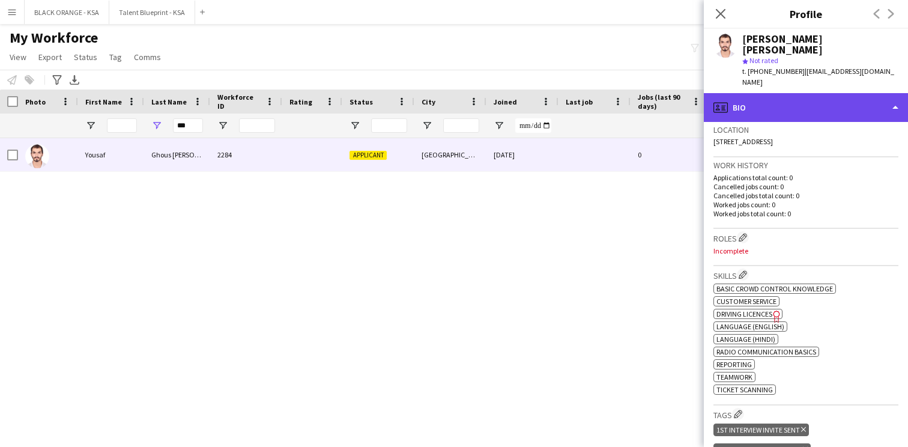
click at [785, 93] on div "profile Bio" at bounding box center [806, 107] width 204 height 29
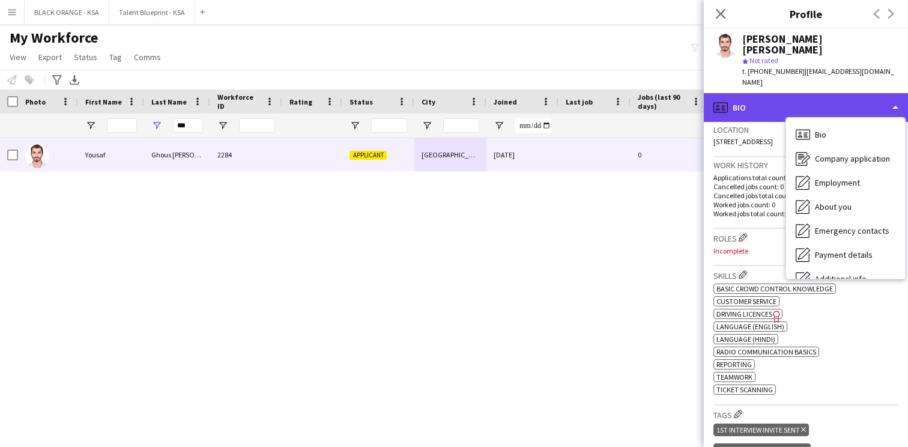
click at [775, 96] on div "profile Bio" at bounding box center [806, 107] width 204 height 29
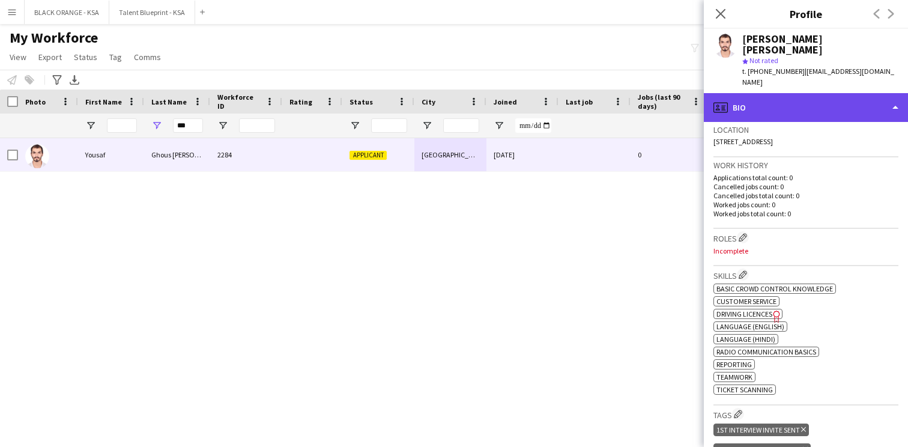
click at [812, 93] on div "profile Bio" at bounding box center [806, 107] width 204 height 29
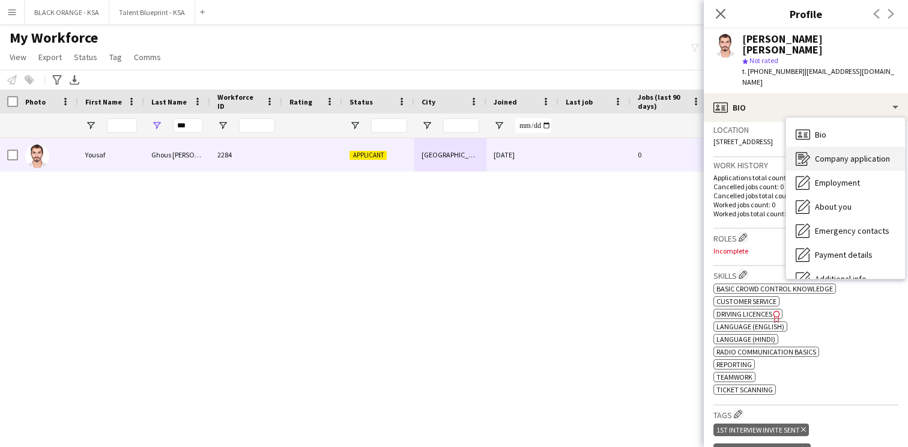
click at [824, 153] on span "Company application" at bounding box center [852, 158] width 75 height 11
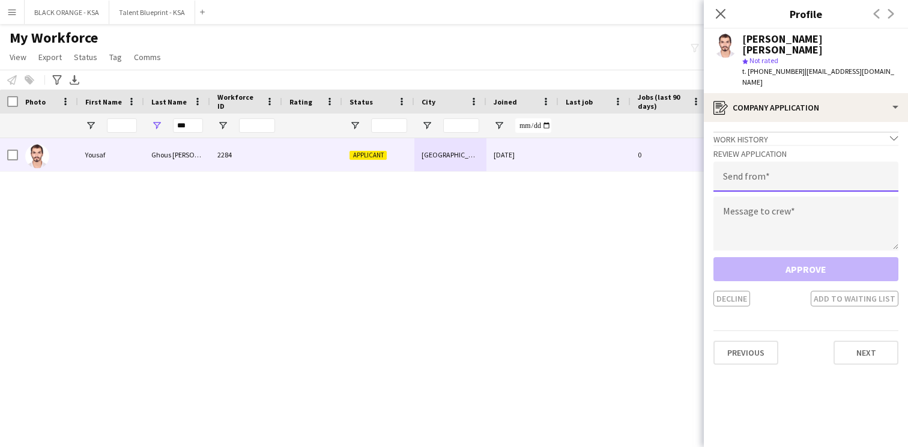
click at [761, 161] on input "email" at bounding box center [805, 176] width 185 height 30
type input "**********"
click at [757, 211] on textarea at bounding box center [805, 223] width 185 height 54
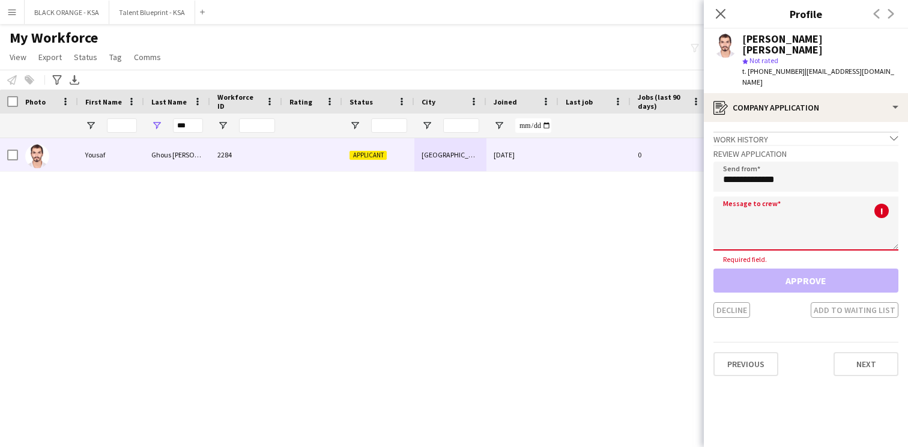
paste textarea "**********"
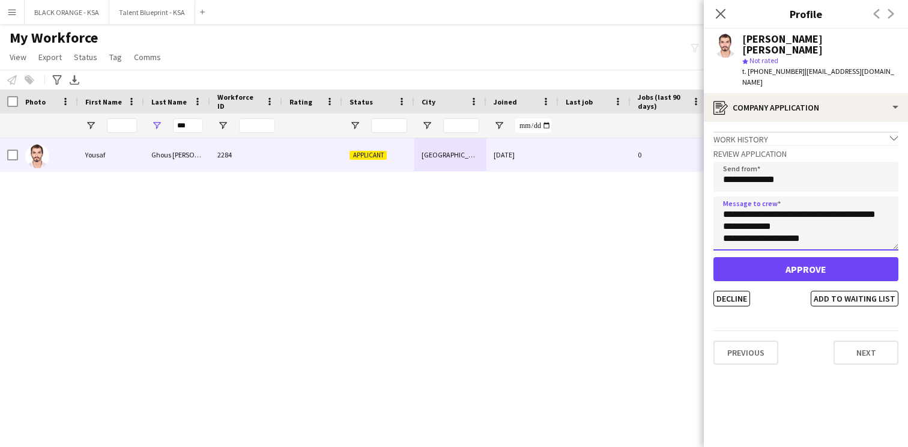
scroll to position [0, 0]
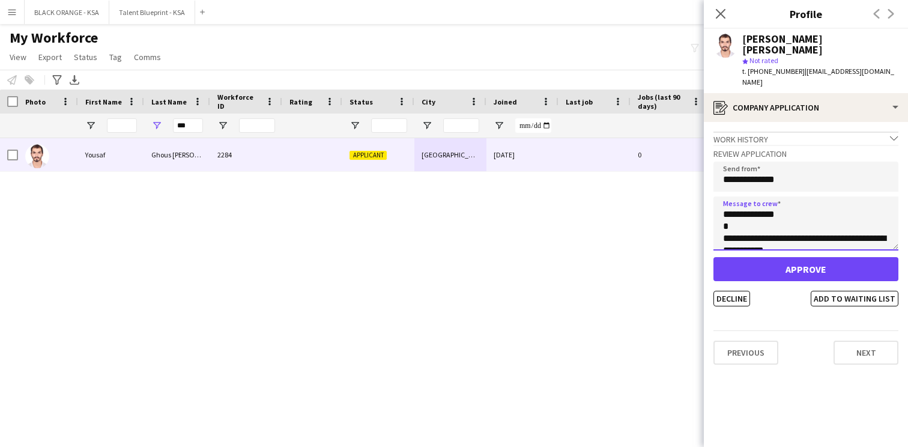
click at [759, 196] on textarea "**********" at bounding box center [805, 223] width 185 height 54
type textarea "**********"
click at [832, 291] on button "Add to waiting list" at bounding box center [854, 299] width 88 height 16
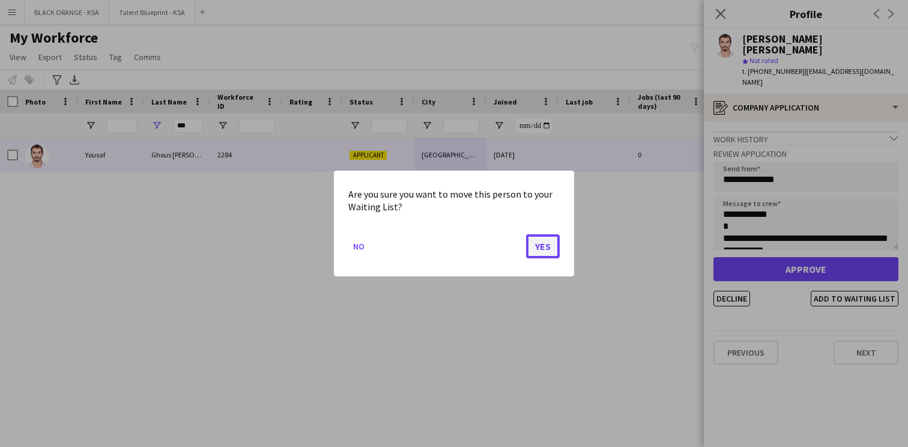
click at [549, 250] on button "Yes" at bounding box center [543, 246] width 34 height 24
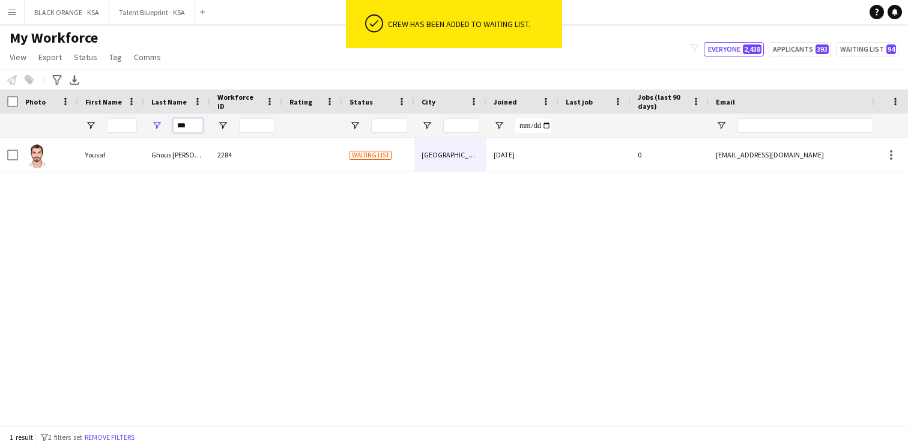
click at [186, 127] on input "***" at bounding box center [188, 125] width 30 height 14
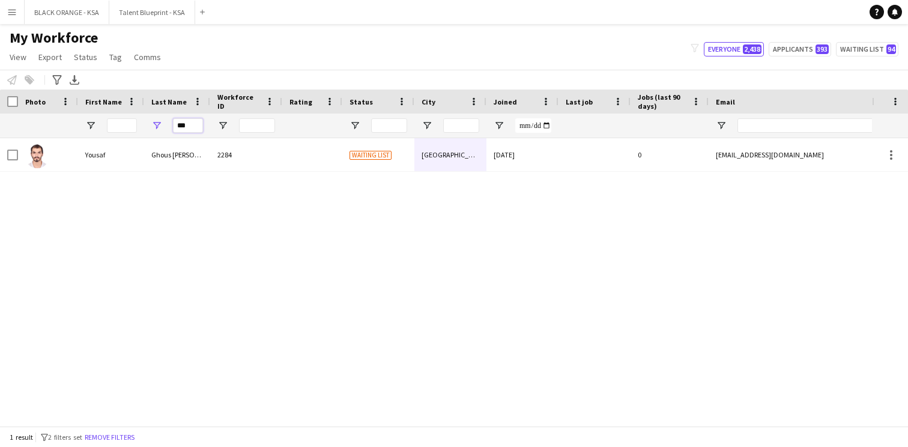
click at [186, 127] on input "***" at bounding box center [188, 125] width 30 height 14
